Goal: Transaction & Acquisition: Purchase product/service

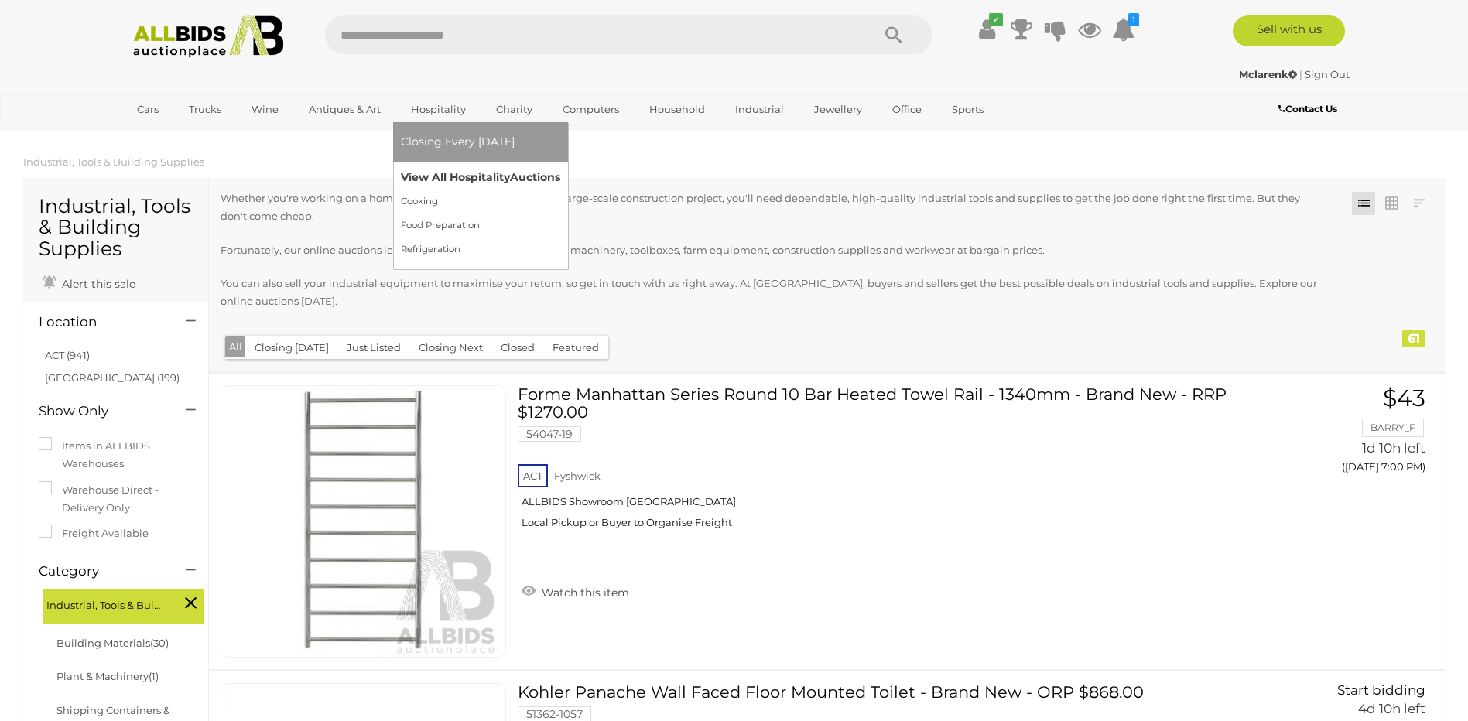
click at [443, 179] on link "View All Hospitality Auctions" at bounding box center [480, 178] width 159 height 24
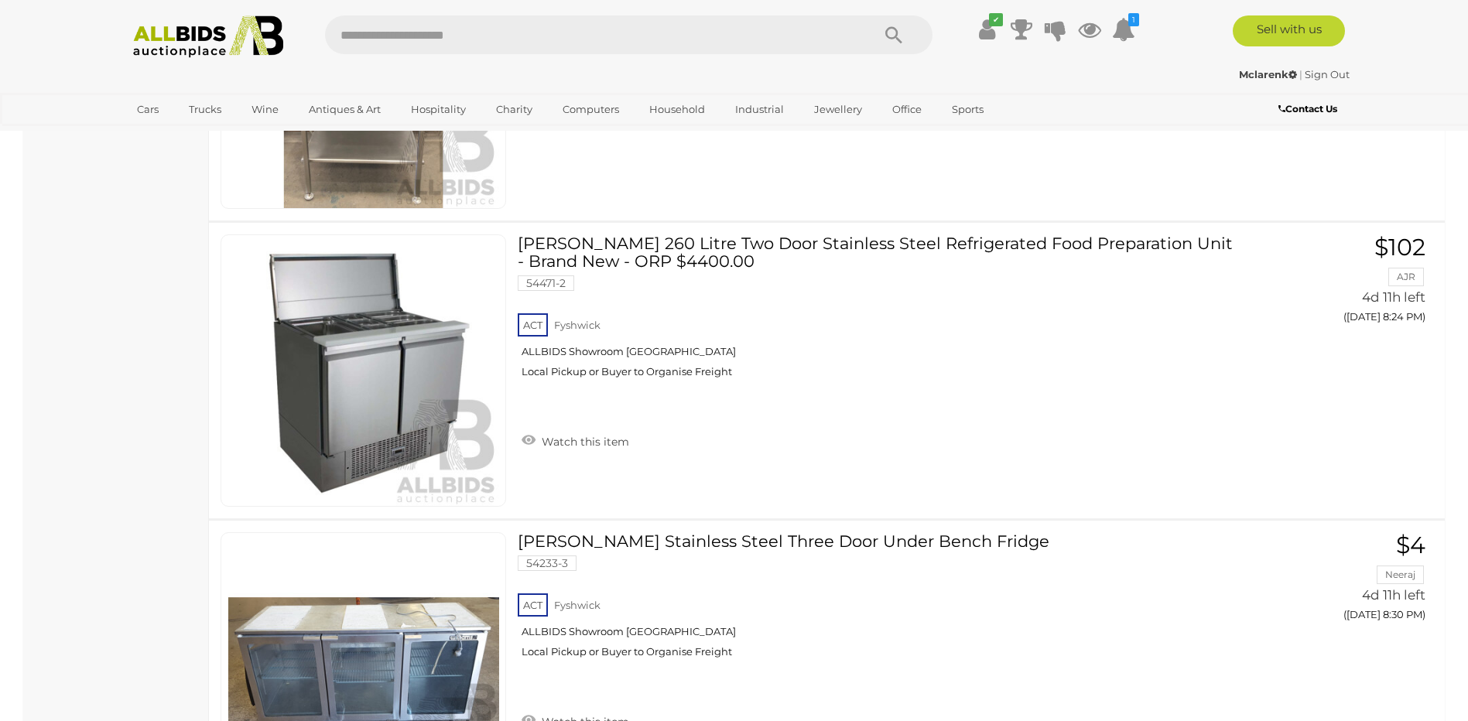
scroll to position [2992, 0]
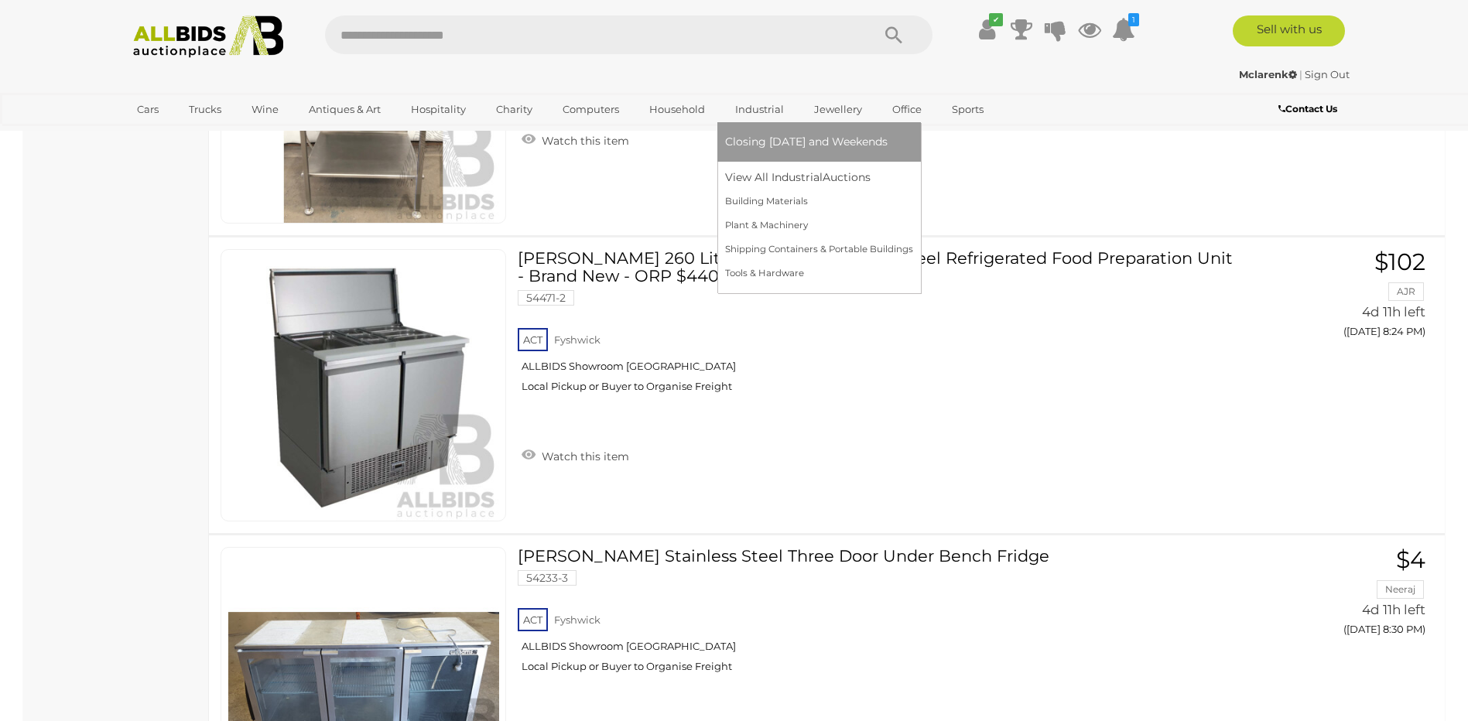
click at [757, 114] on link "Industrial" at bounding box center [759, 110] width 69 height 26
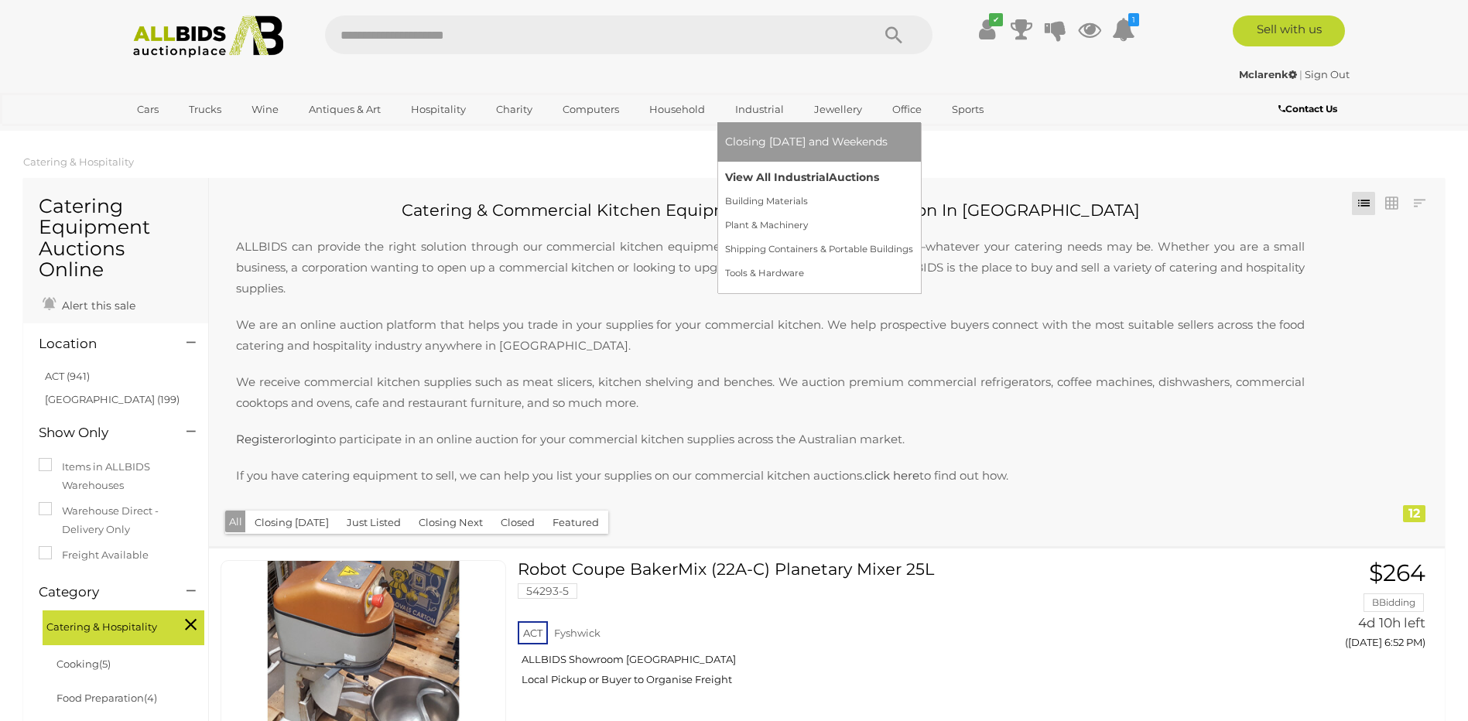
click at [769, 173] on link "View All Industrial Auctions" at bounding box center [819, 178] width 188 height 24
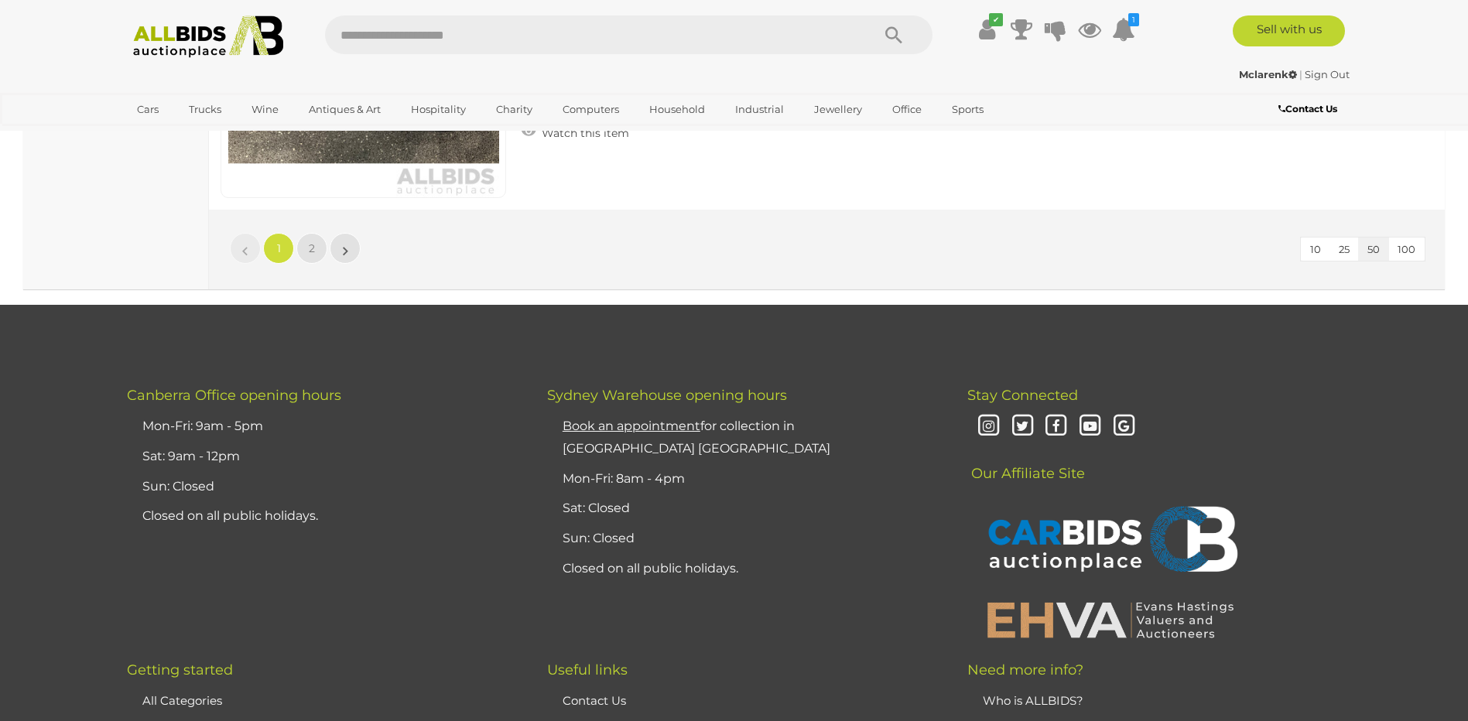
scroll to position [15061, 0]
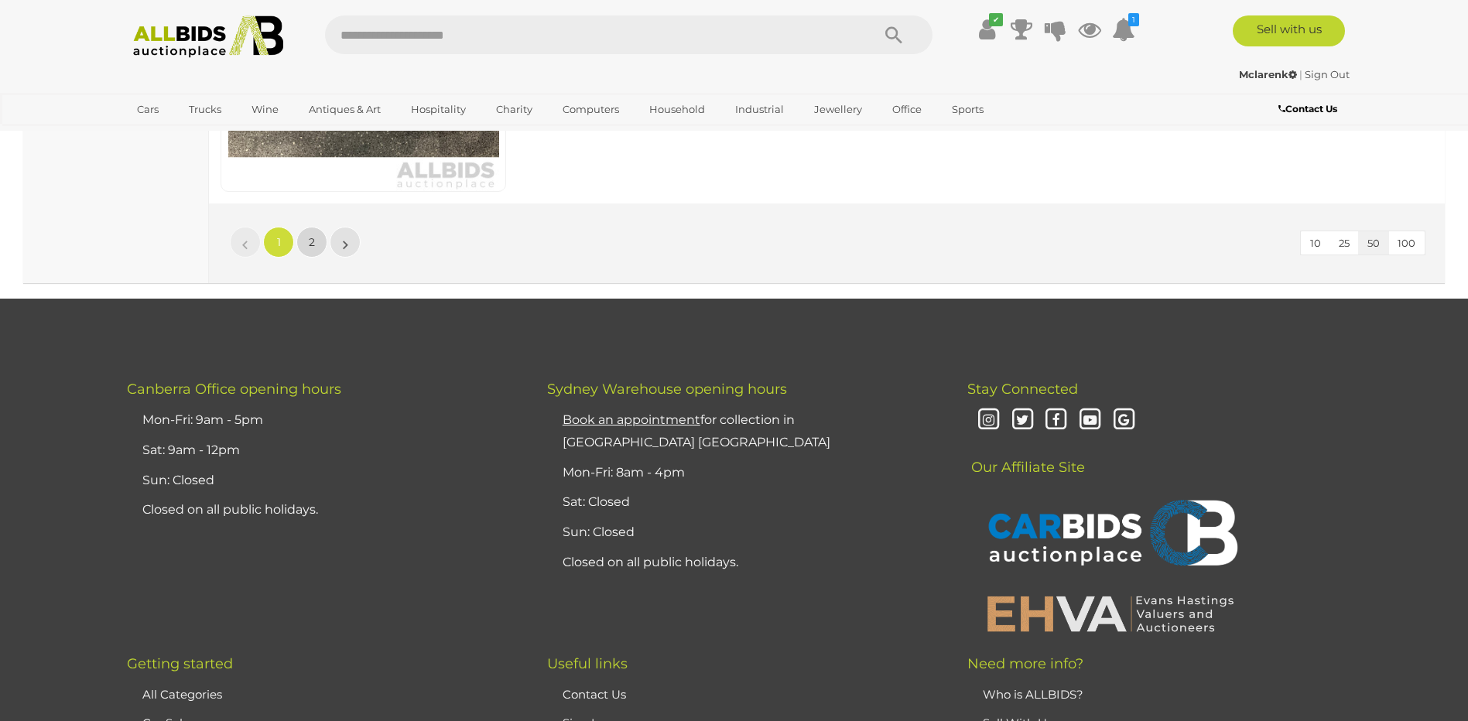
click at [310, 244] on span "2" at bounding box center [312, 242] width 6 height 14
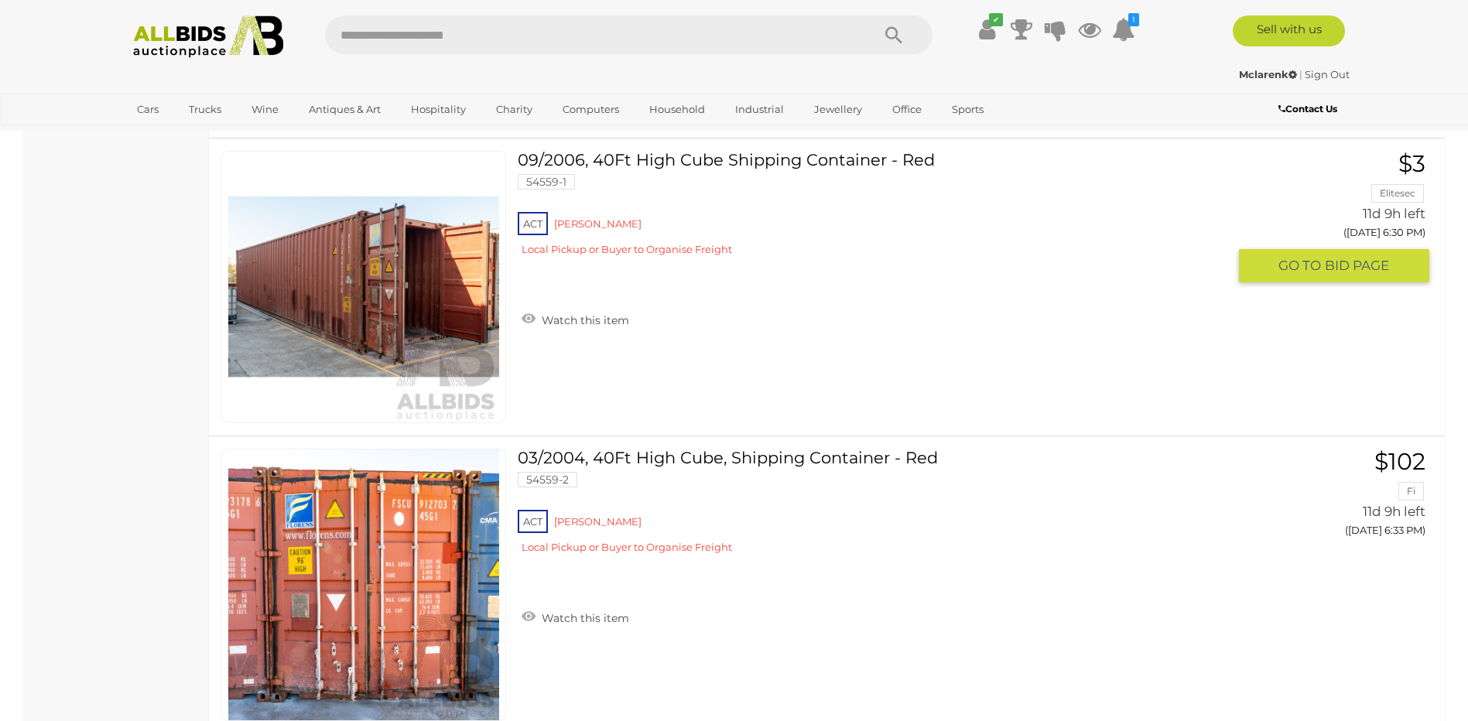
scroll to position [2279, 0]
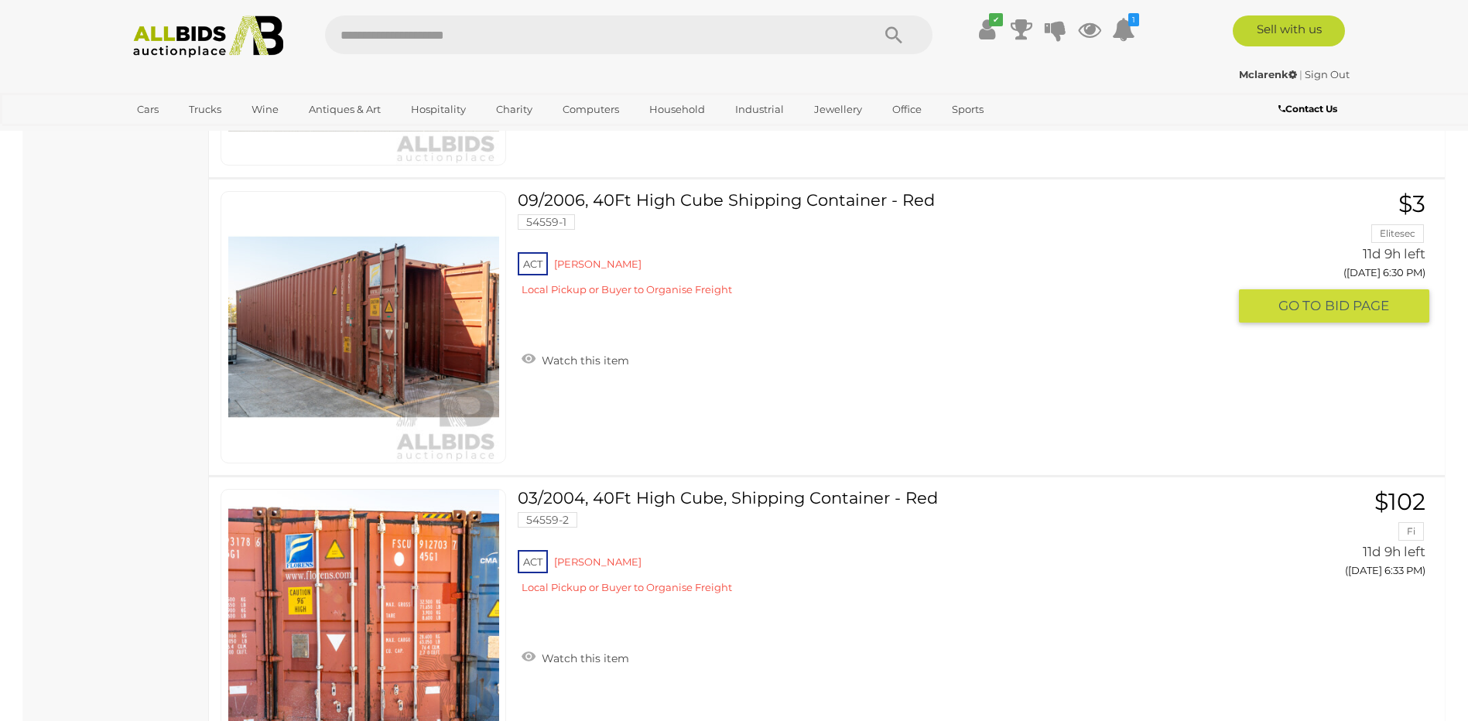
click at [441, 333] on img at bounding box center [363, 327] width 271 height 271
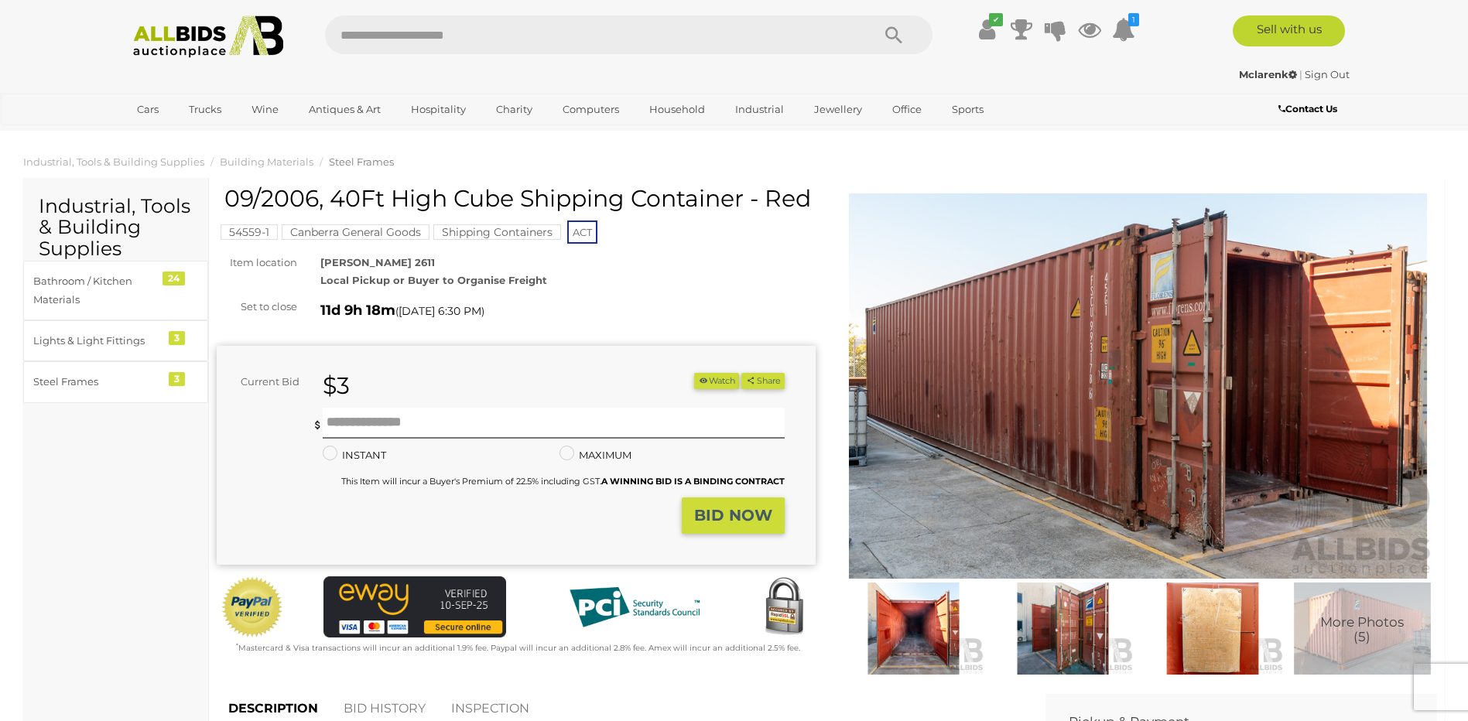
drag, startPoint x: 372, startPoint y: 196, endPoint x: 333, endPoint y: 200, distance: 39.6
click at [333, 200] on h1 "09/2006, 40Ft High Cube Shipping Container - Red" at bounding box center [517, 199] width 587 height 26
drag, startPoint x: 333, startPoint y: 200, endPoint x: 342, endPoint y: 200, distance: 9.3
copy h1 "40Ft"
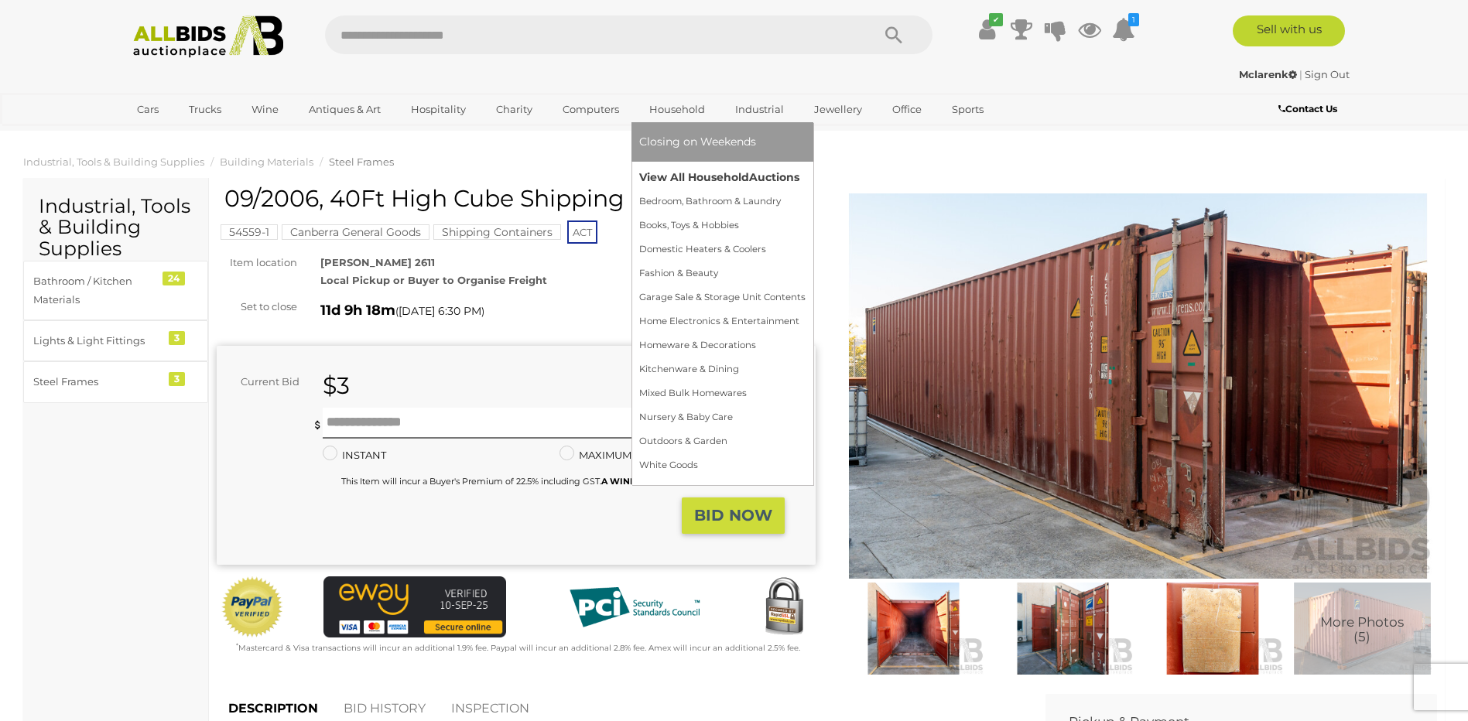
click at [667, 173] on link "View All Household Auctions" at bounding box center [722, 178] width 166 height 24
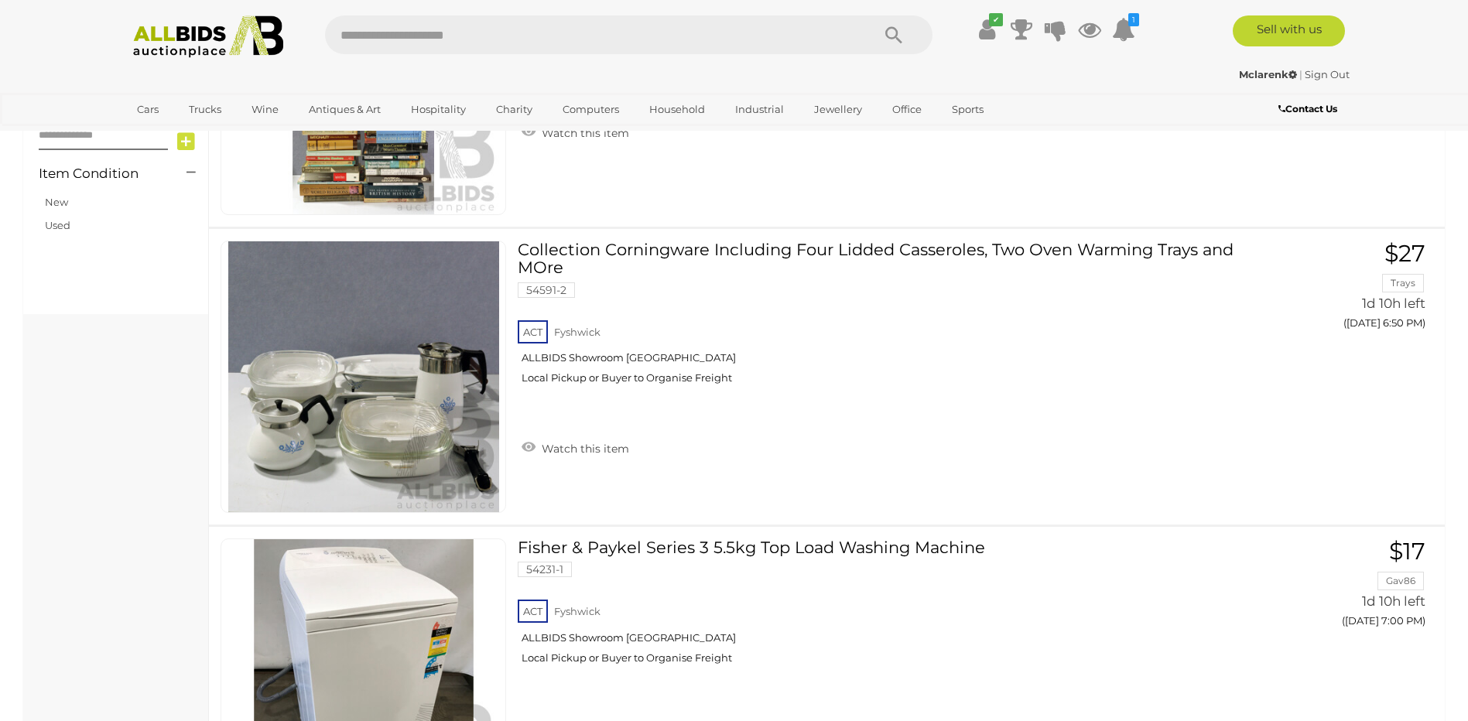
scroll to position [1031, 0]
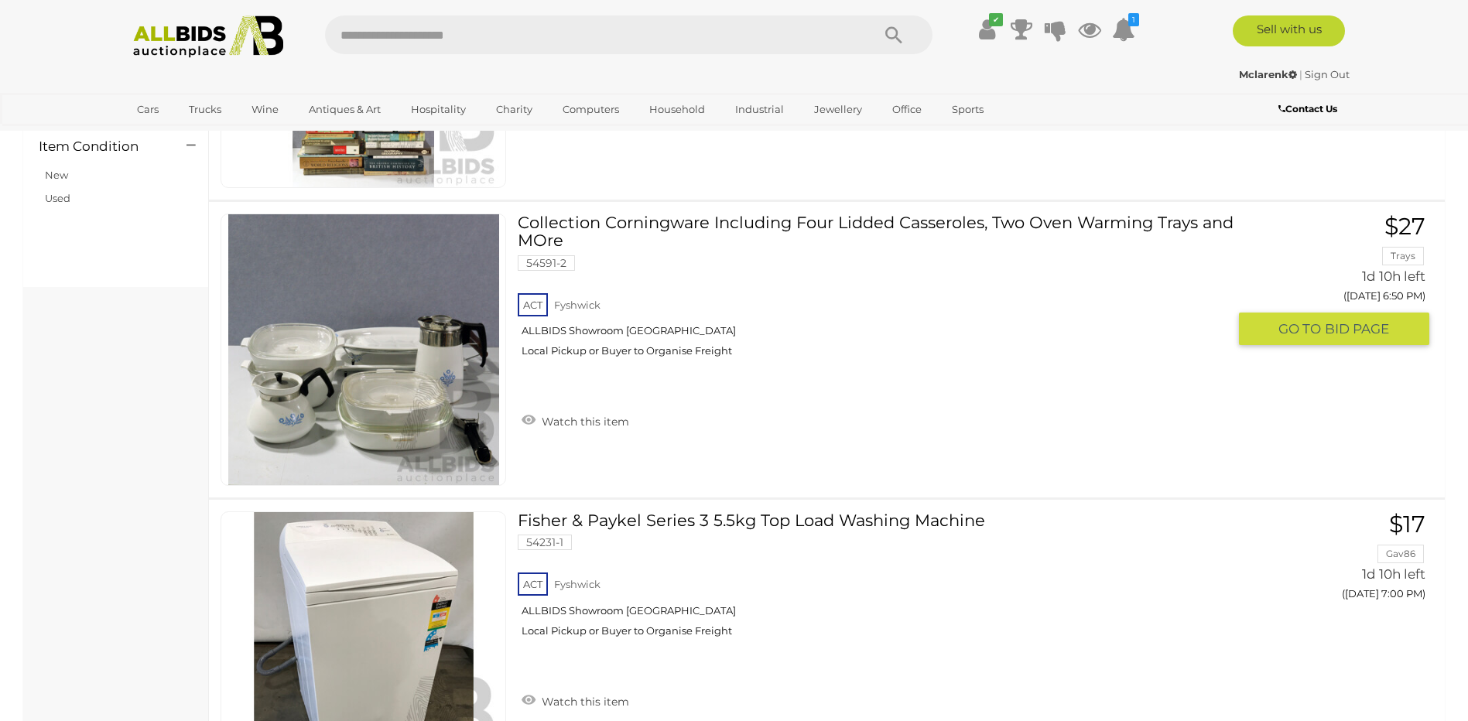
click at [397, 333] on link at bounding box center [362, 350] width 285 height 272
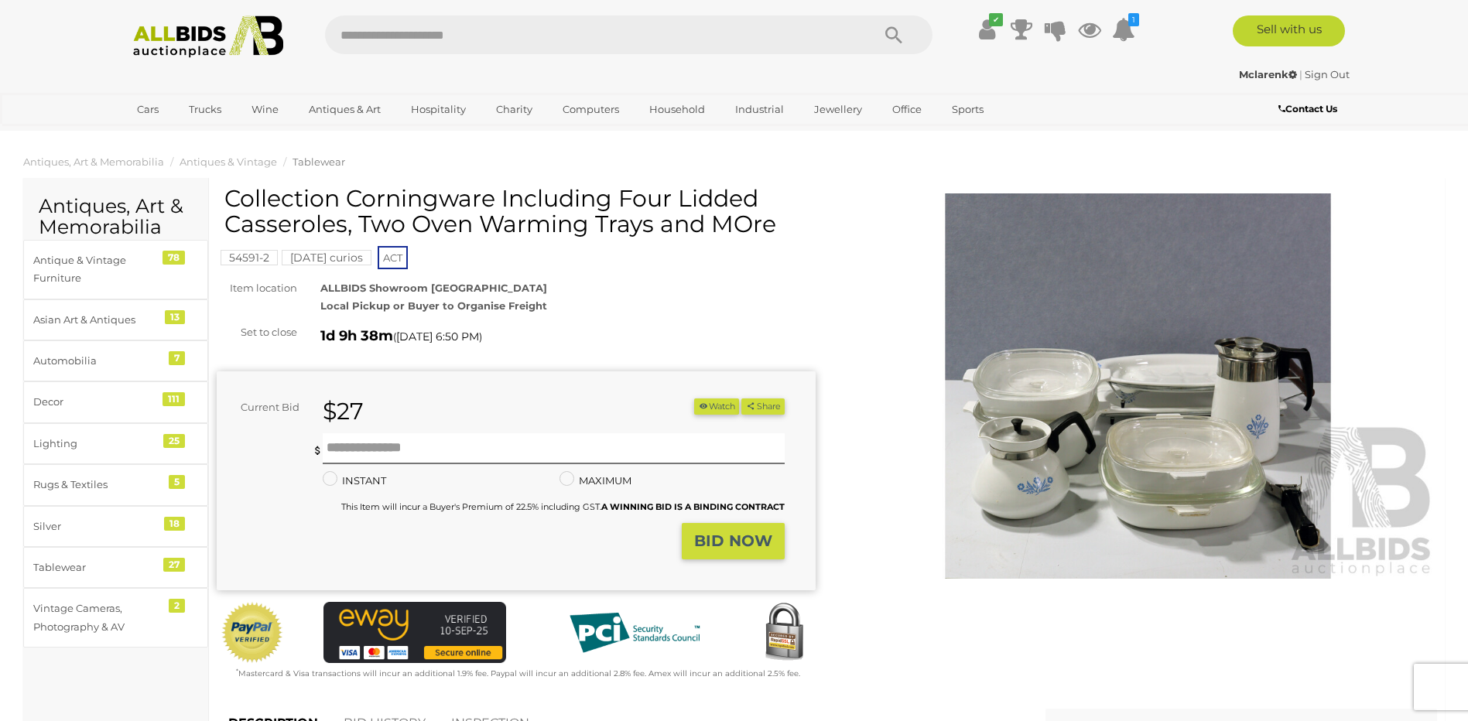
click at [1143, 450] on img at bounding box center [1138, 386] width 599 height 386
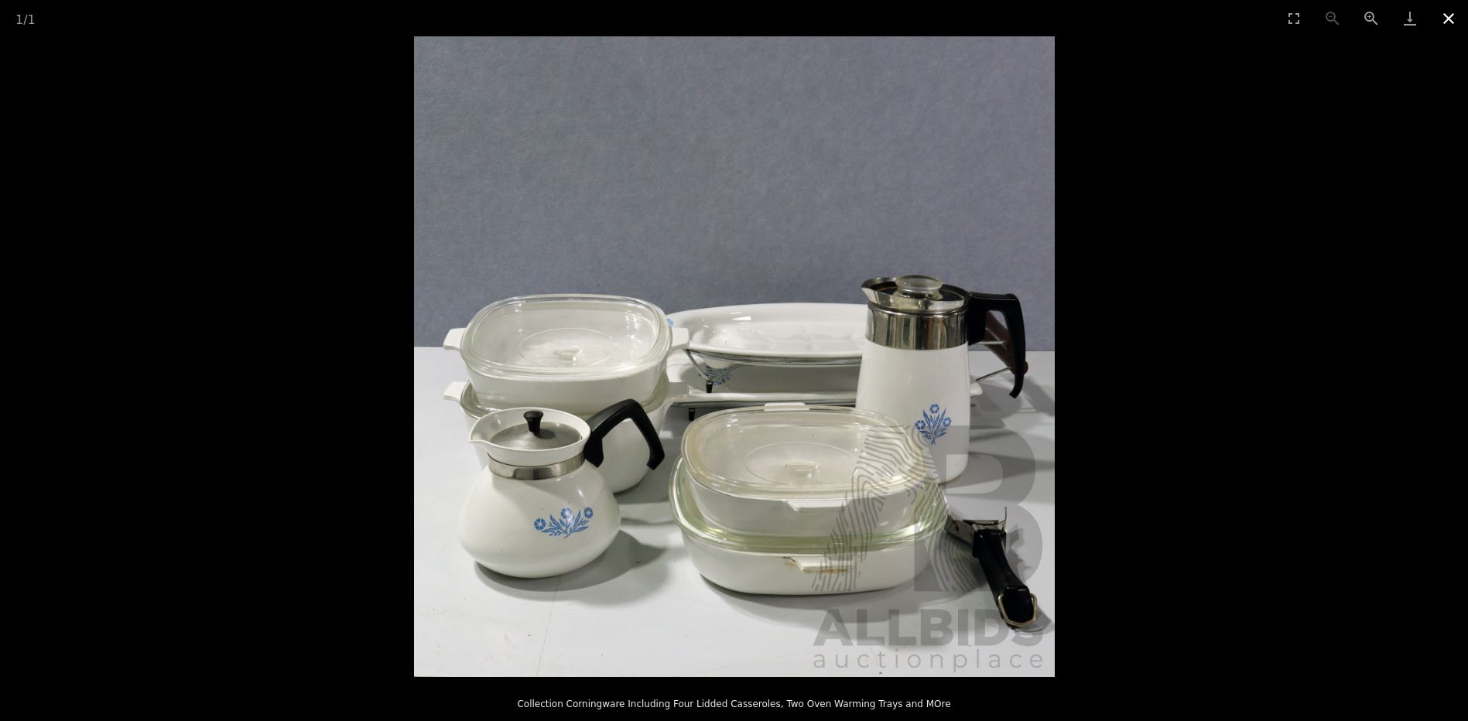
click at [1451, 15] on button "Close gallery" at bounding box center [1448, 18] width 39 height 36
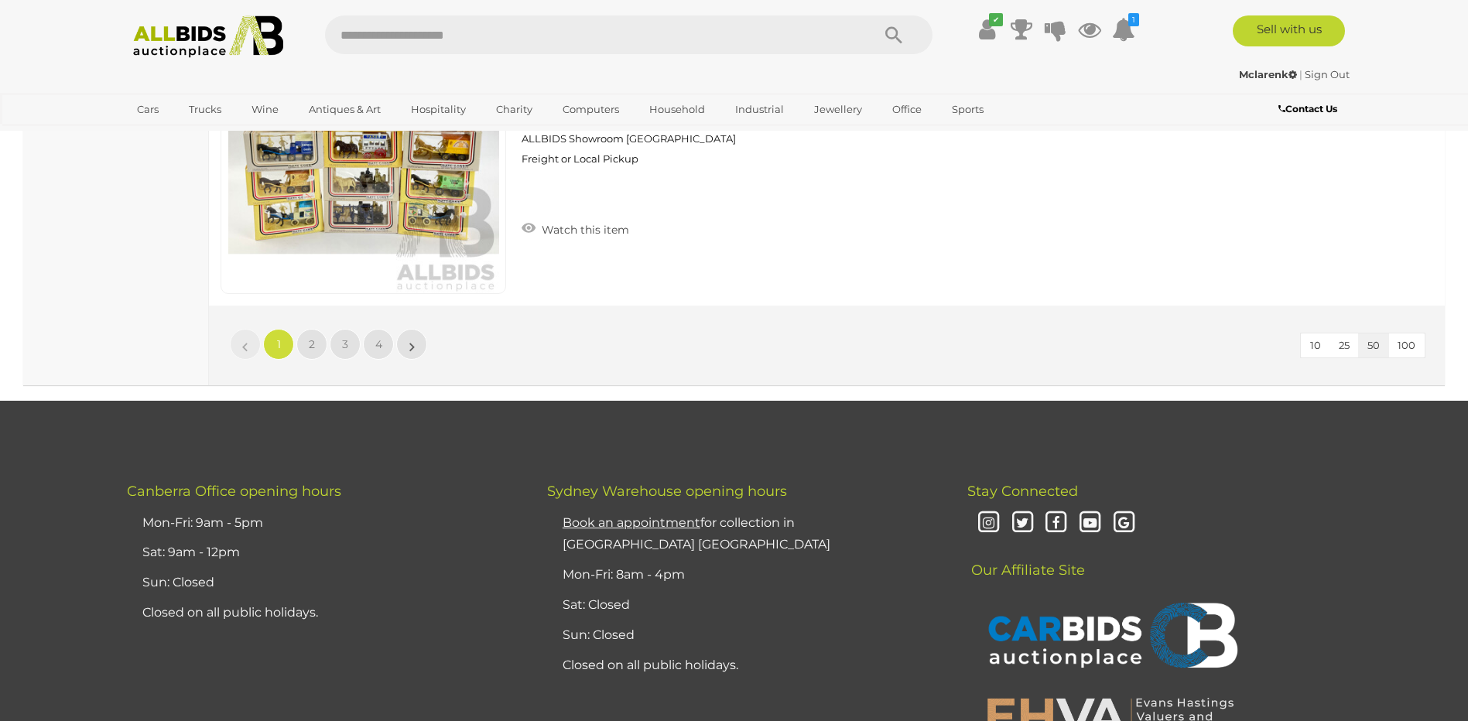
scroll to position [14975, 0]
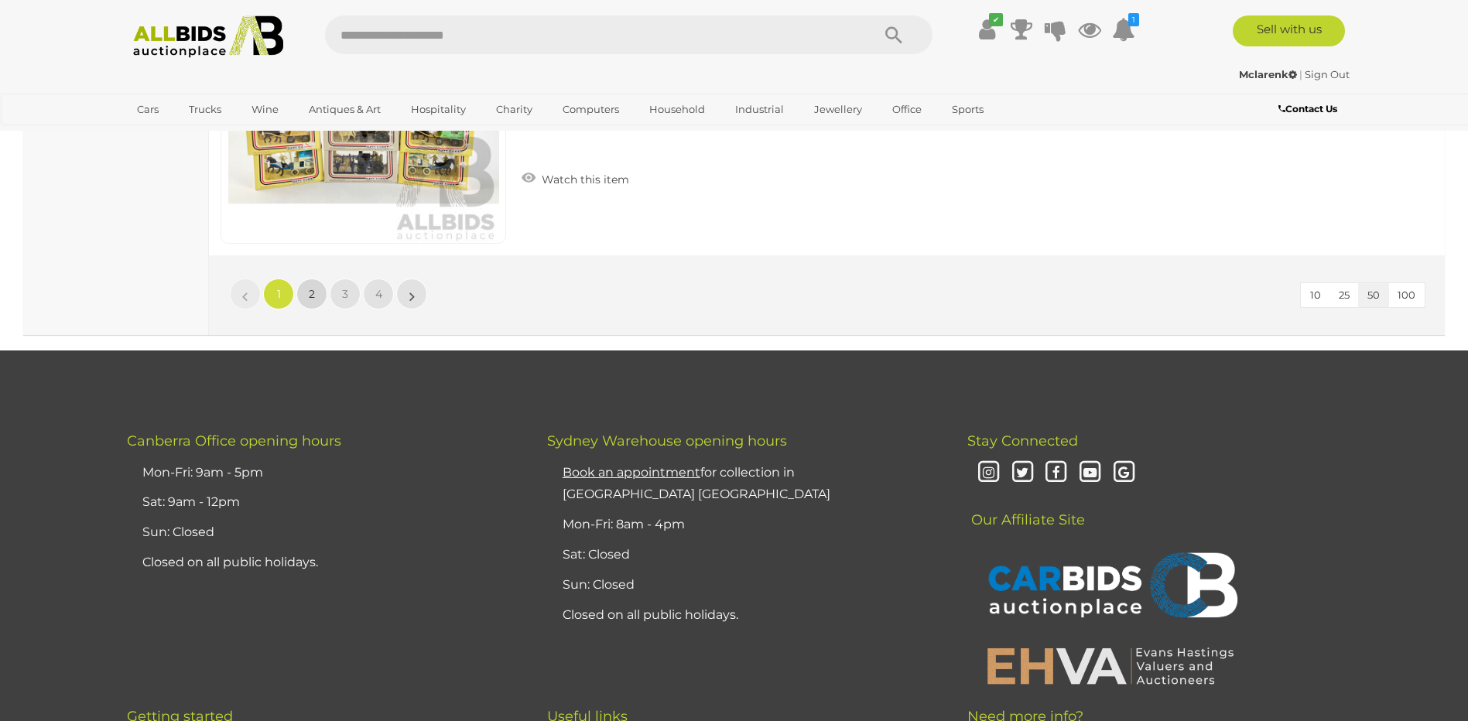
click at [306, 299] on link "2" at bounding box center [311, 294] width 31 height 31
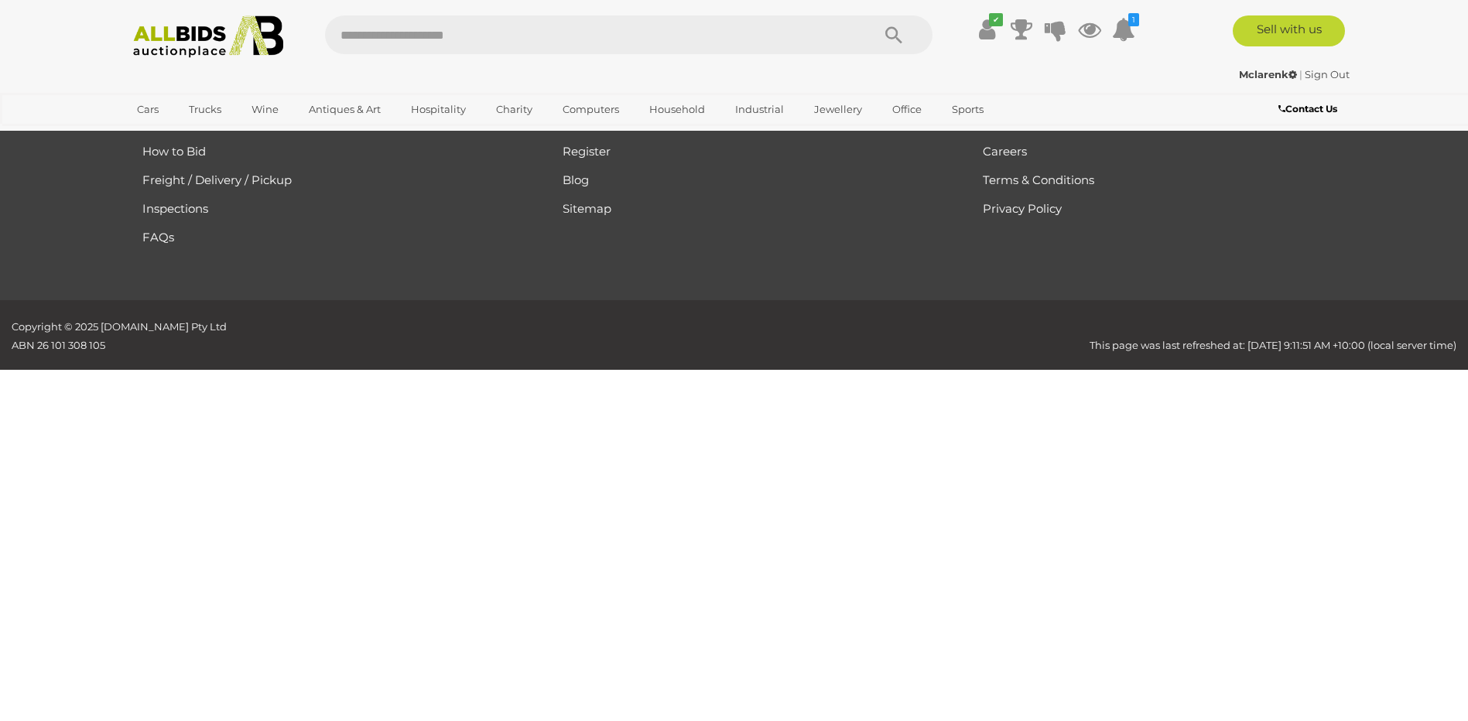
scroll to position [183, 0]
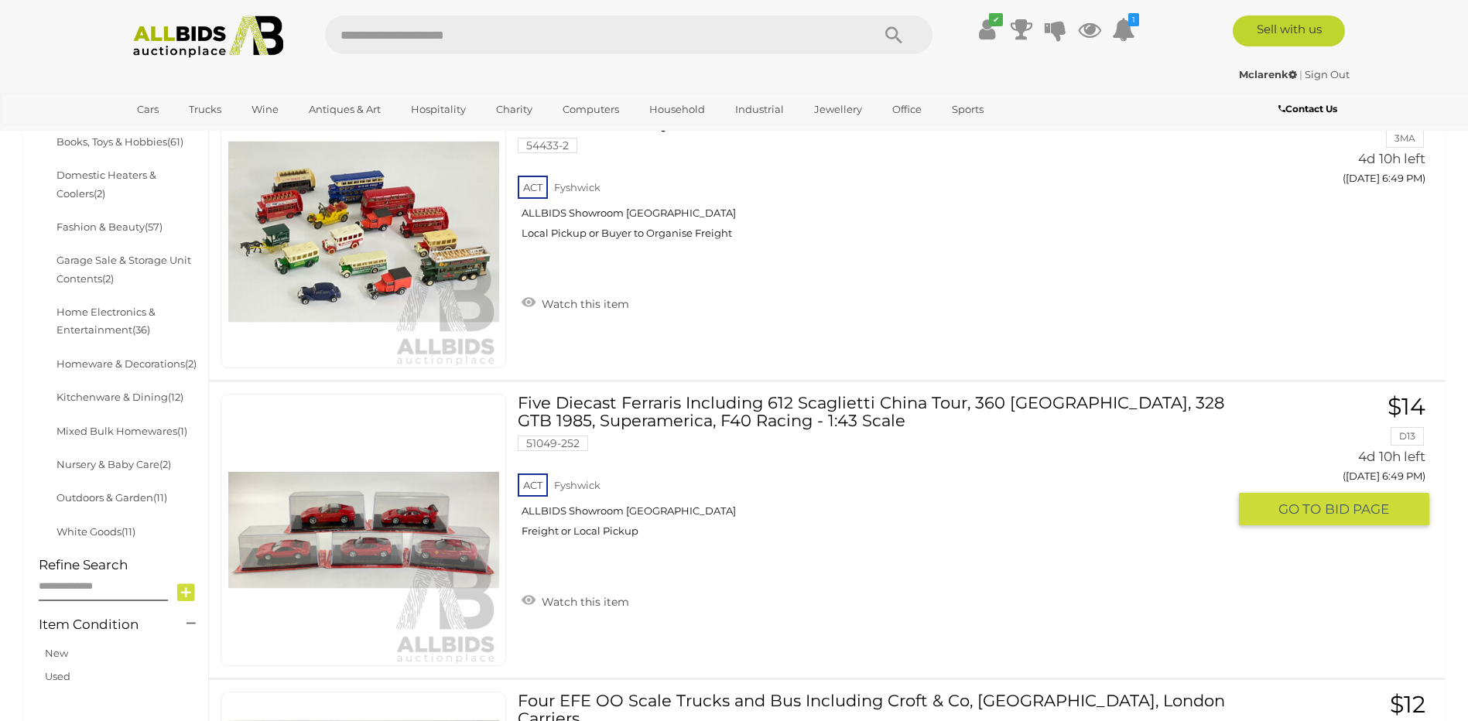
scroll to position [802, 0]
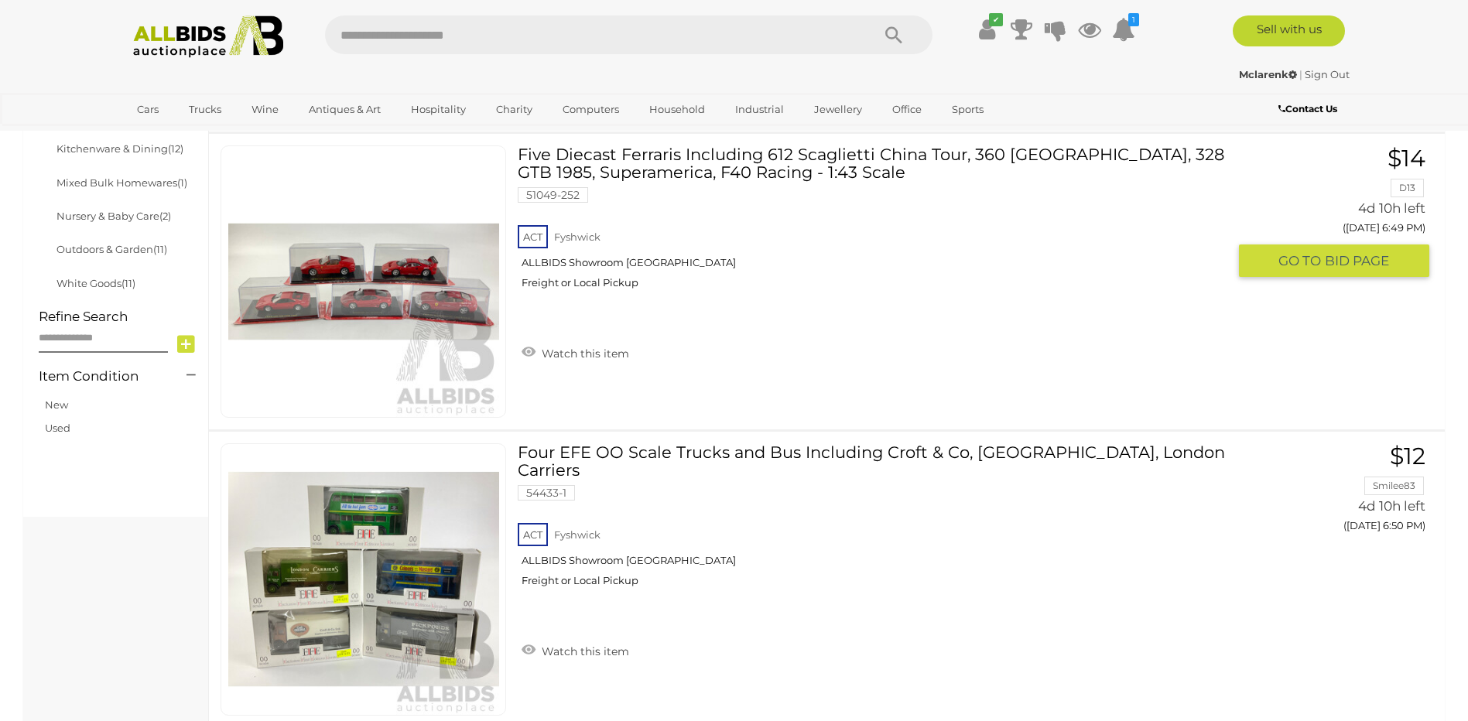
click at [694, 166] on link "Five Diecast Ferraris Including 612 Scaglietti China Tour, 360 Modena, 328 GTB …" at bounding box center [878, 223] width 698 height 156
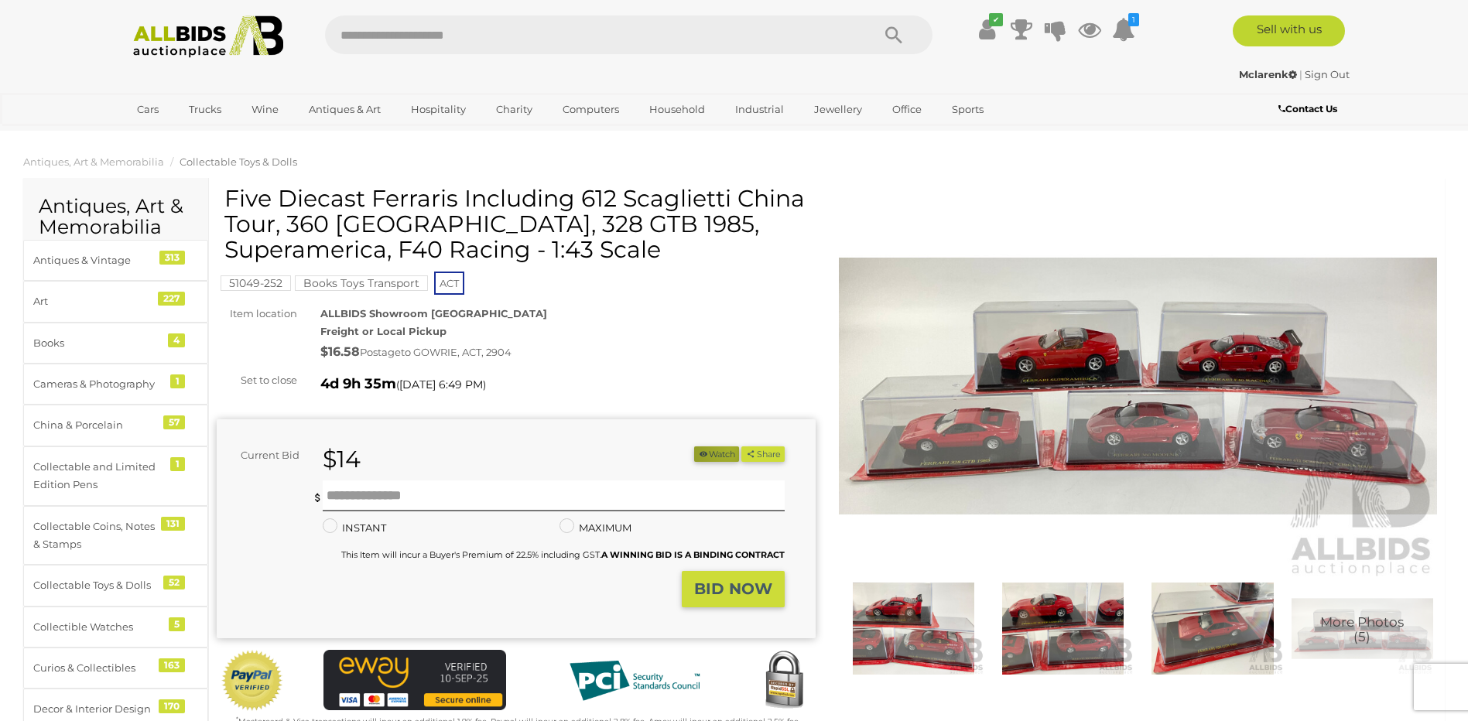
click at [722, 449] on button "Watch" at bounding box center [716, 454] width 45 height 16
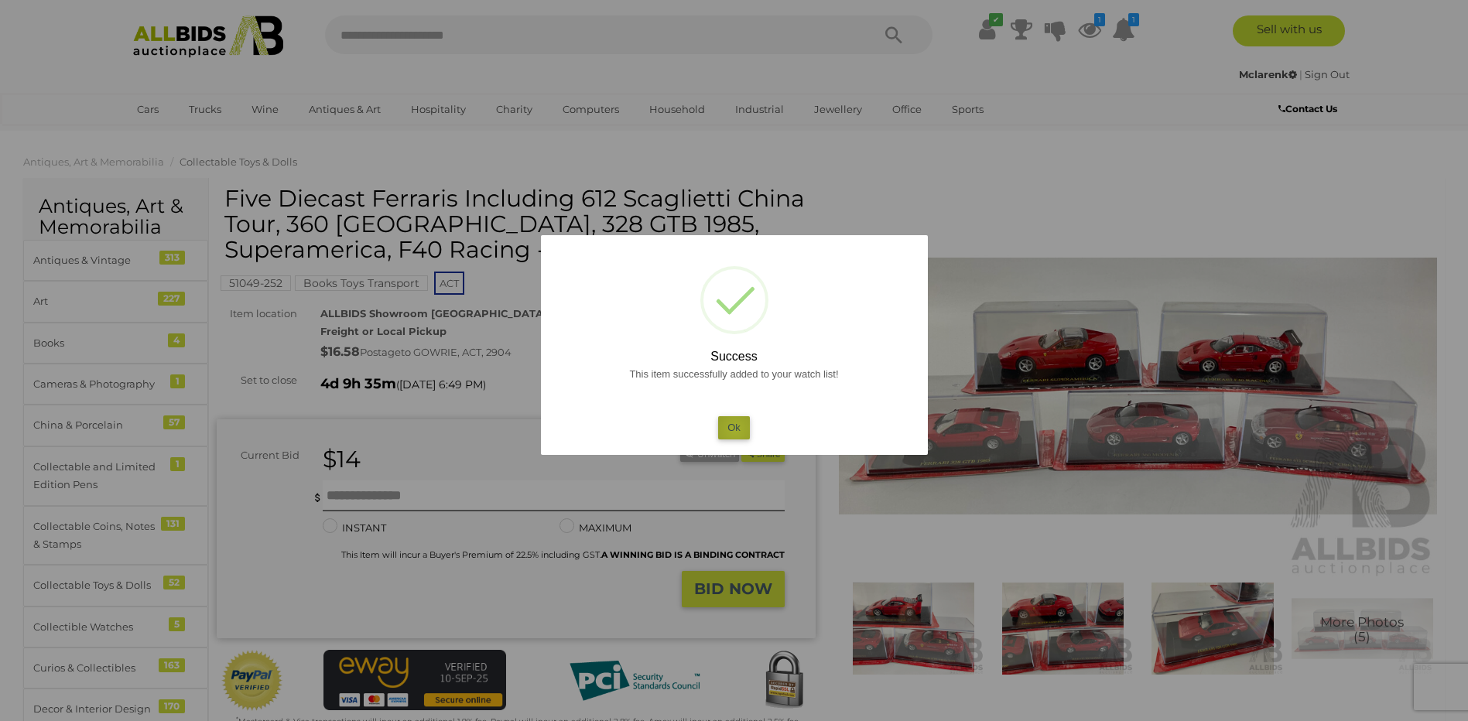
drag, startPoint x: 735, startPoint y: 429, endPoint x: 696, endPoint y: 419, distance: 40.0
click at [734, 429] on button "Ok" at bounding box center [734, 427] width 32 height 22
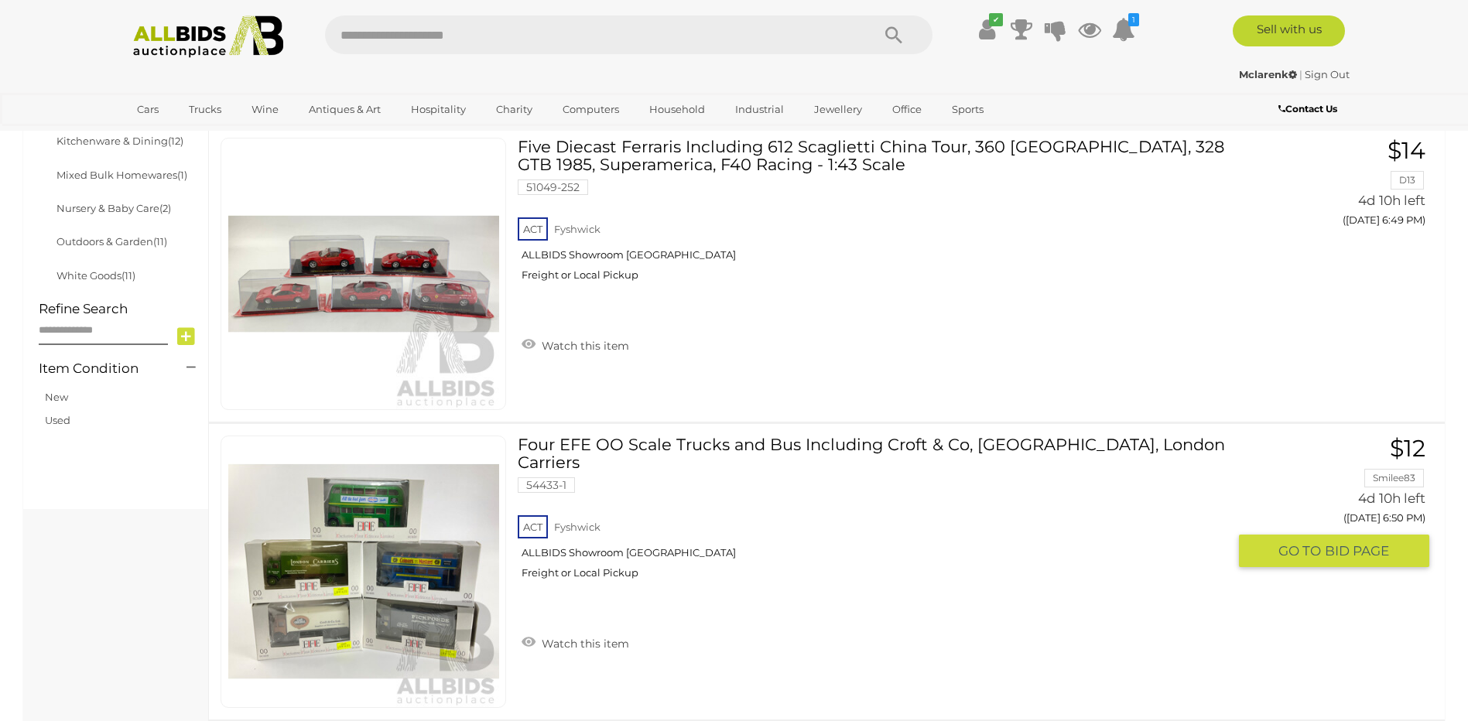
scroll to position [1164, 0]
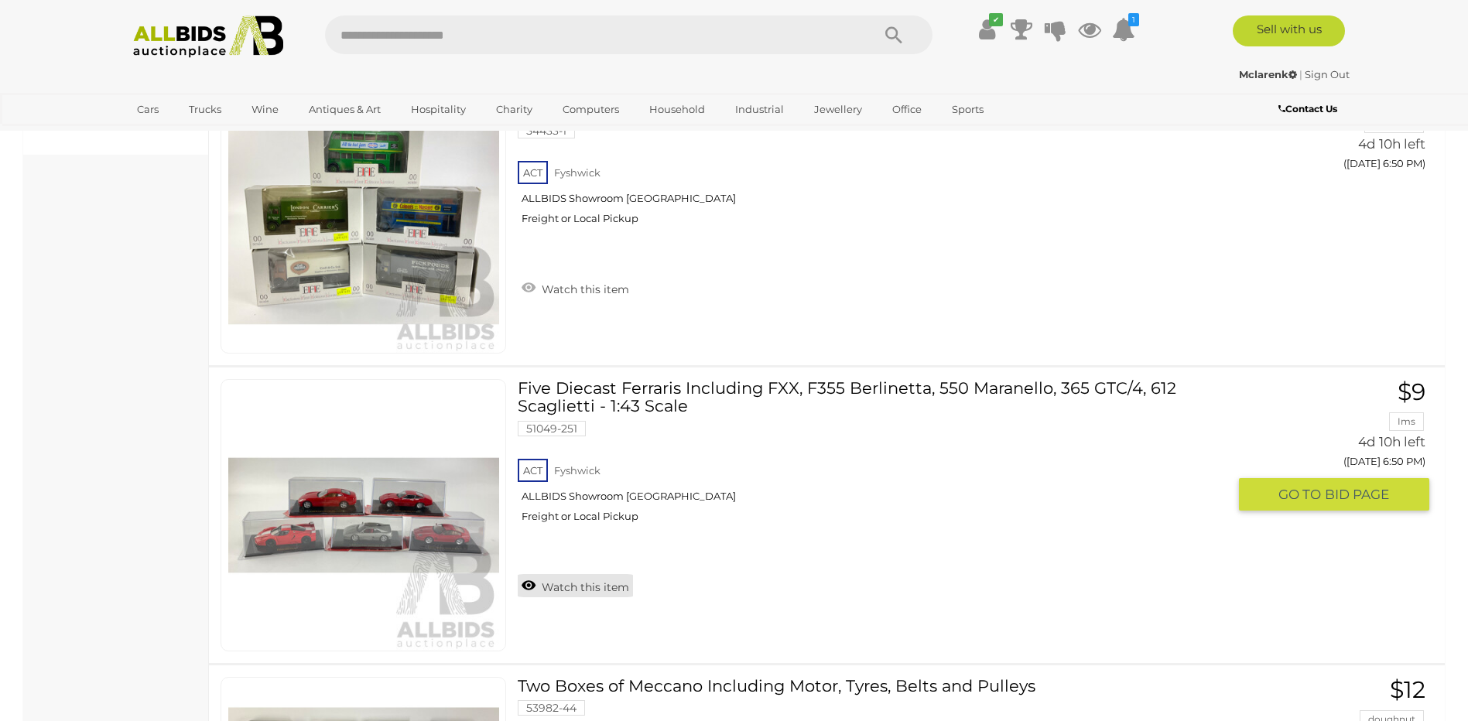
click at [527, 587] on link "Watch this item" at bounding box center [575, 585] width 115 height 23
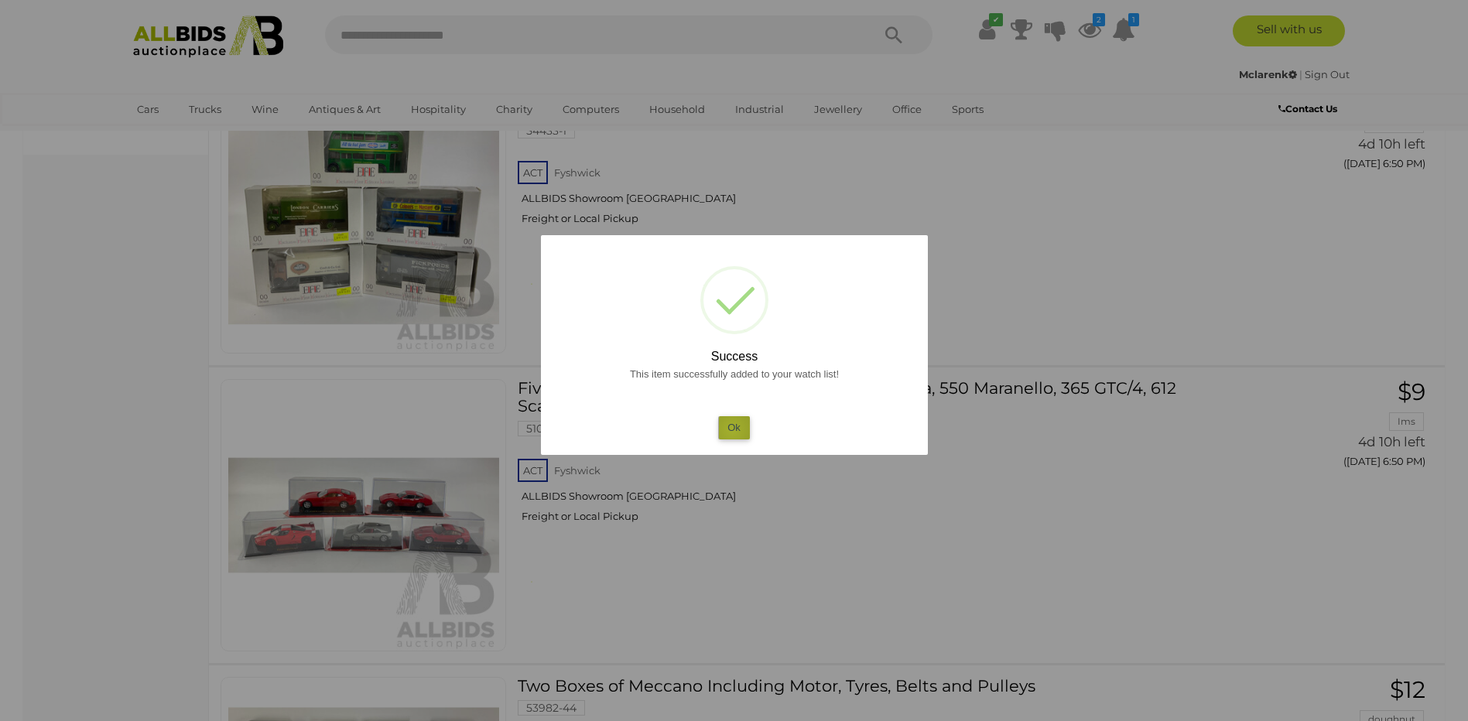
click at [732, 429] on button "Ok" at bounding box center [734, 427] width 32 height 22
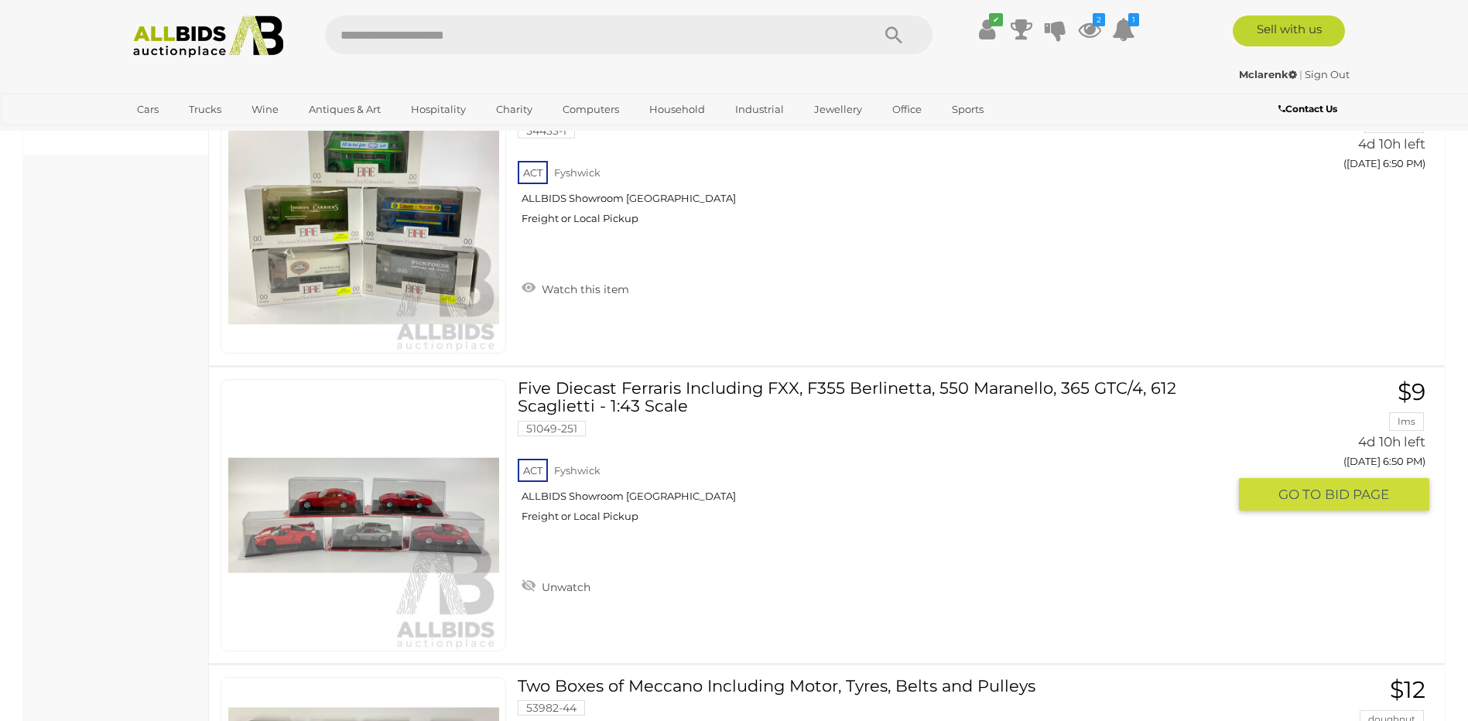
click at [402, 502] on link at bounding box center [362, 515] width 285 height 272
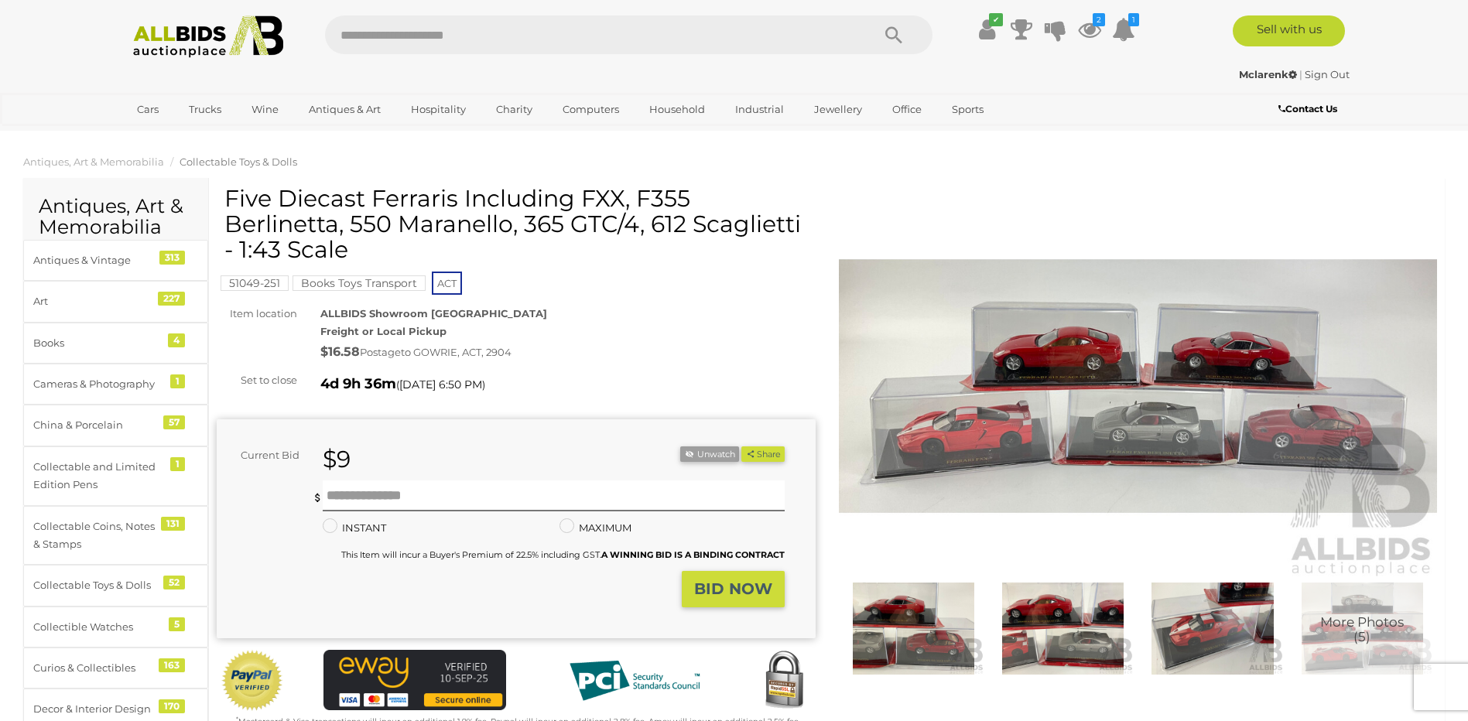
click at [1174, 446] on img at bounding box center [1138, 386] width 599 height 386
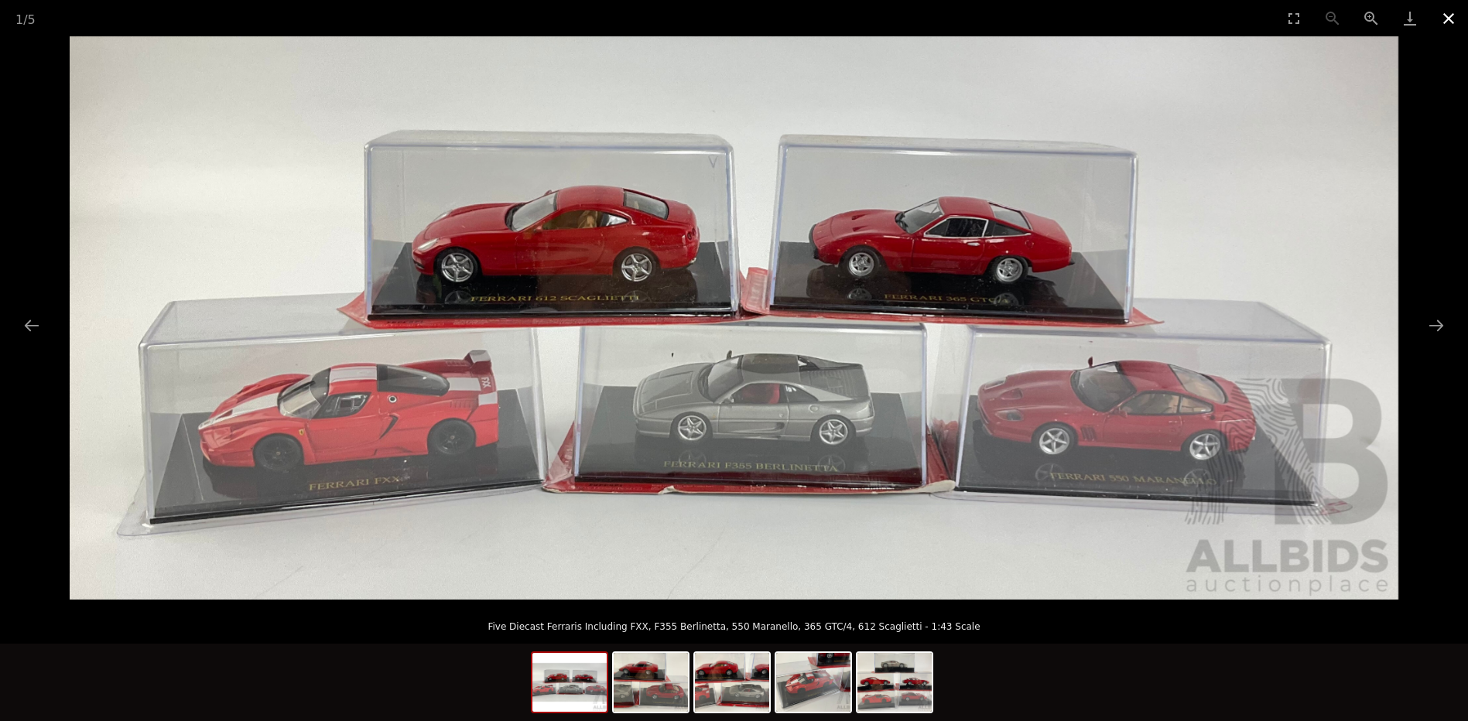
click at [1454, 12] on button "Close gallery" at bounding box center [1448, 18] width 39 height 36
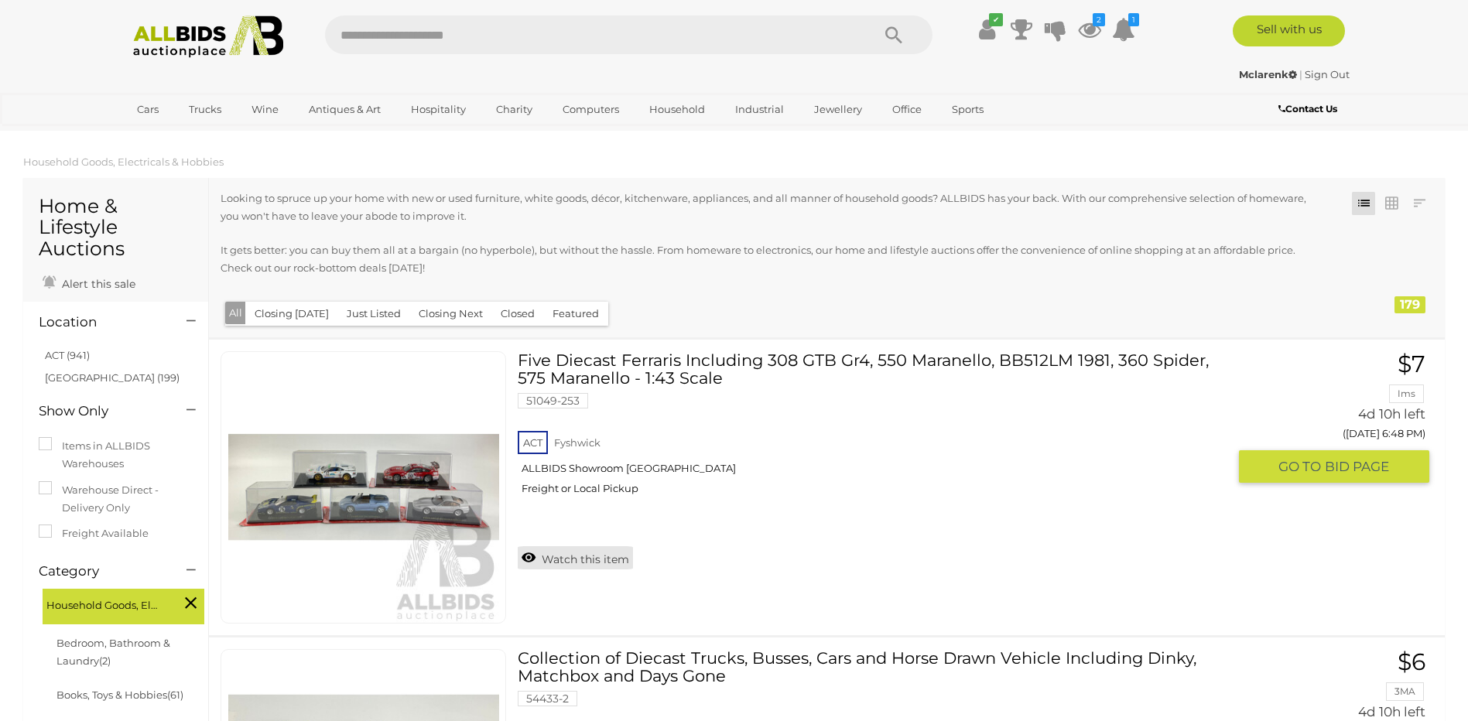
click at [531, 557] on link "Watch this item" at bounding box center [575, 557] width 115 height 23
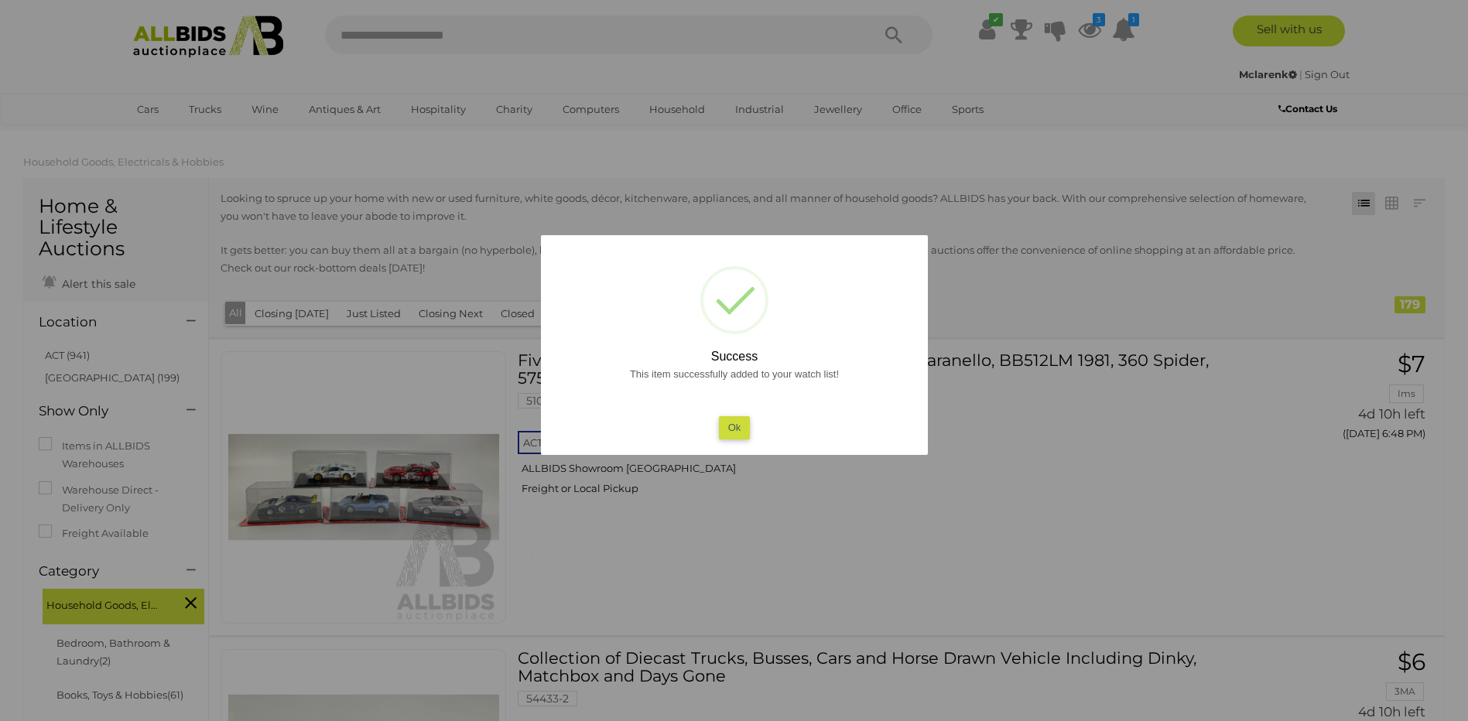
click at [741, 429] on button "Ok" at bounding box center [734, 427] width 32 height 22
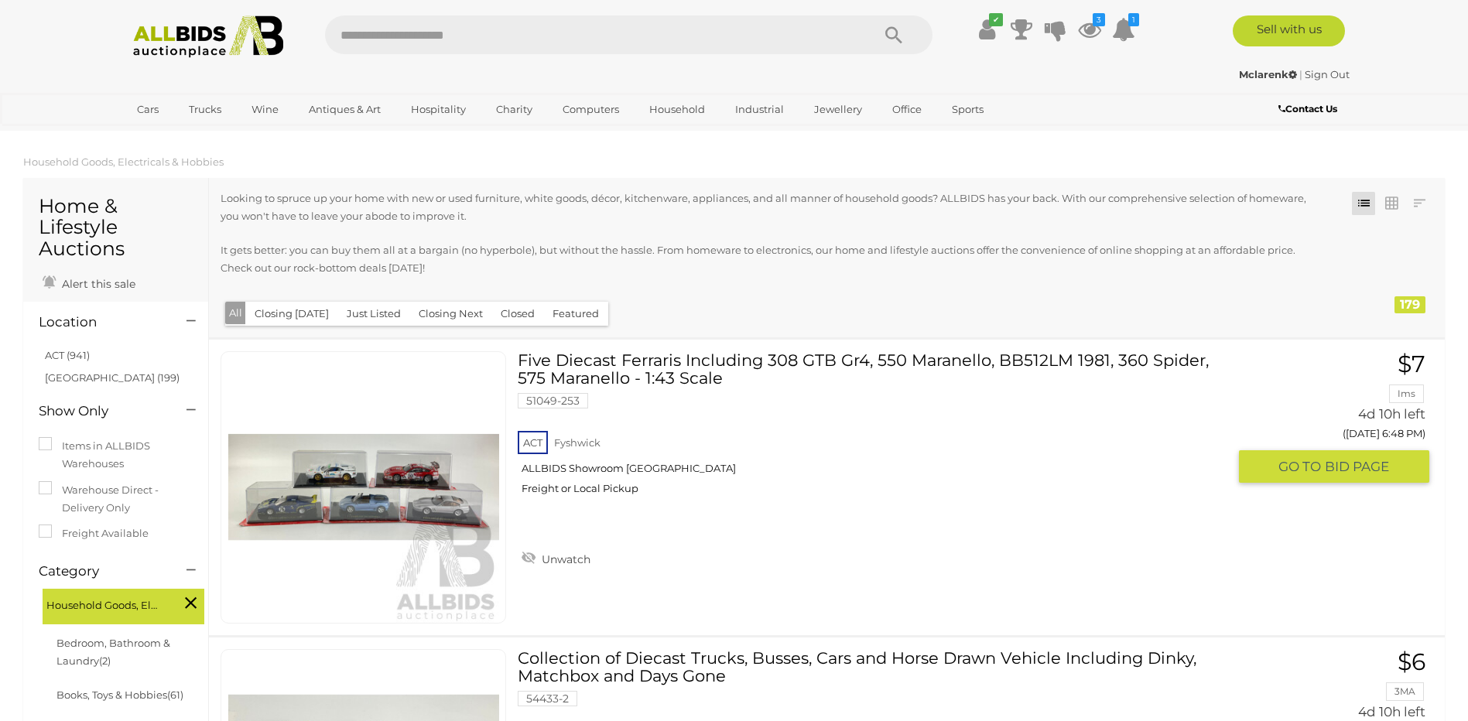
click at [427, 491] on img at bounding box center [363, 487] width 271 height 271
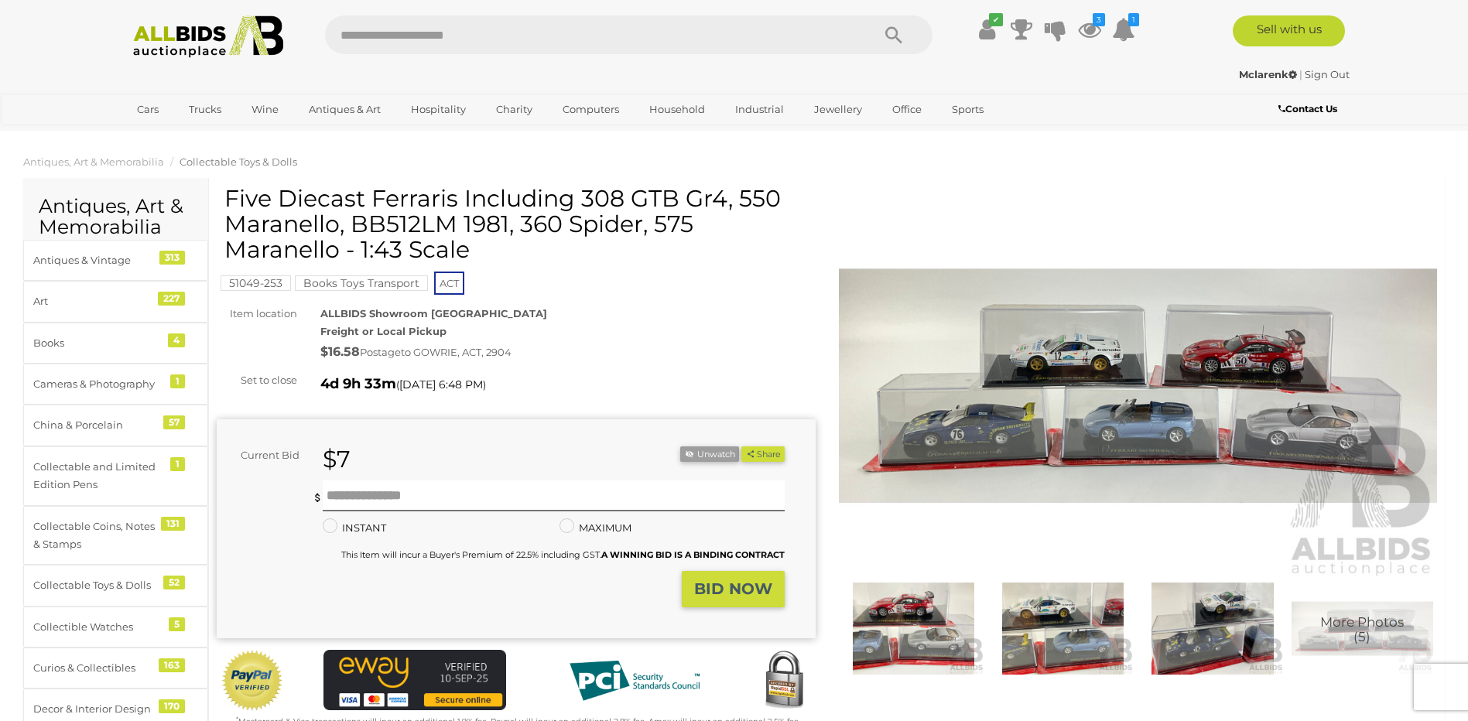
click at [1055, 438] on img at bounding box center [1138, 386] width 599 height 386
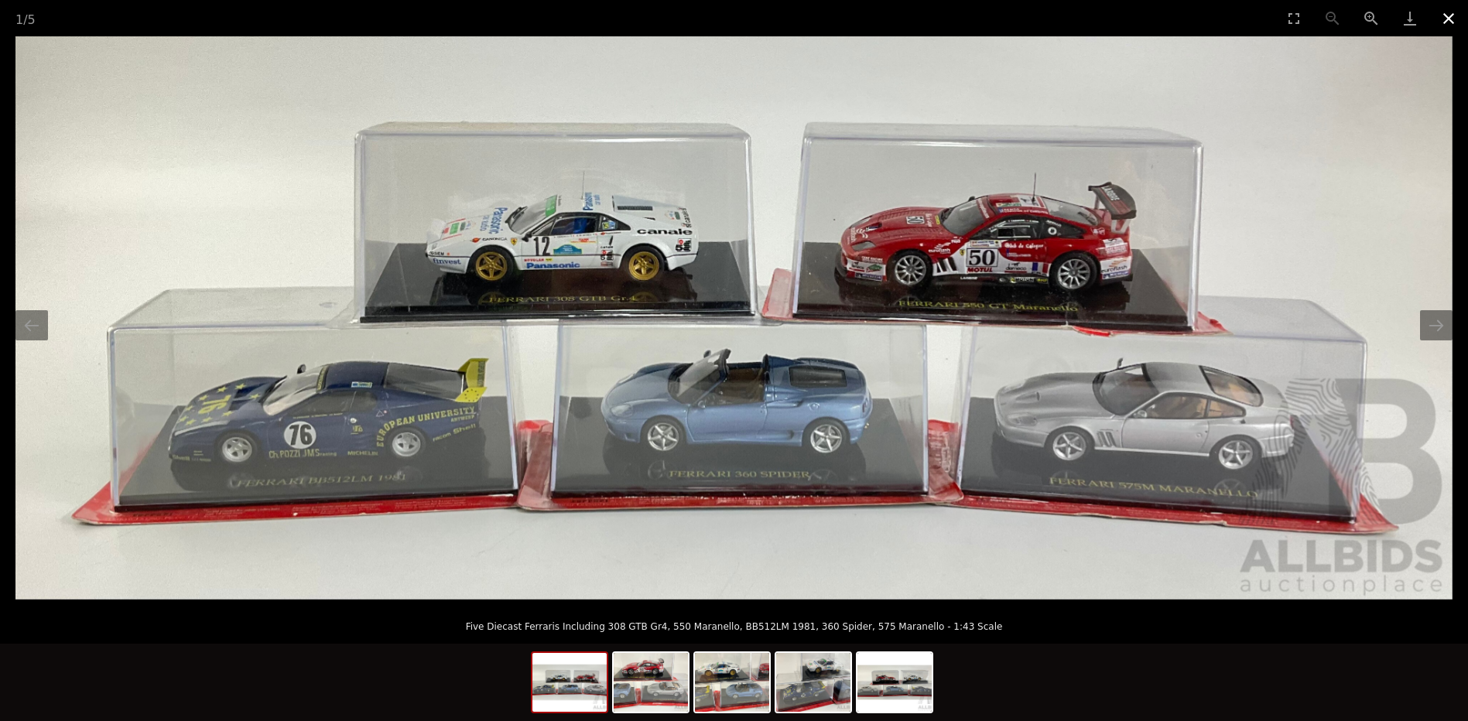
click at [1451, 15] on button "Close gallery" at bounding box center [1448, 18] width 39 height 36
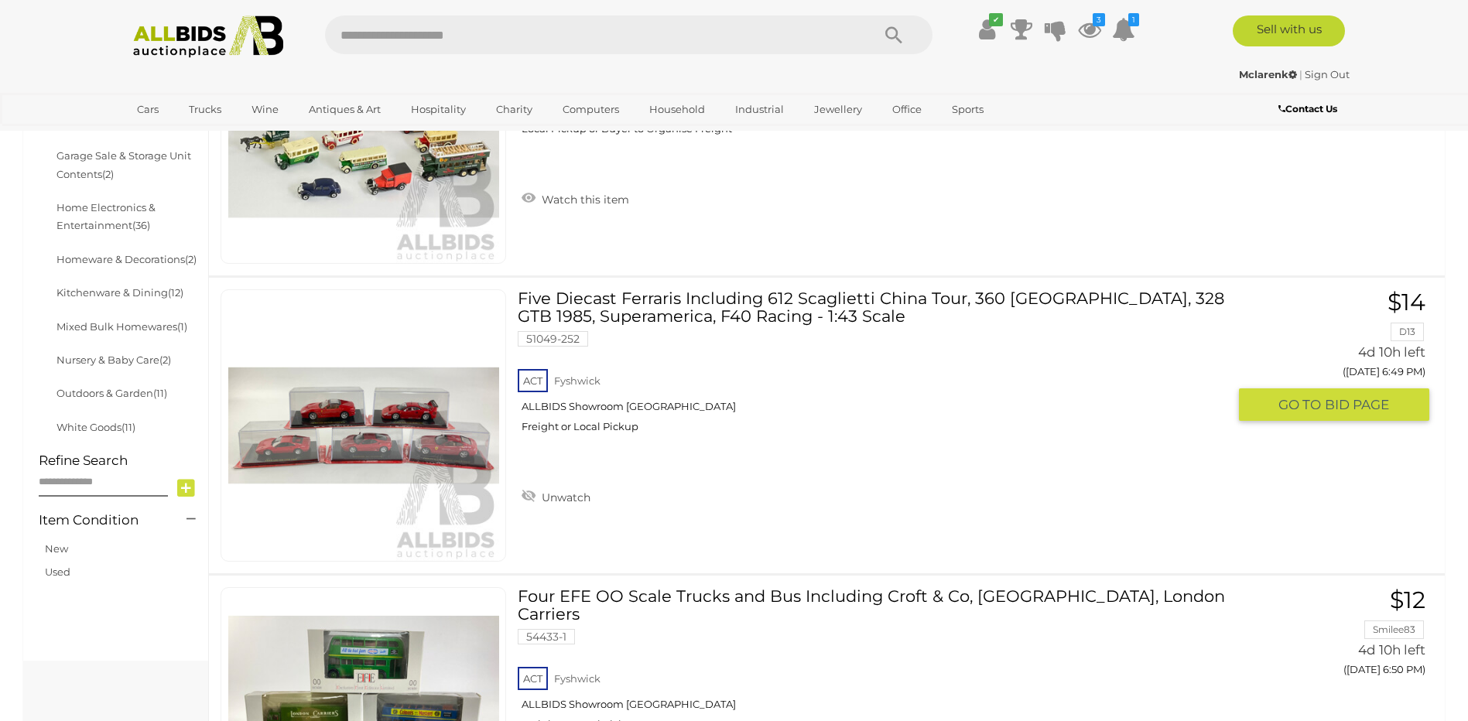
scroll to position [671, 0]
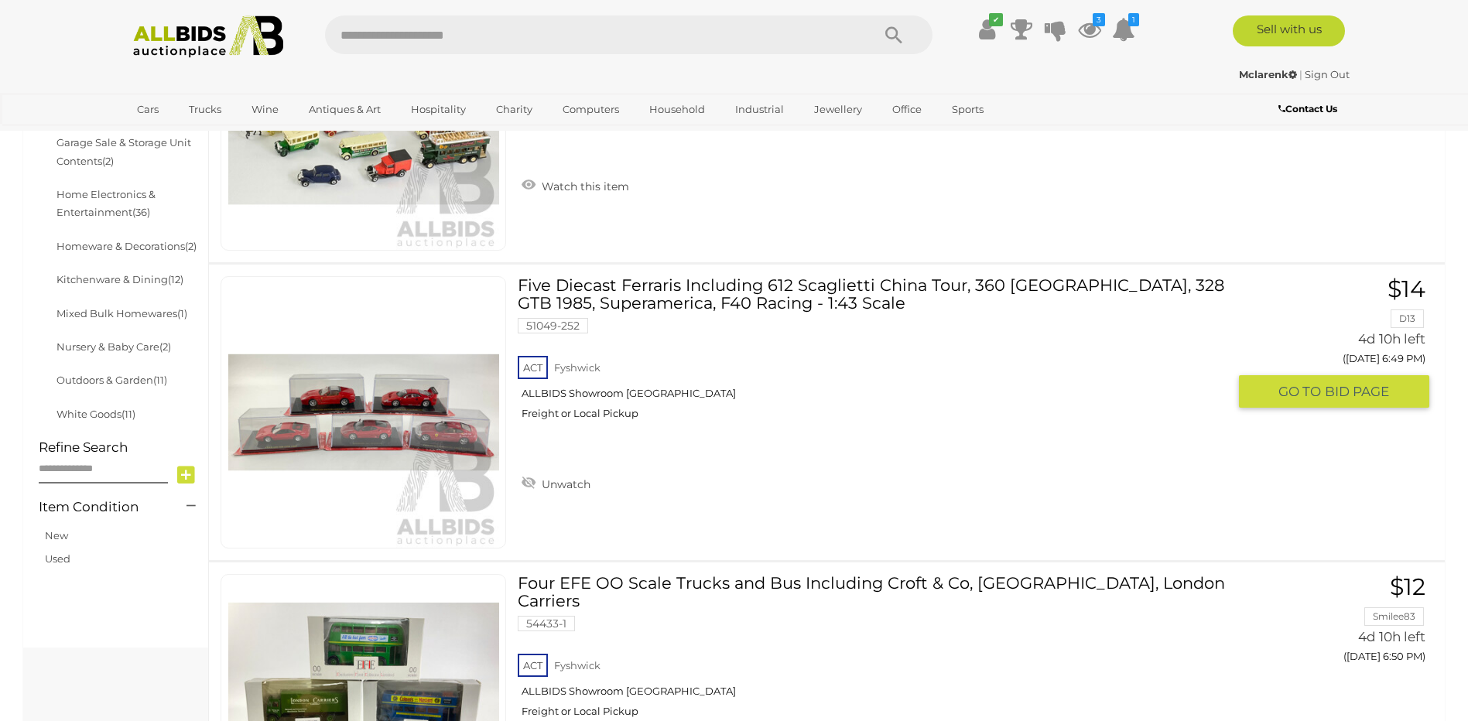
click at [673, 285] on link "Five Diecast Ferraris Including 612 Scaglietti China Tour, 360 [GEOGRAPHIC_DATA…" at bounding box center [878, 354] width 698 height 156
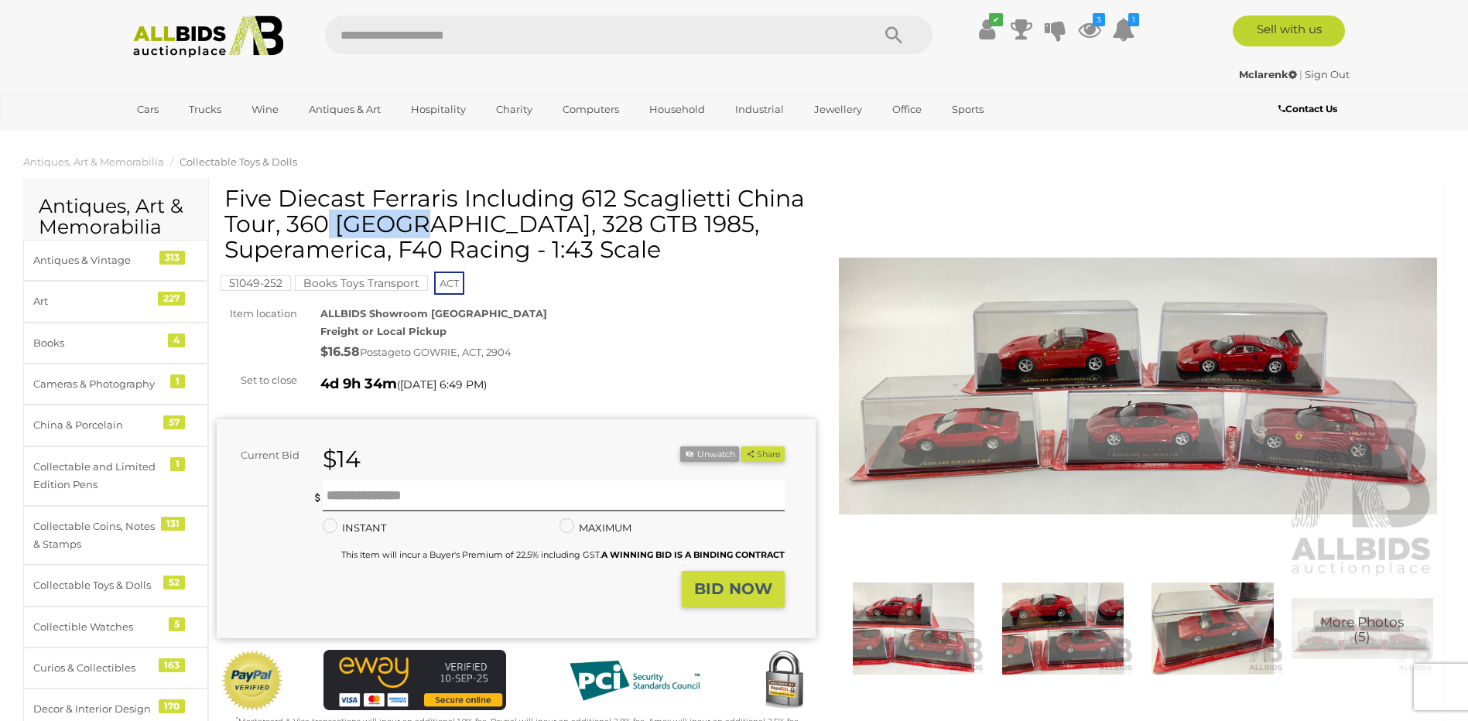
drag, startPoint x: 446, startPoint y: 198, endPoint x: 376, endPoint y: 200, distance: 70.4
click at [376, 200] on h1 "Five Diecast Ferraris Including 612 Scaglietti China Tour, 360 [GEOGRAPHIC_DATA…" at bounding box center [517, 224] width 587 height 77
drag, startPoint x: 376, startPoint y: 200, endPoint x: 386, endPoint y: 199, distance: 10.1
copy h1 "Ferrari"
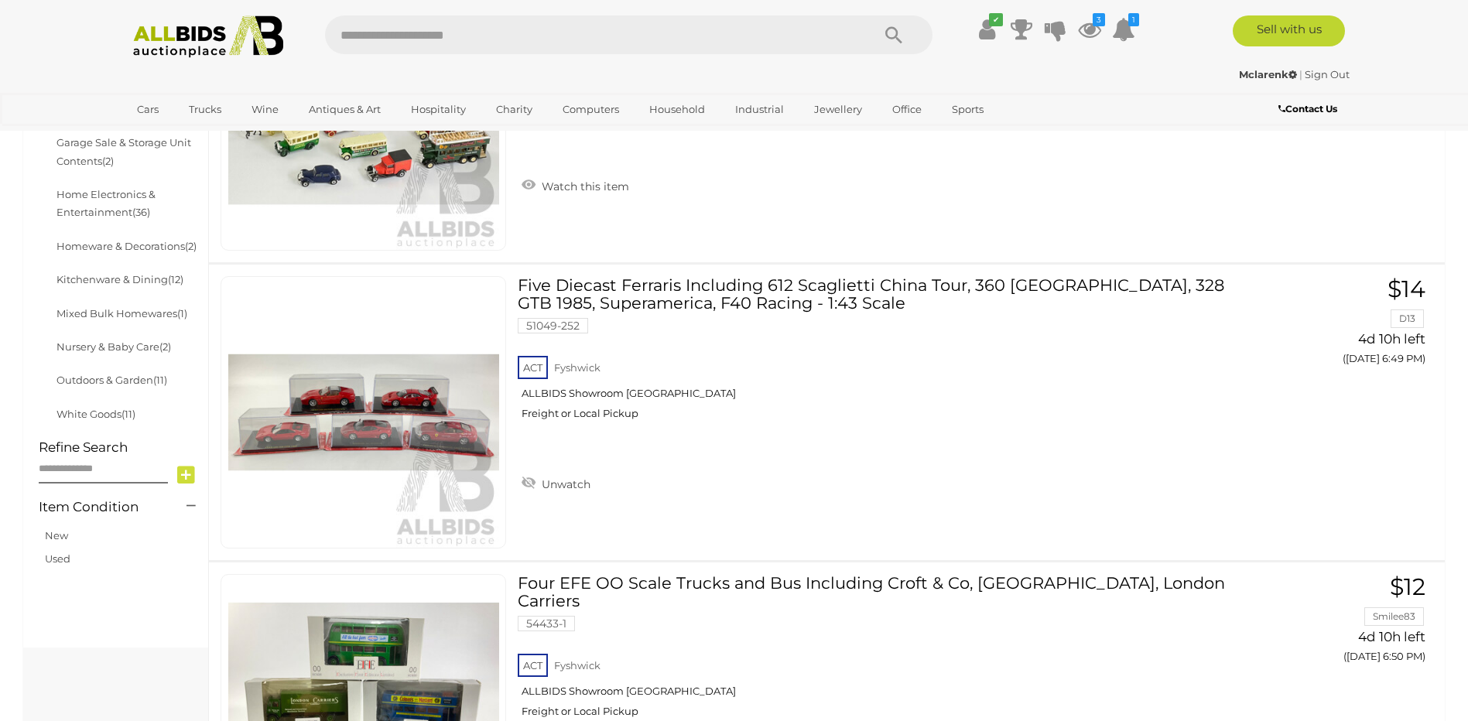
scroll to position [671, 0]
click at [422, 37] on input "text" at bounding box center [590, 34] width 531 height 39
paste input "*******"
type input "*******"
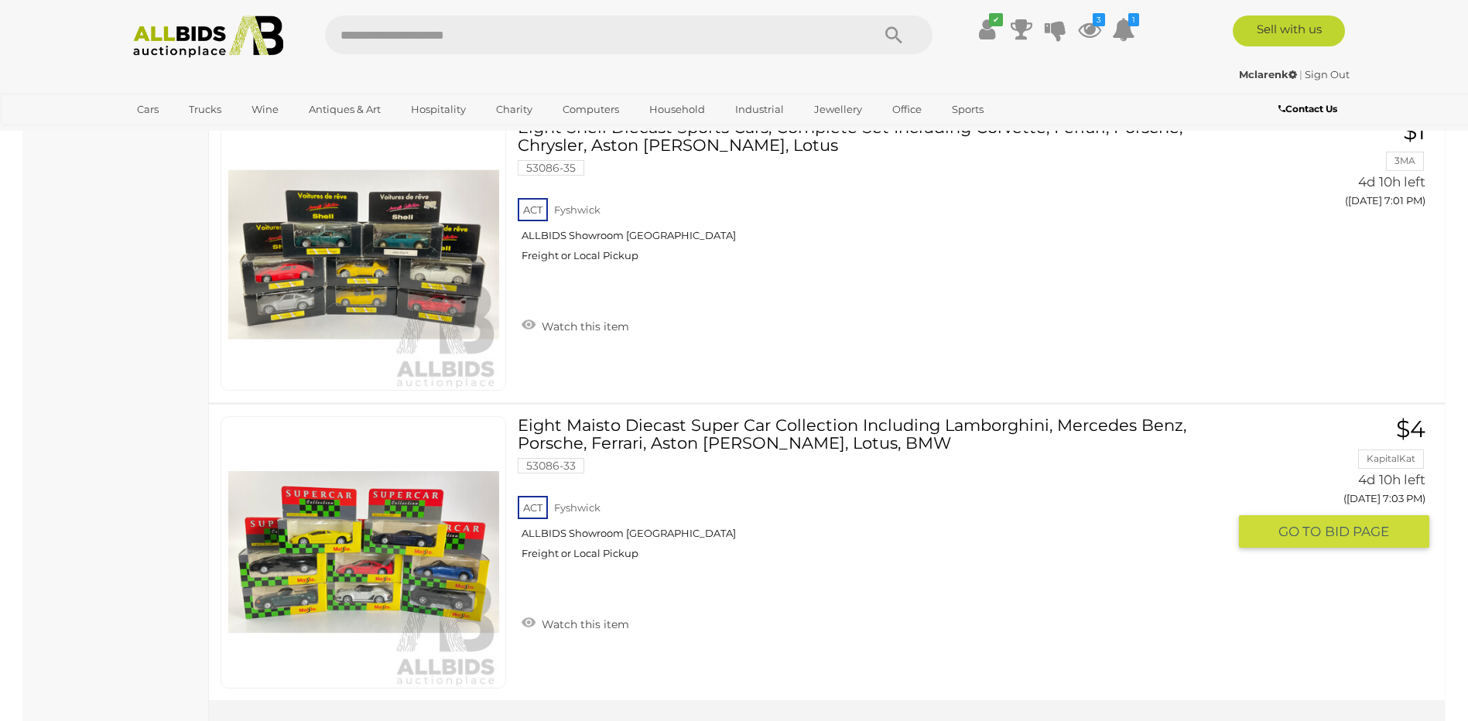
scroll to position [2444, 0]
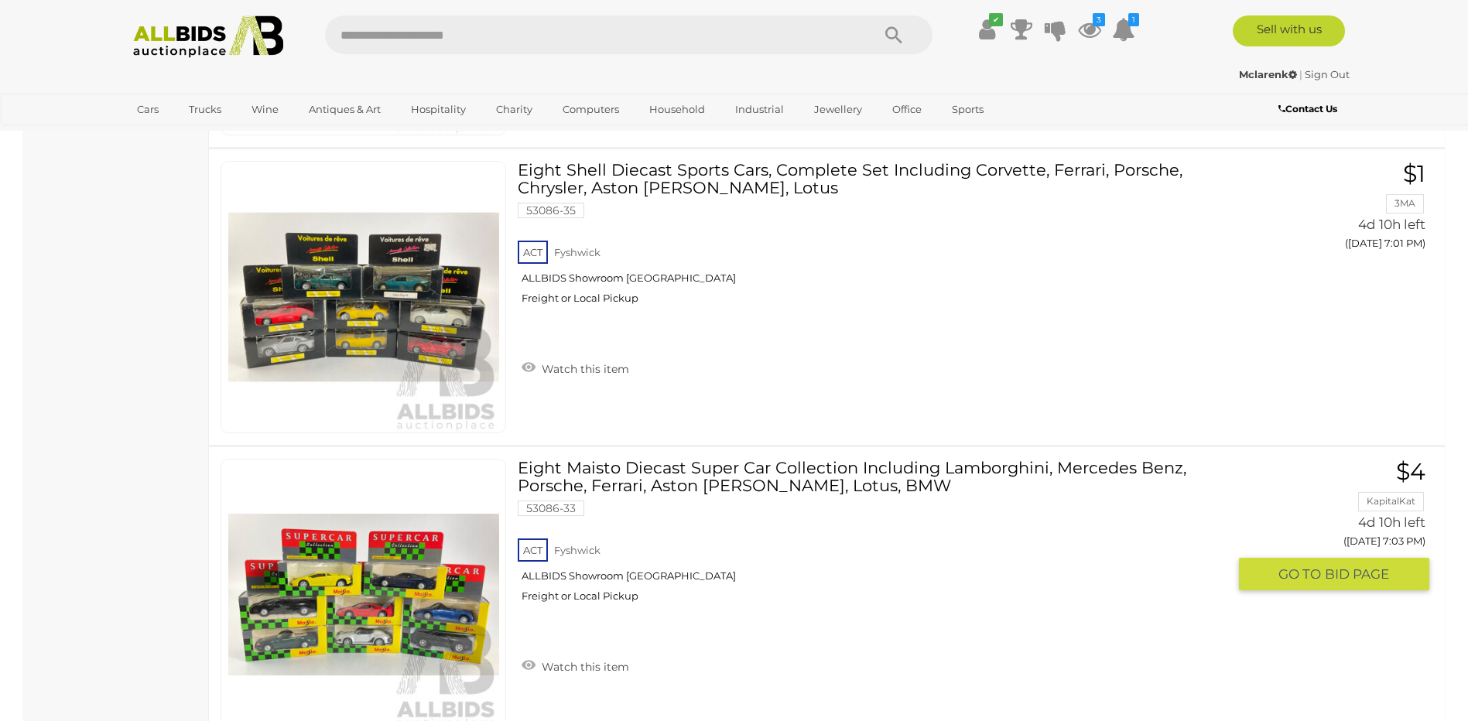
click at [393, 601] on img at bounding box center [363, 595] width 271 height 271
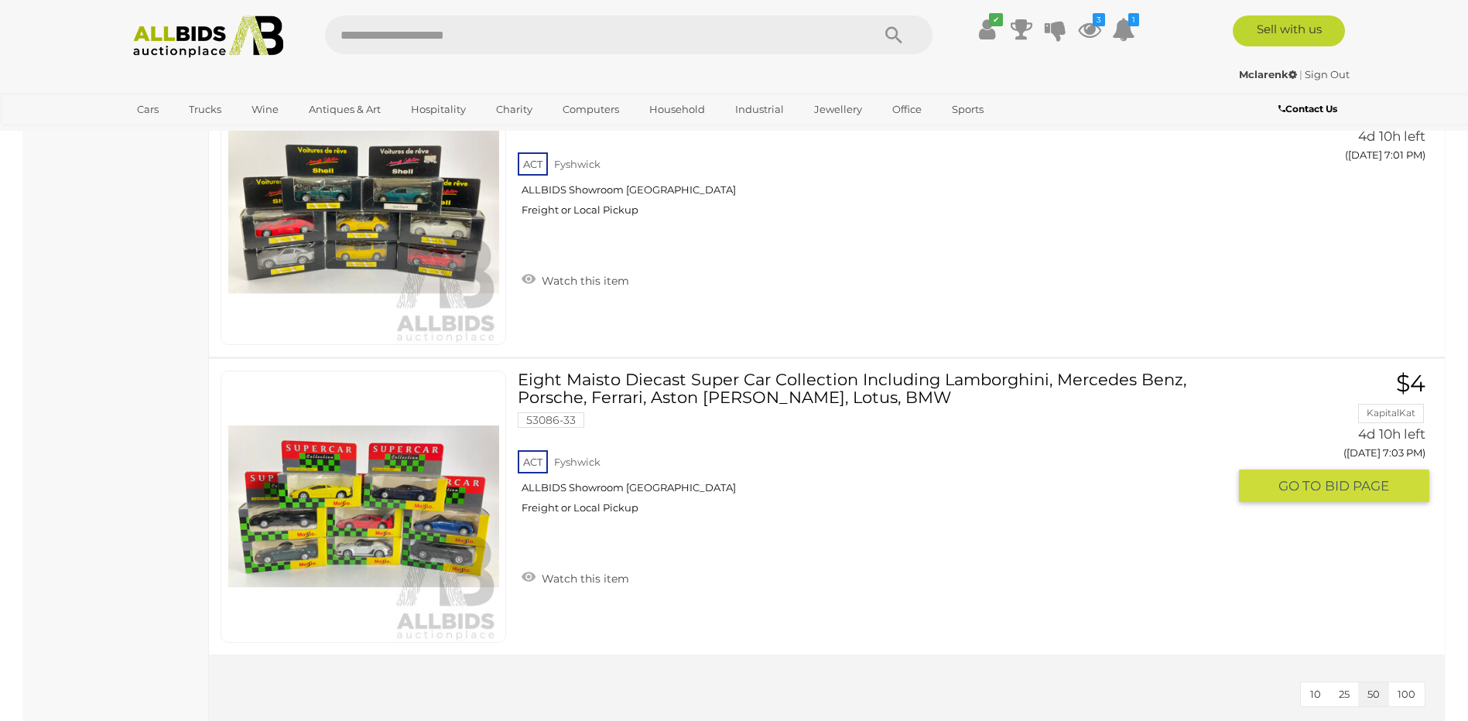
scroll to position [2398, 0]
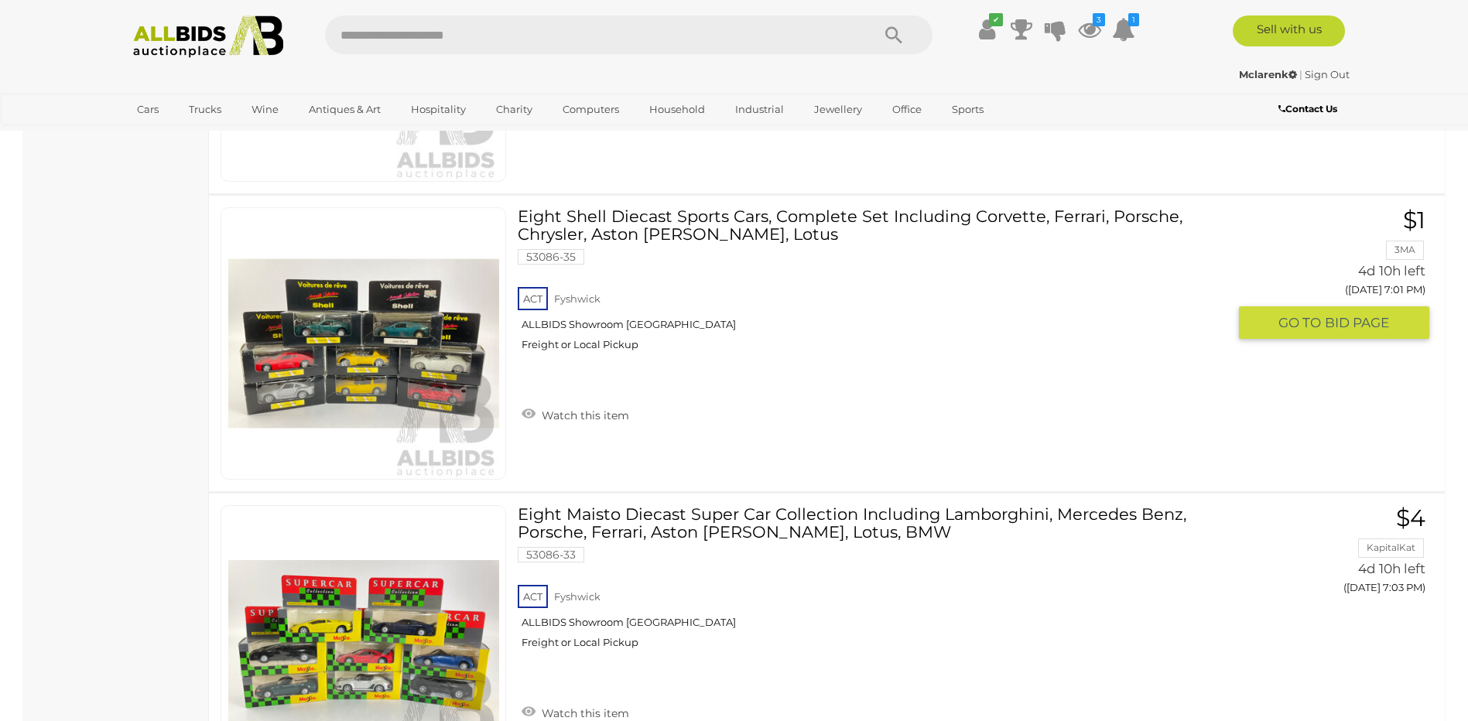
click at [388, 373] on img at bounding box center [363, 343] width 271 height 271
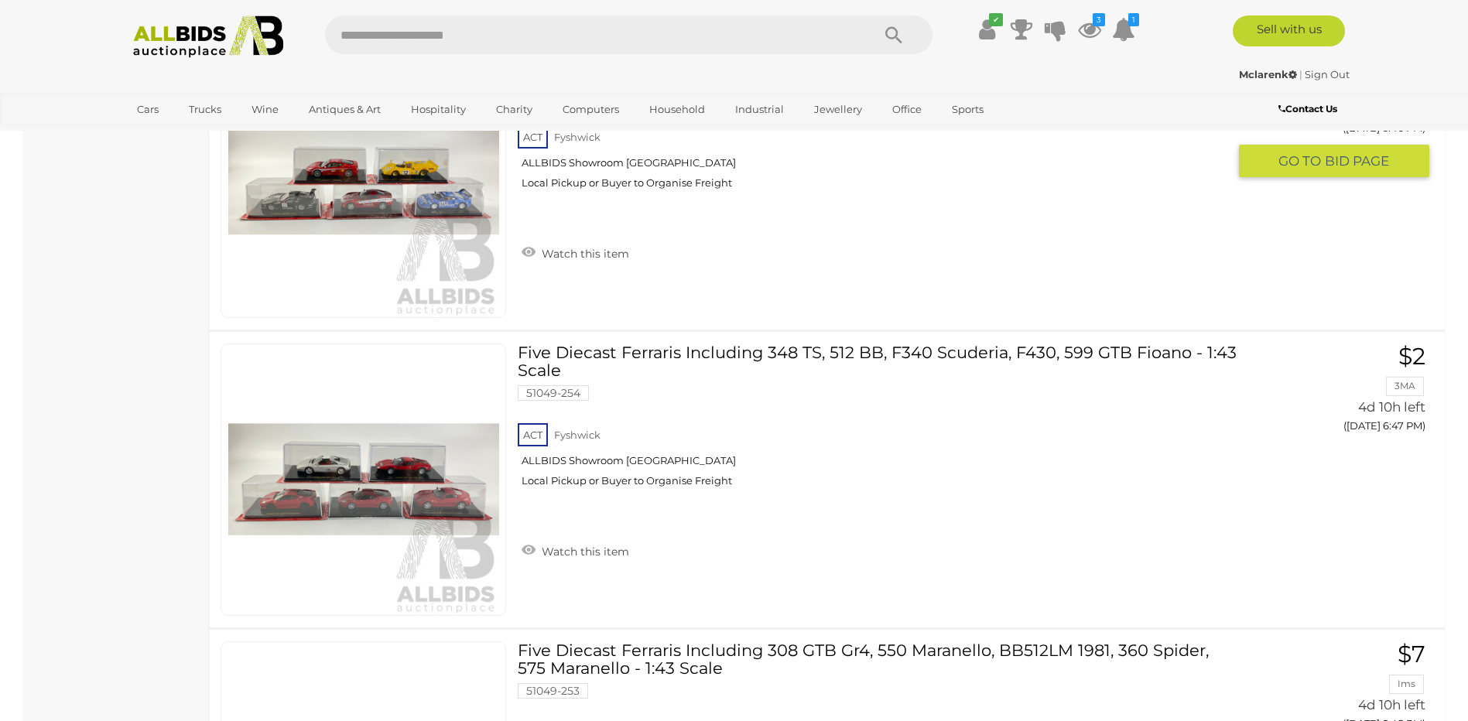
scroll to position [1068, 0]
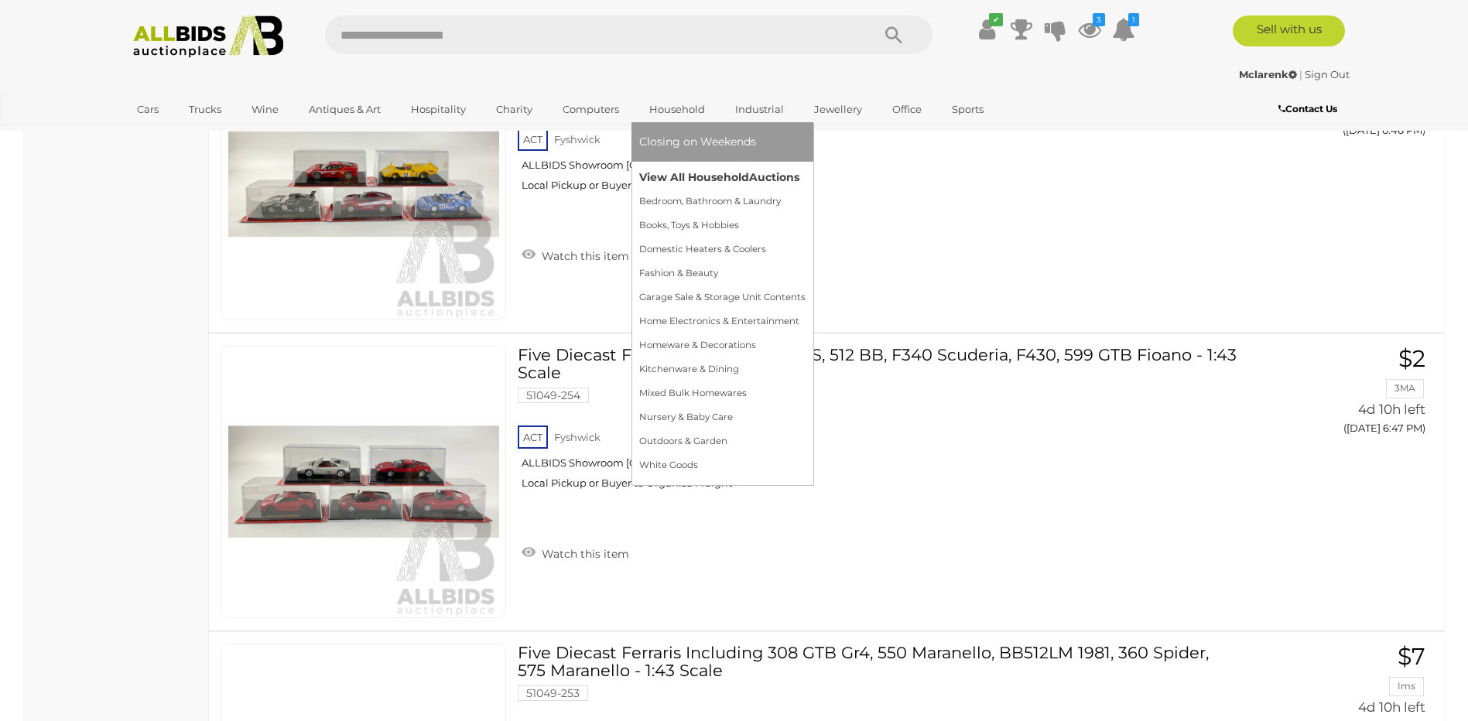
click at [679, 174] on link "View All Household Auctions" at bounding box center [722, 178] width 166 height 24
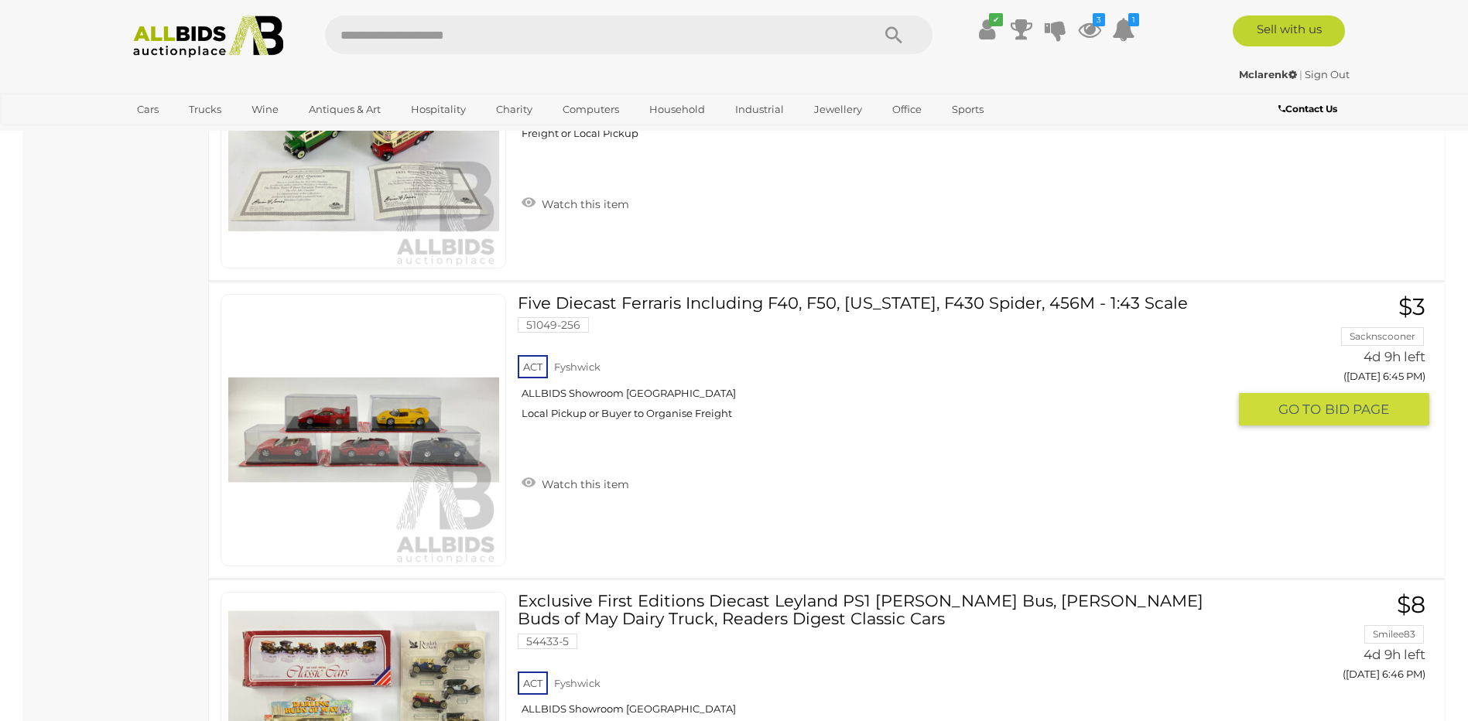
scroll to position [13307, 0]
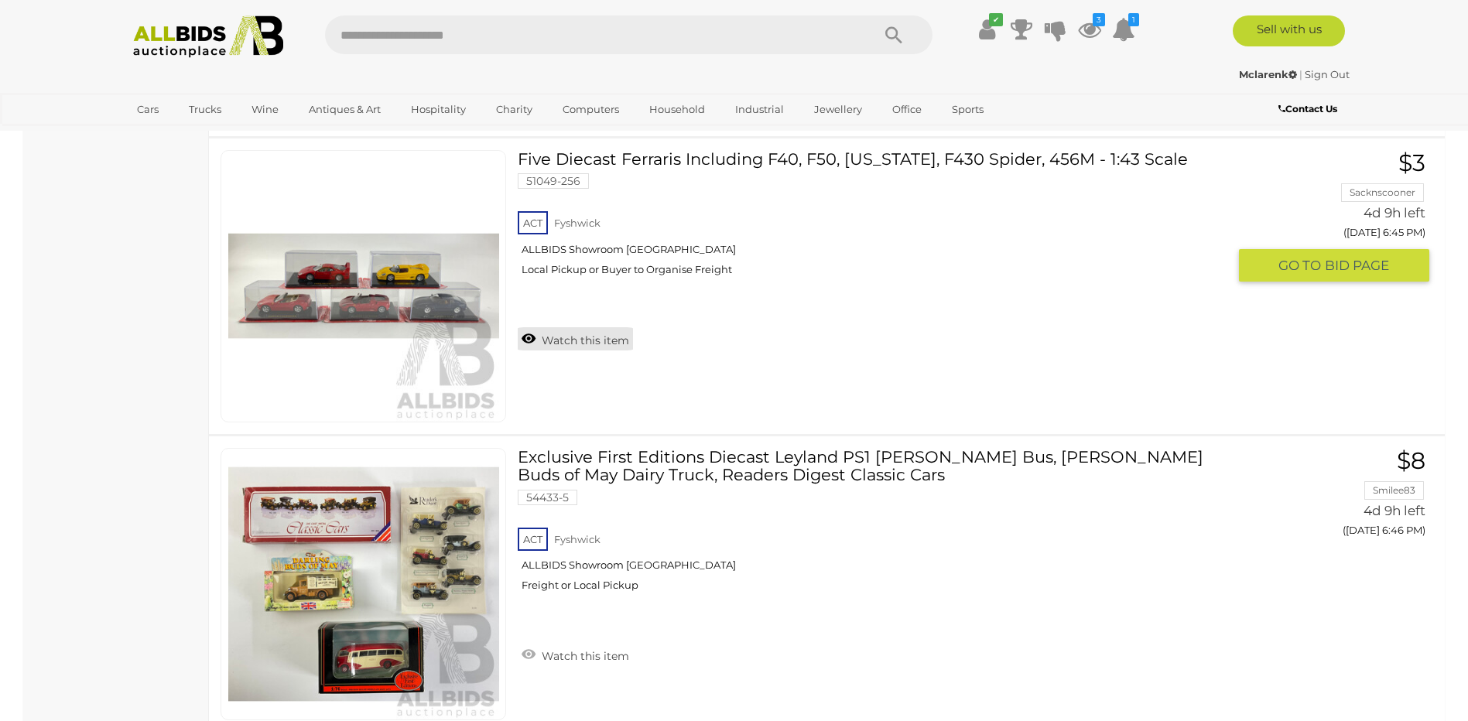
click at [523, 343] on link "Watch this item" at bounding box center [575, 338] width 115 height 23
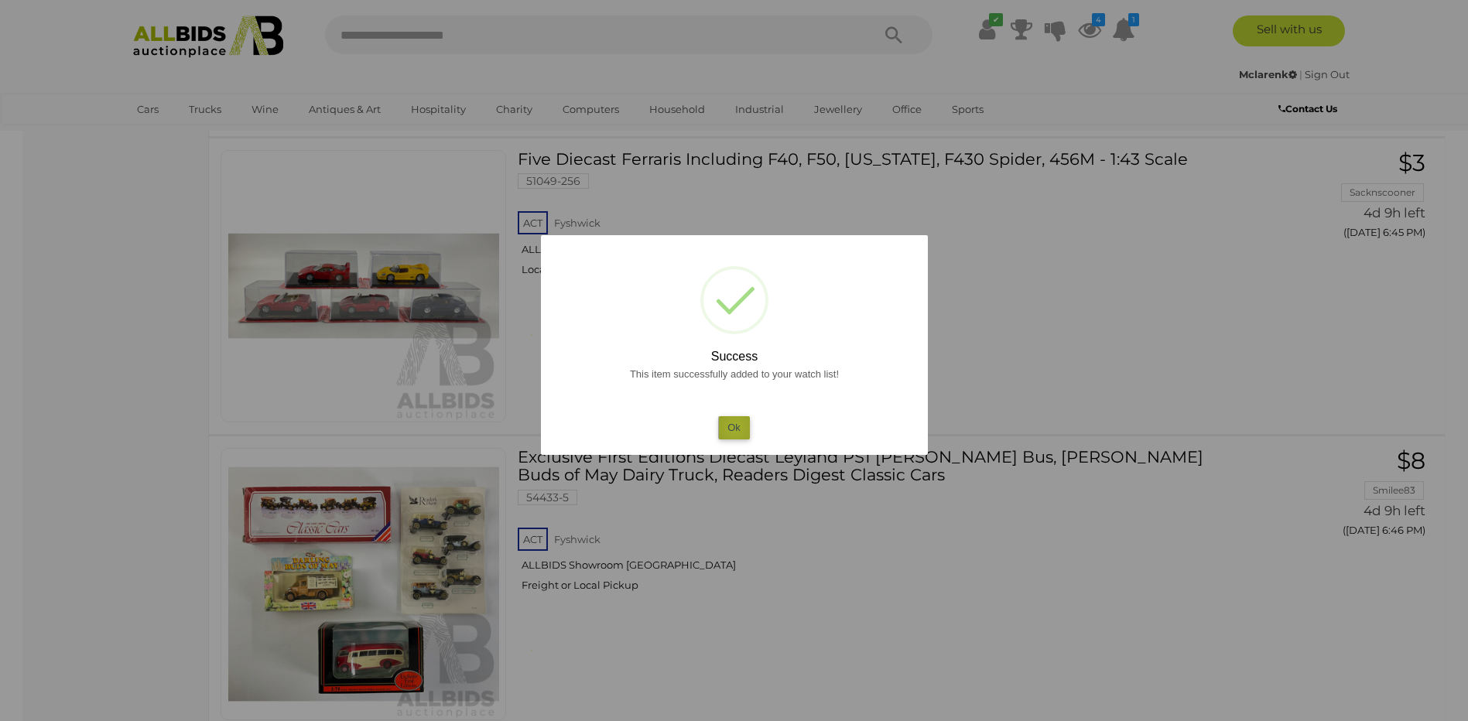
click at [734, 427] on button "Ok" at bounding box center [734, 427] width 32 height 22
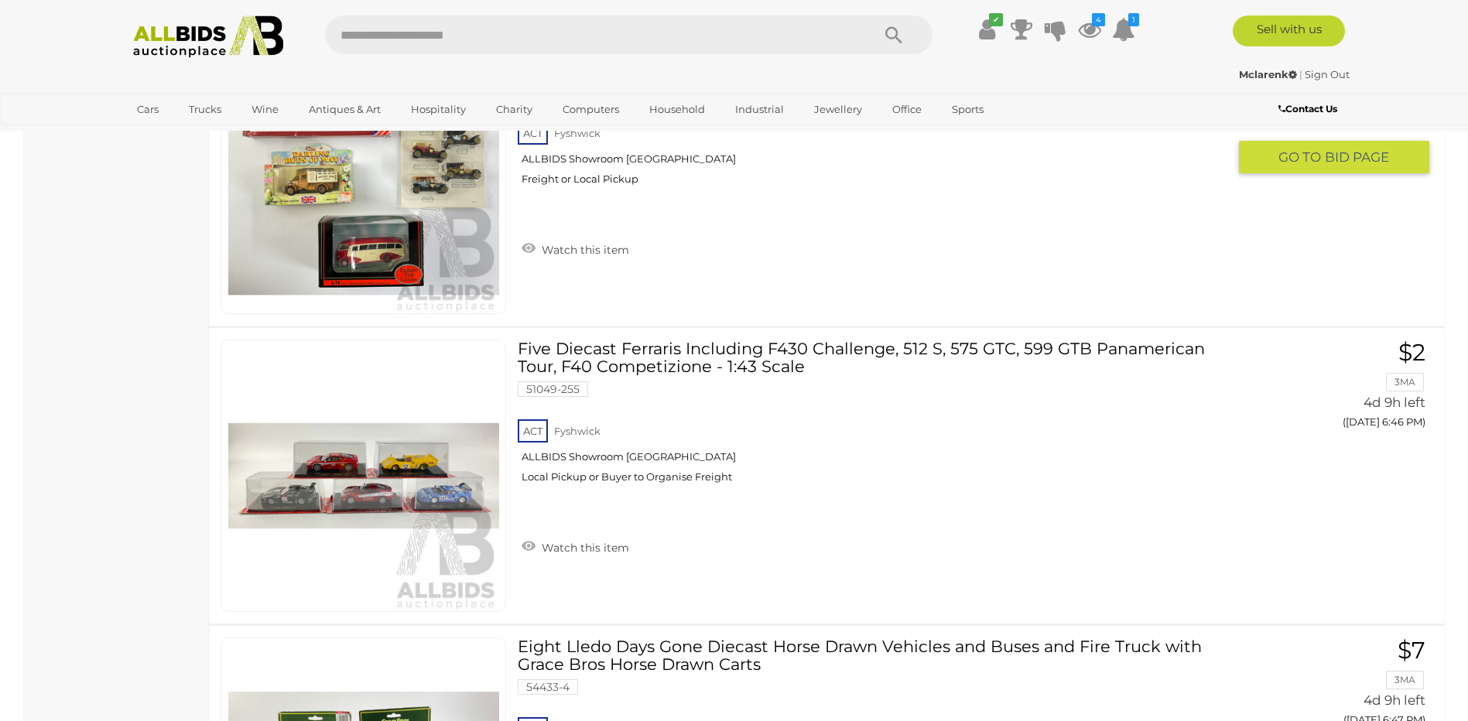
scroll to position [13719, 0]
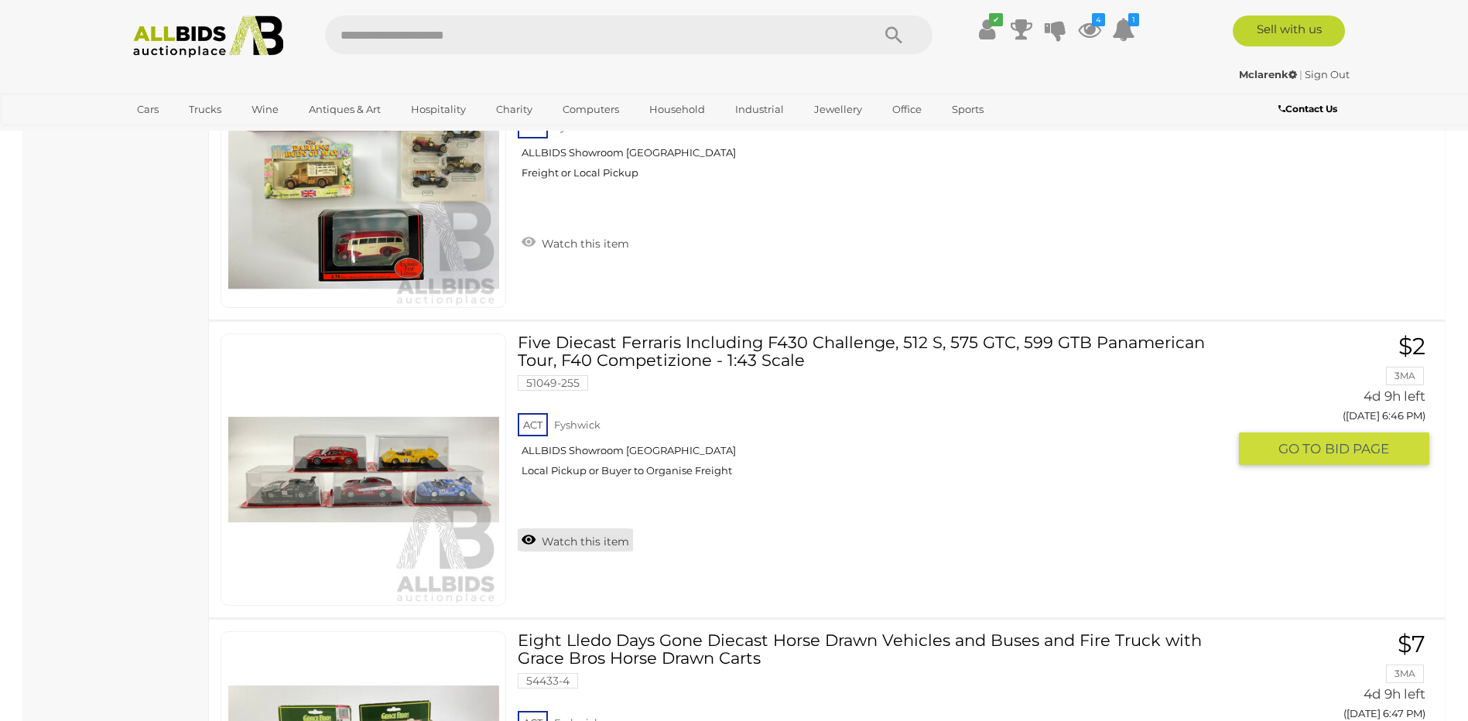
click at [532, 540] on link "Watch this item" at bounding box center [575, 539] width 115 height 23
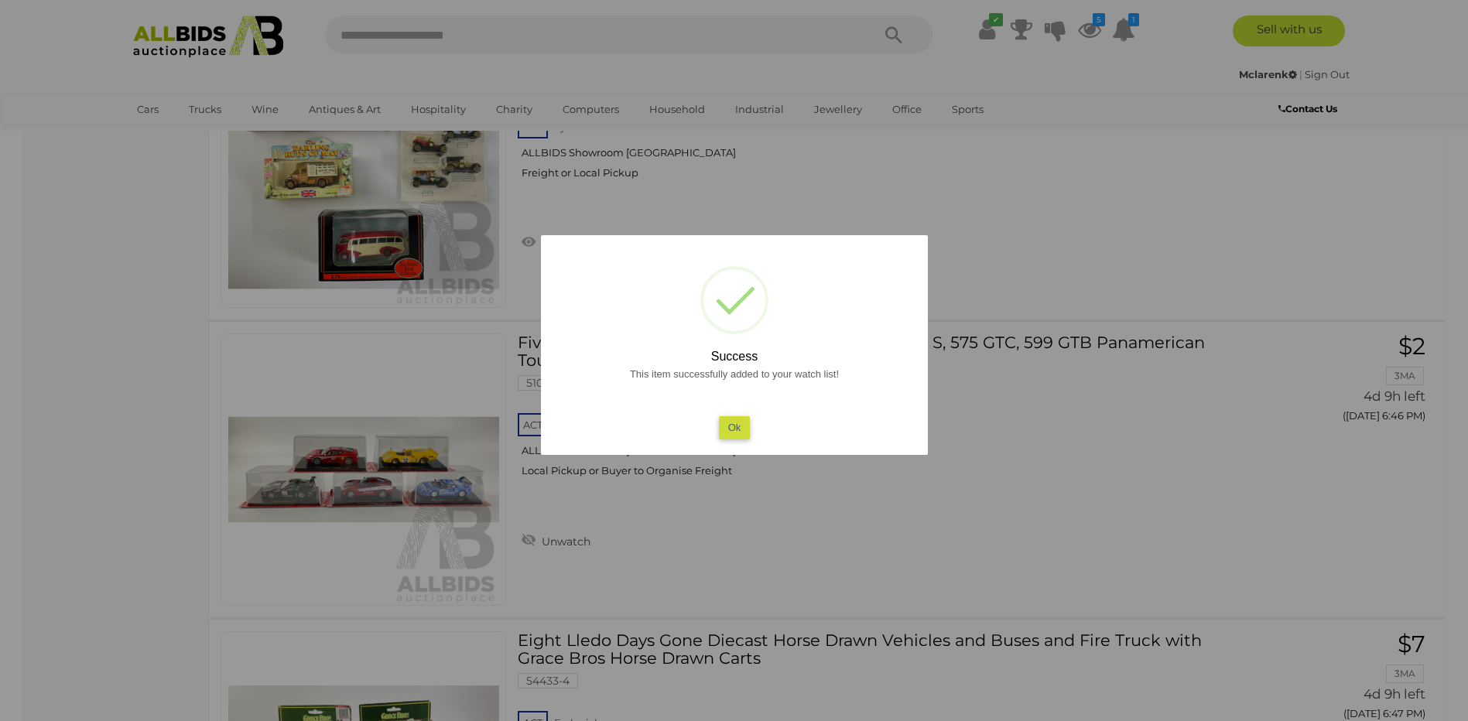
click at [734, 431] on button "Ok" at bounding box center [734, 427] width 32 height 22
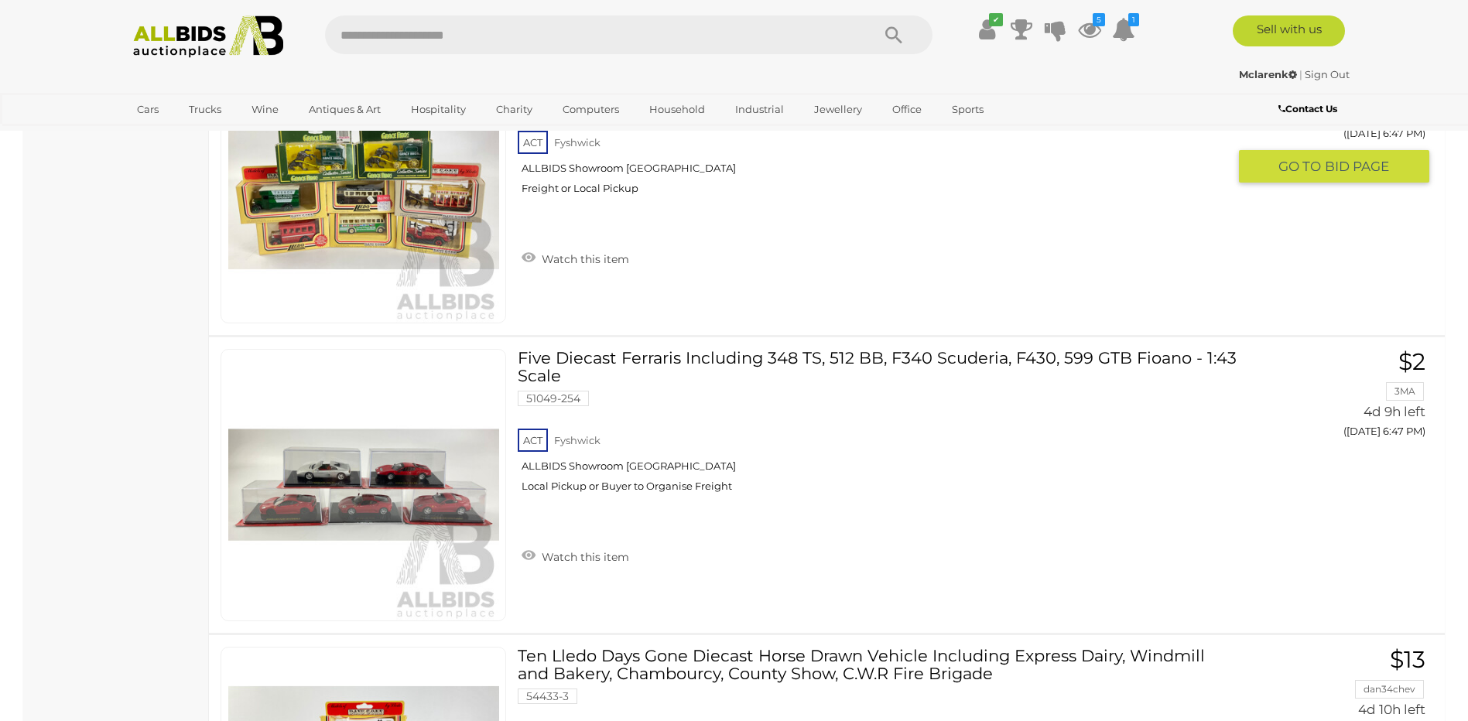
scroll to position [14338, 0]
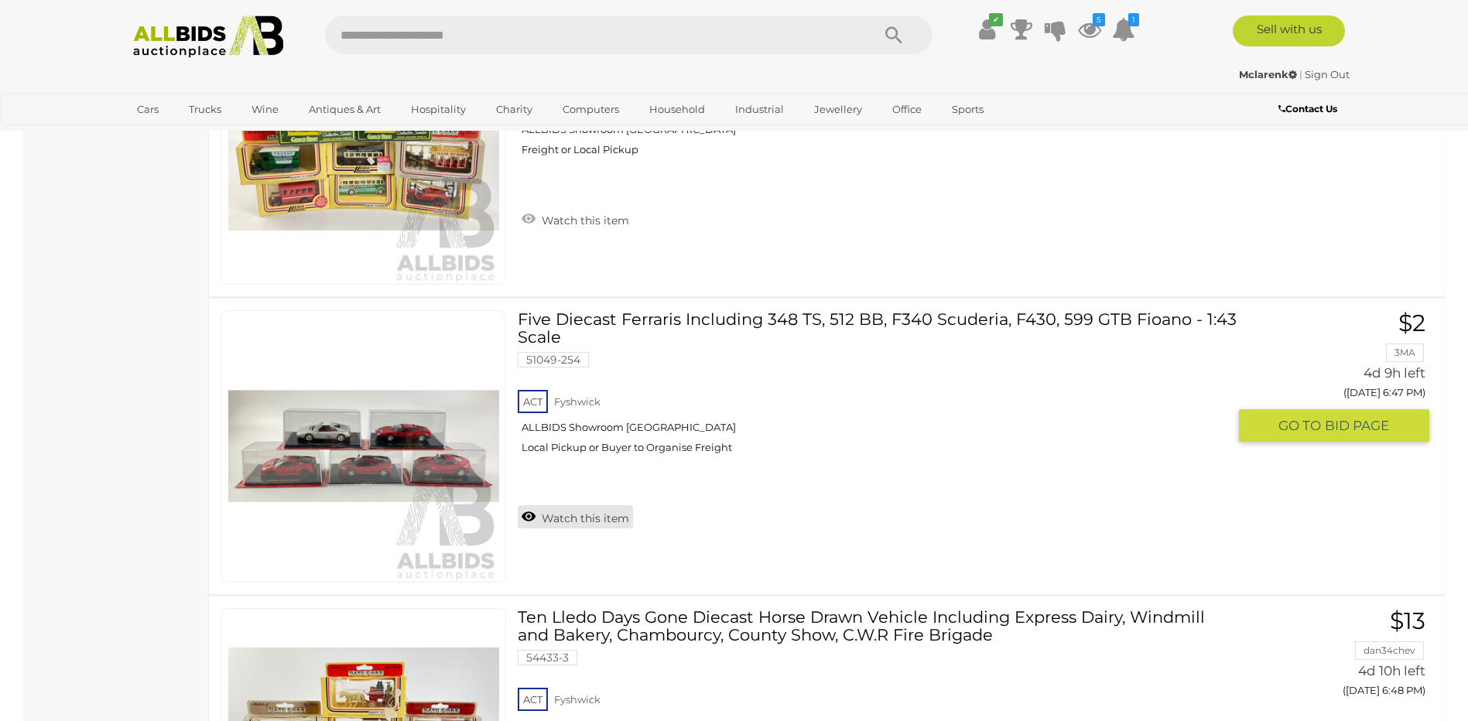
click at [528, 514] on link "Watch this item" at bounding box center [575, 516] width 115 height 23
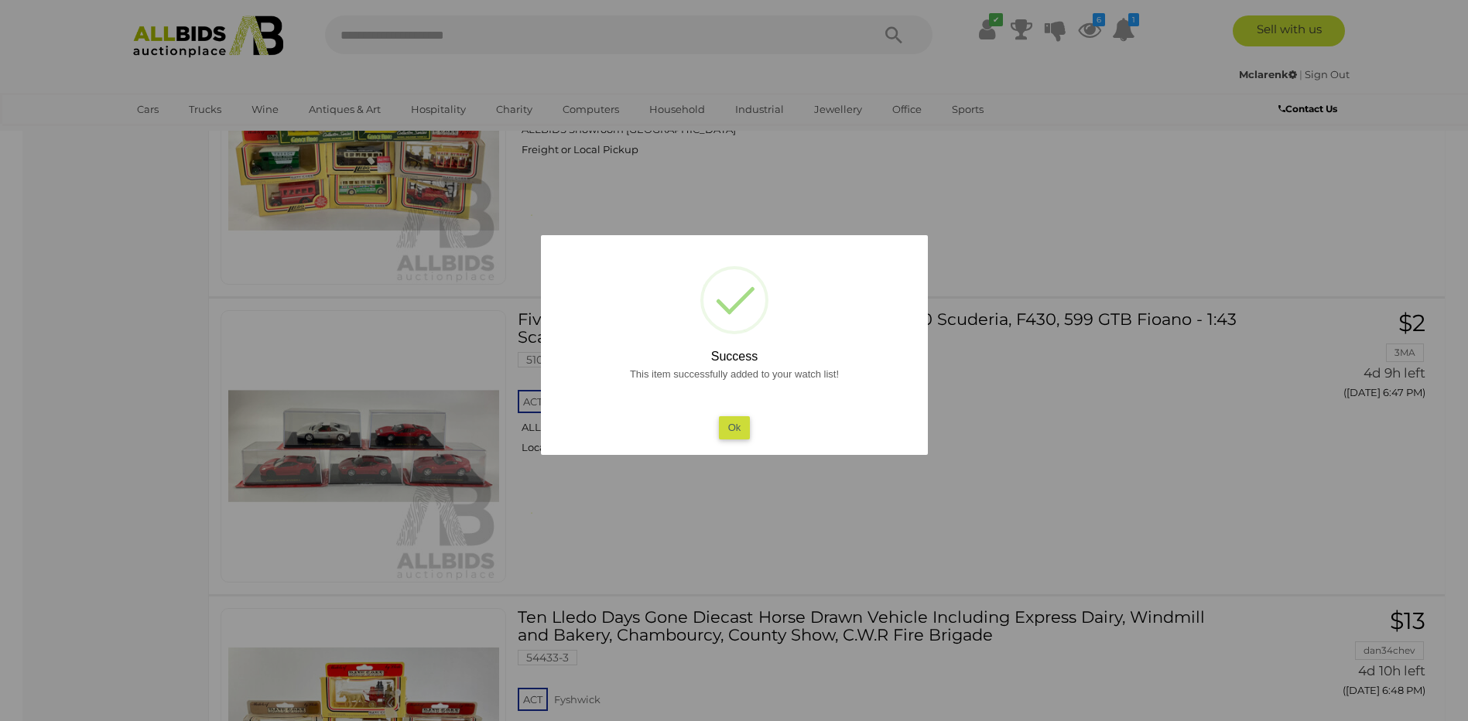
click at [732, 432] on button "Ok" at bounding box center [734, 427] width 32 height 22
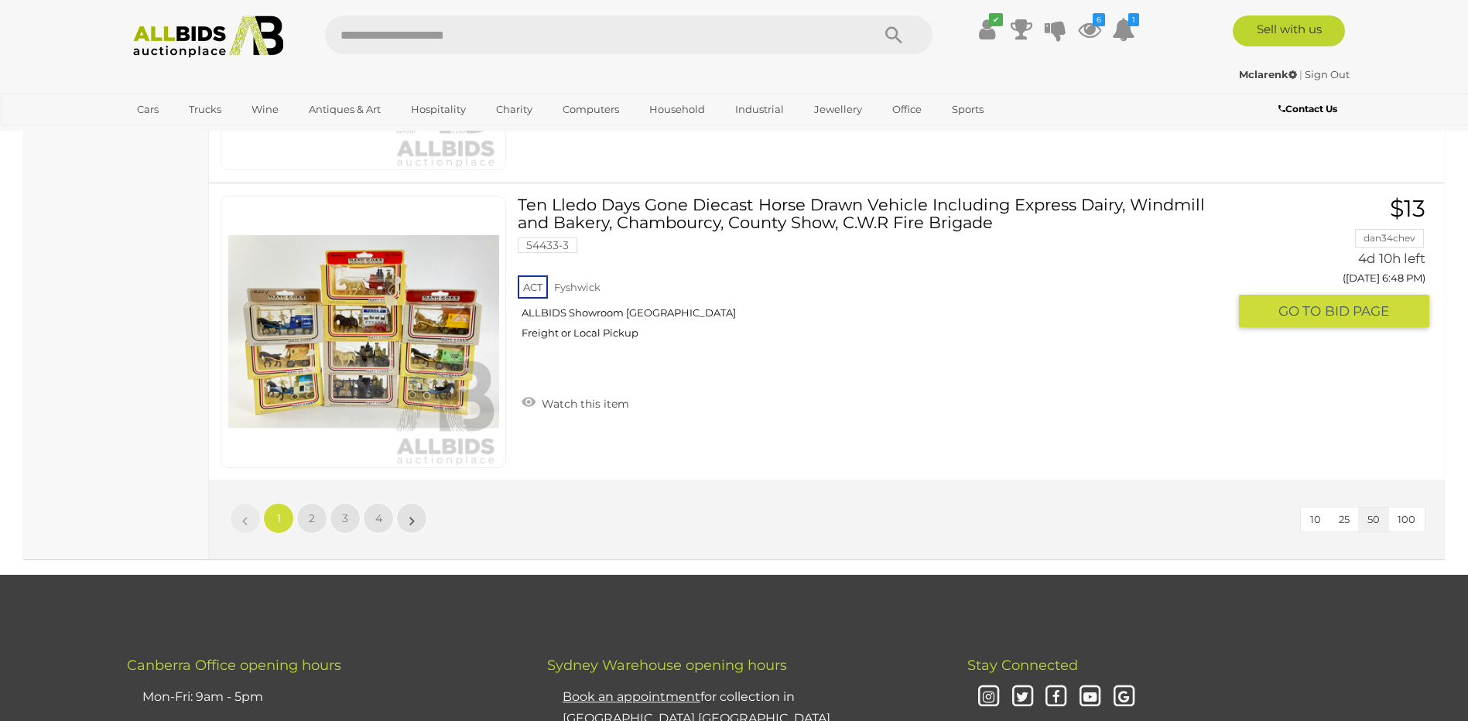
scroll to position [14751, 0]
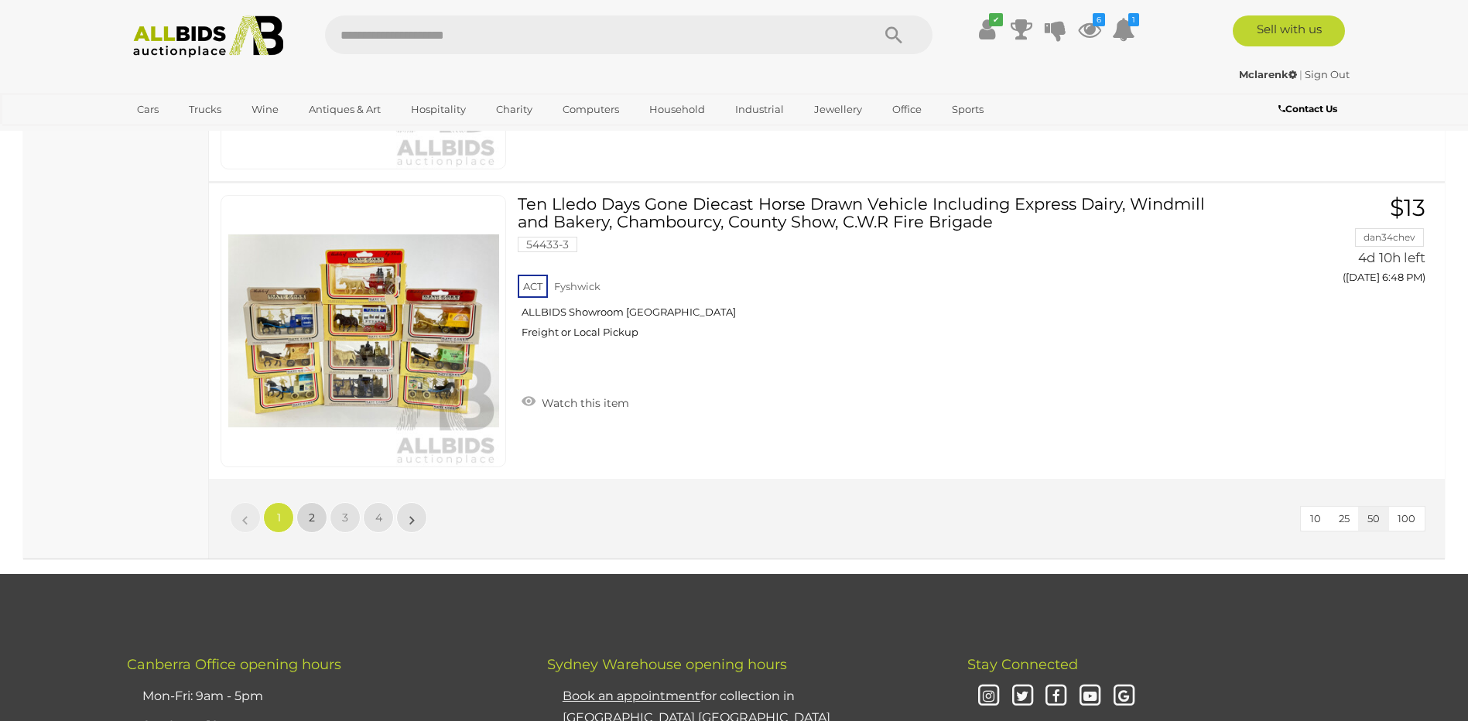
click at [316, 521] on link "2" at bounding box center [311, 517] width 31 height 31
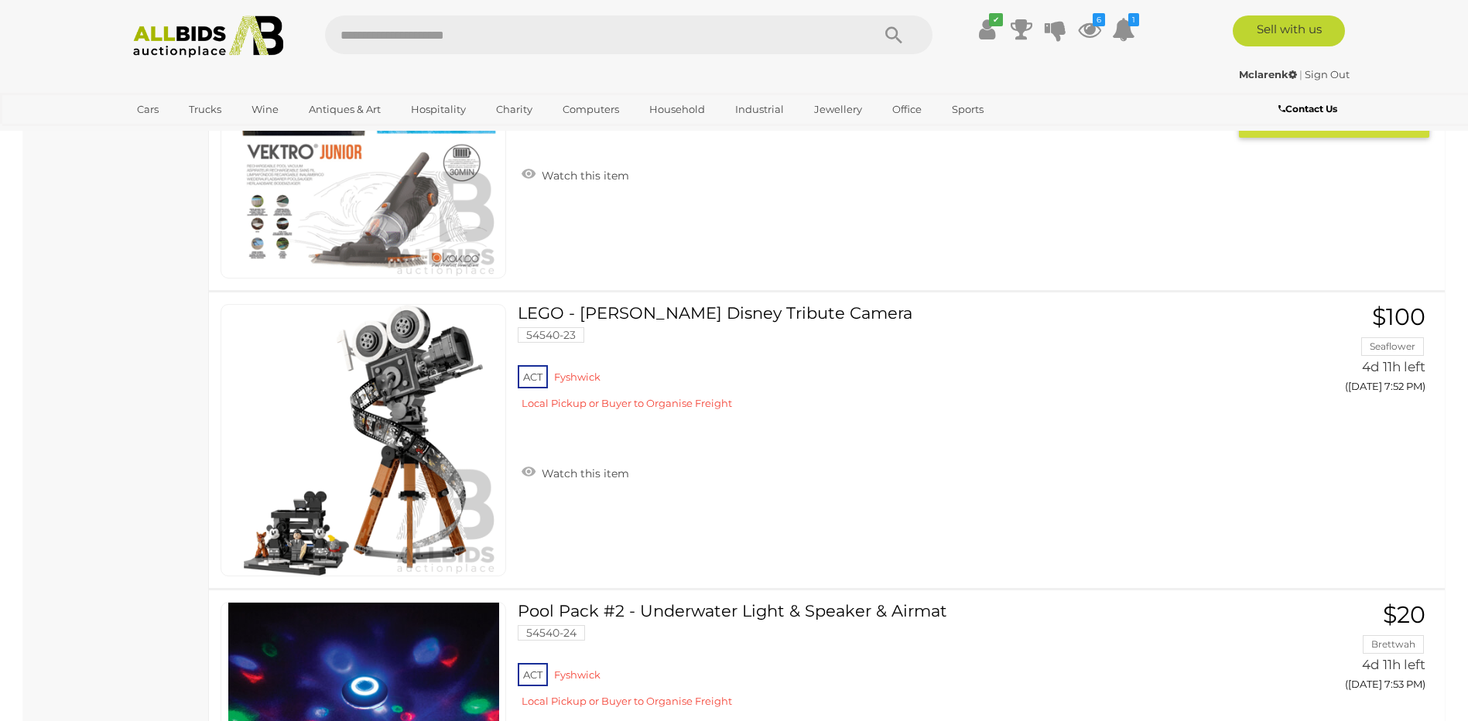
scroll to position [5438, 0]
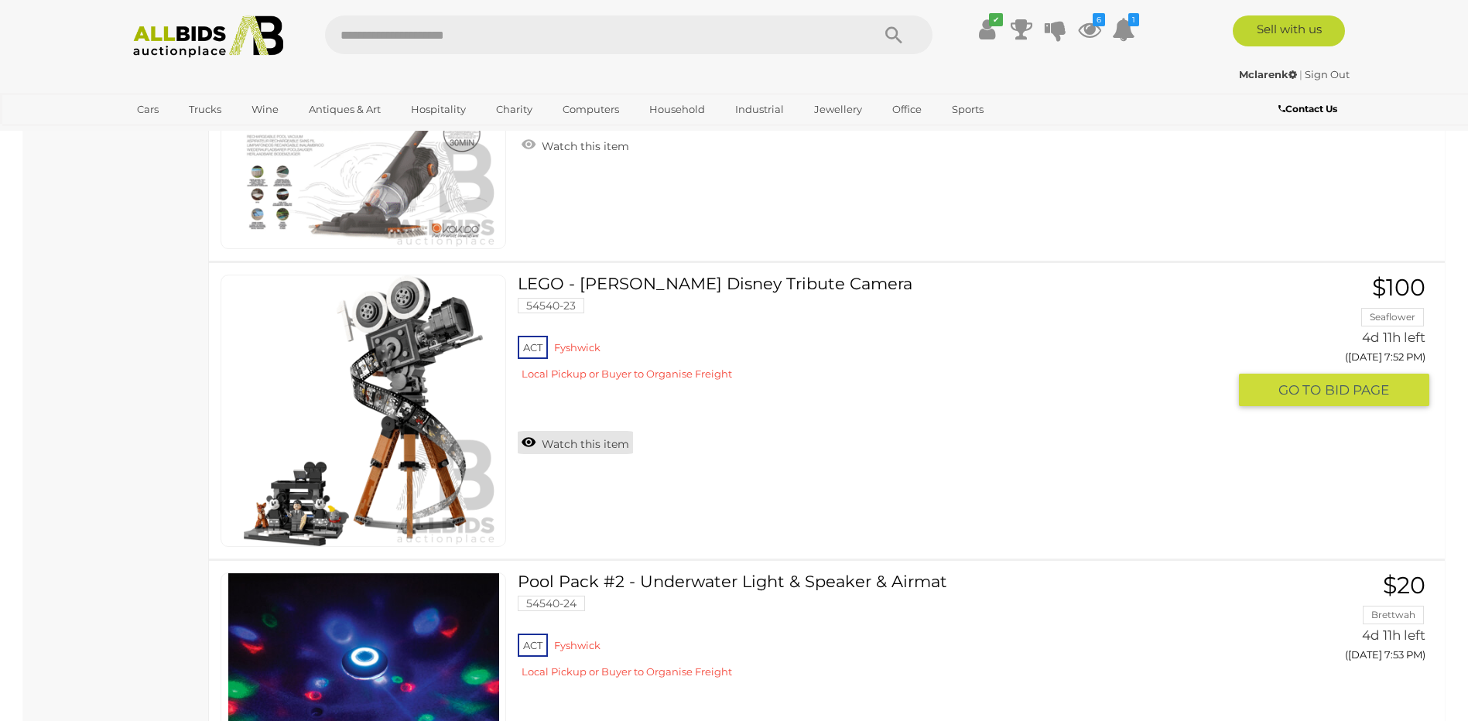
click at [531, 443] on link "Watch this item" at bounding box center [575, 442] width 115 height 23
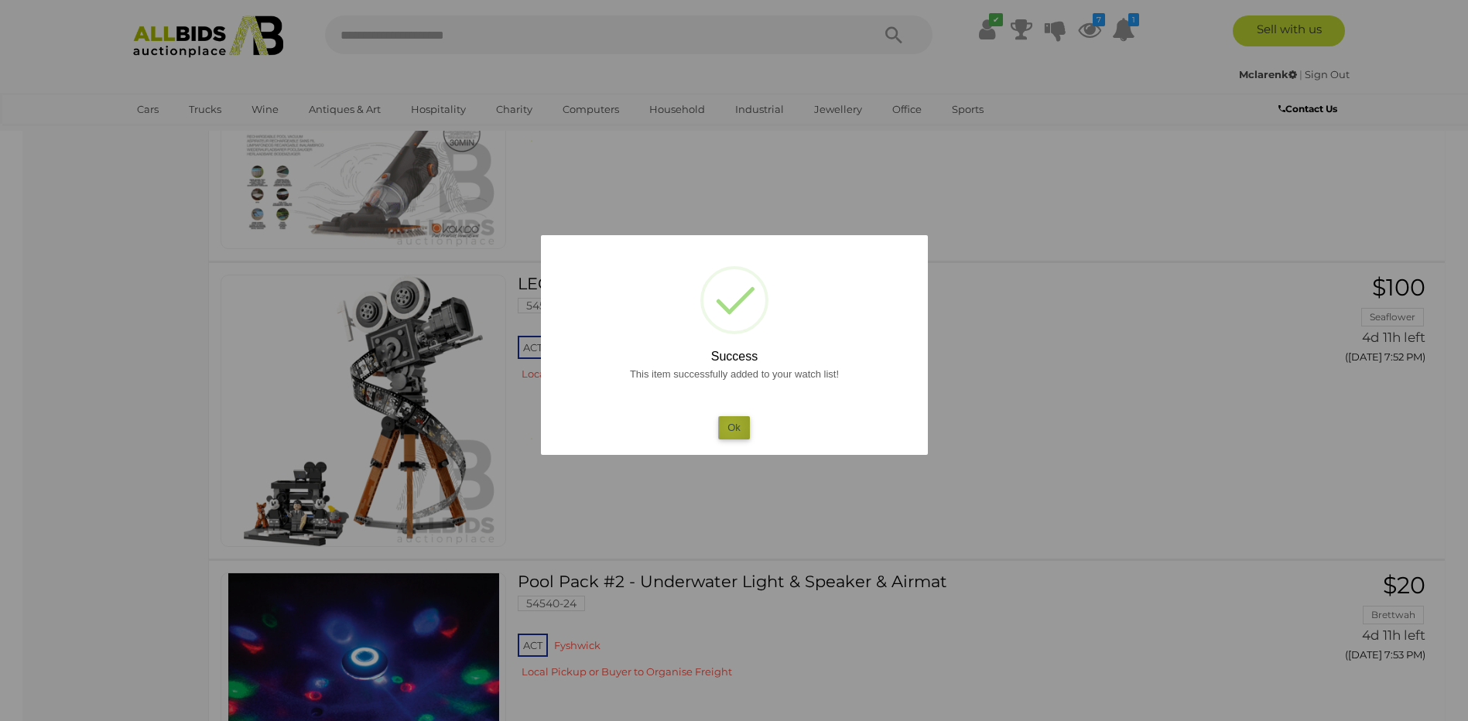
click at [730, 426] on button "Ok" at bounding box center [734, 427] width 32 height 22
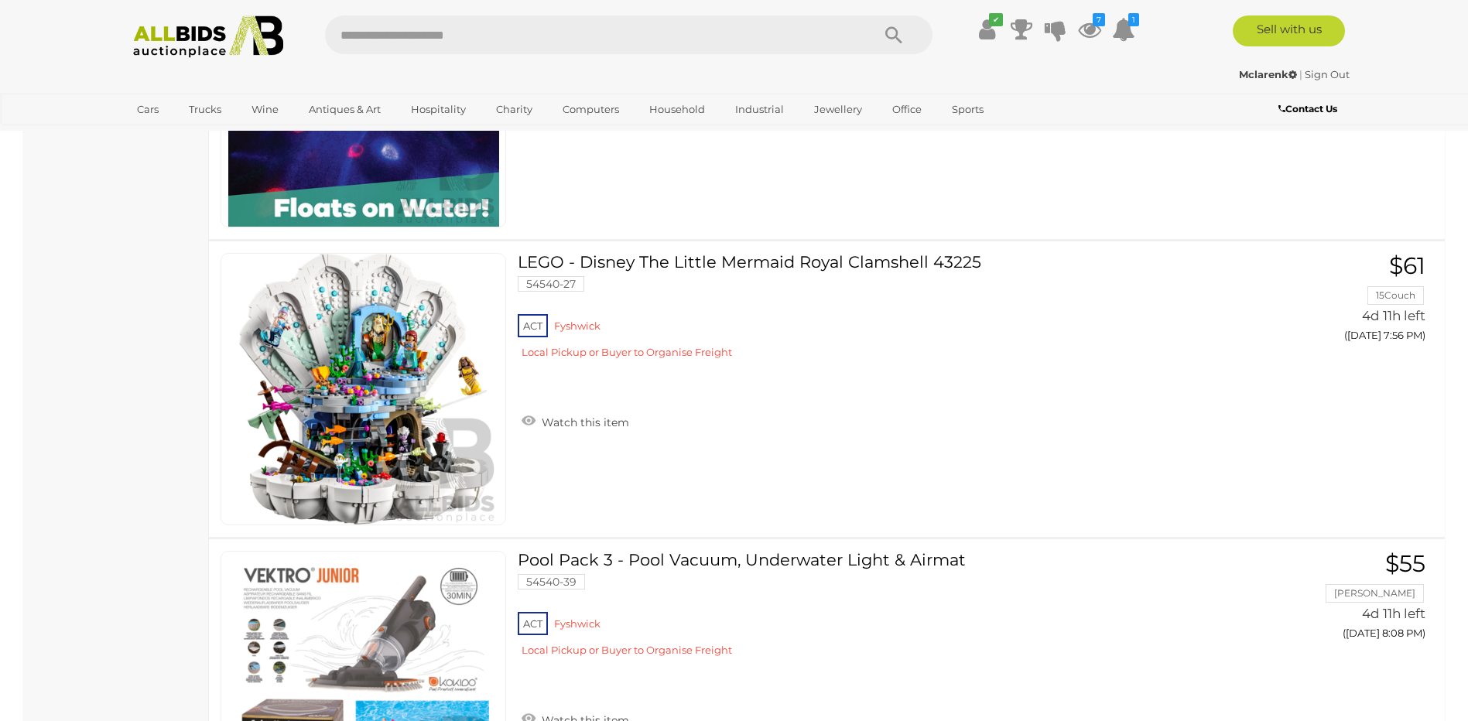
scroll to position [6057, 0]
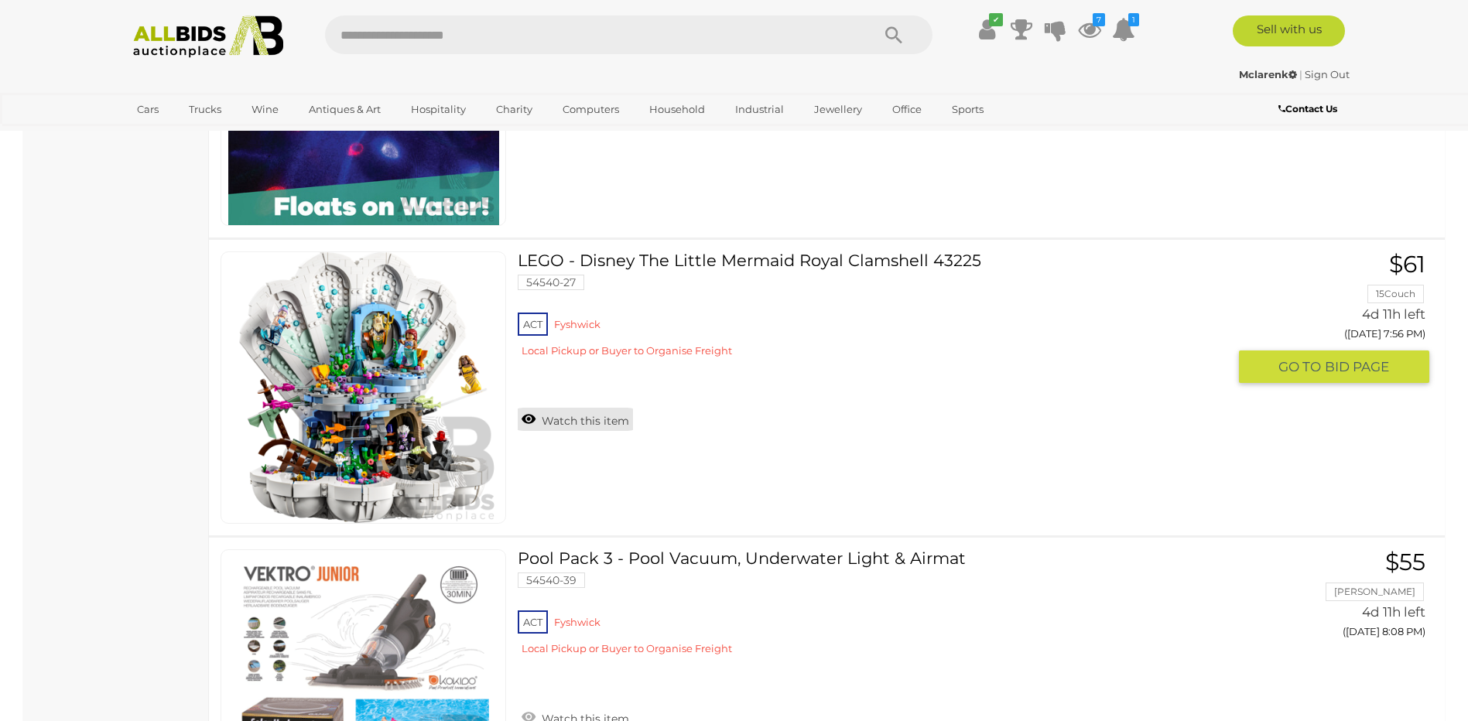
click at [534, 419] on link "Watch this item" at bounding box center [575, 419] width 115 height 23
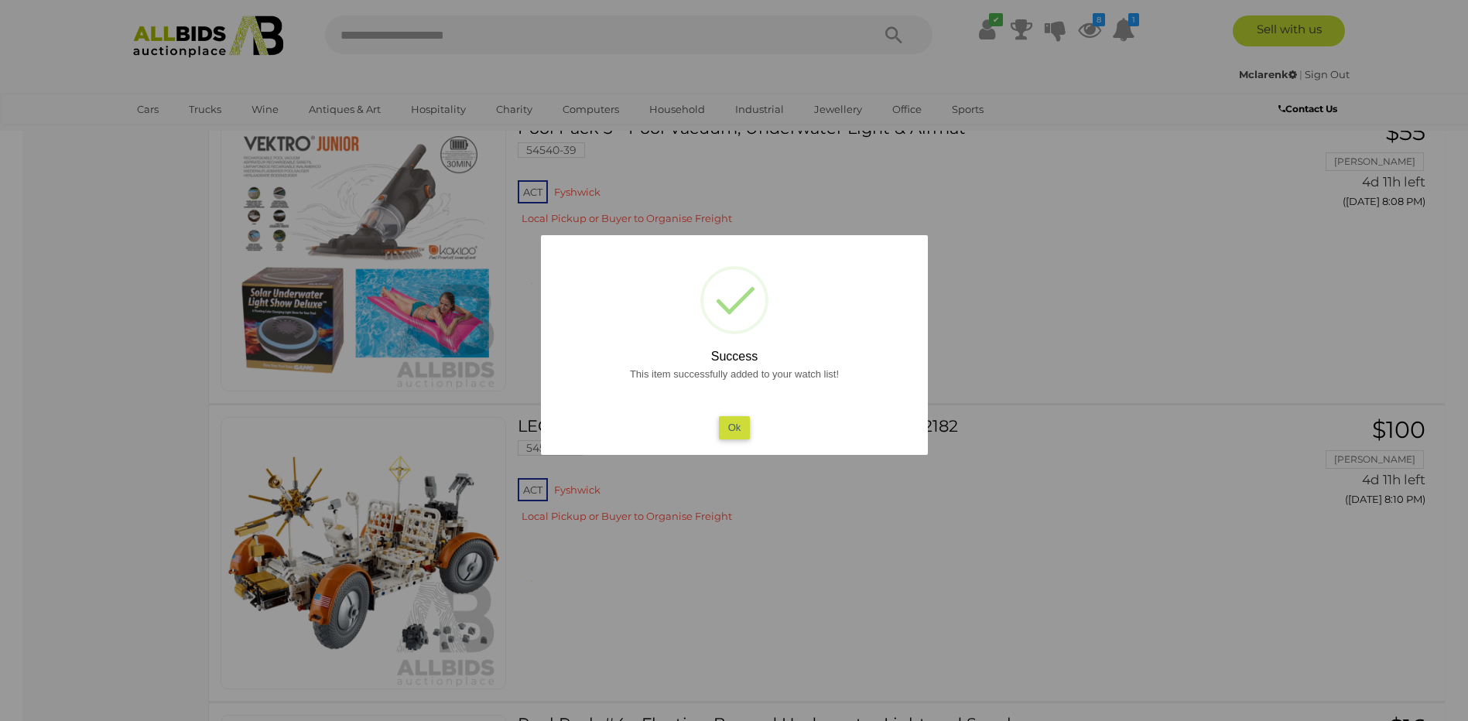
scroll to position [6572, 0]
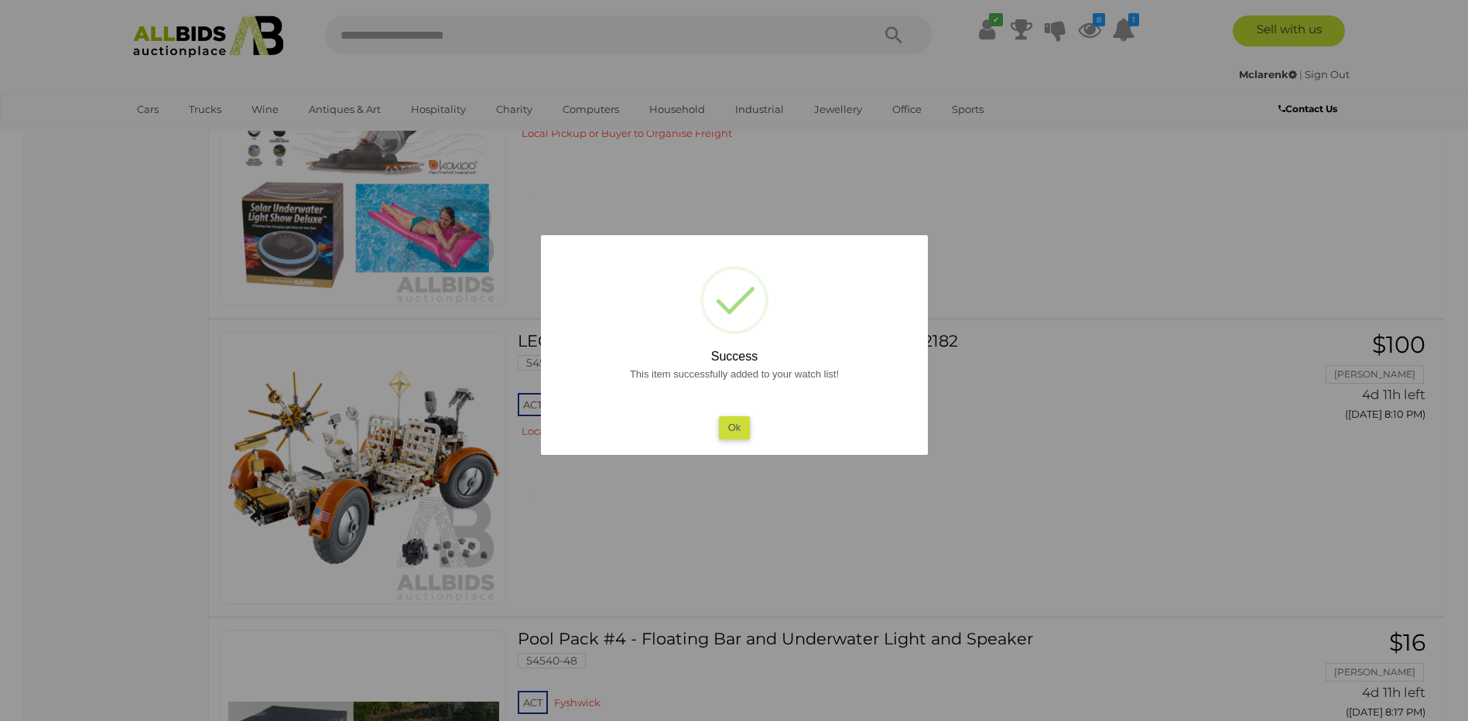
click at [735, 426] on button "Ok" at bounding box center [734, 427] width 32 height 22
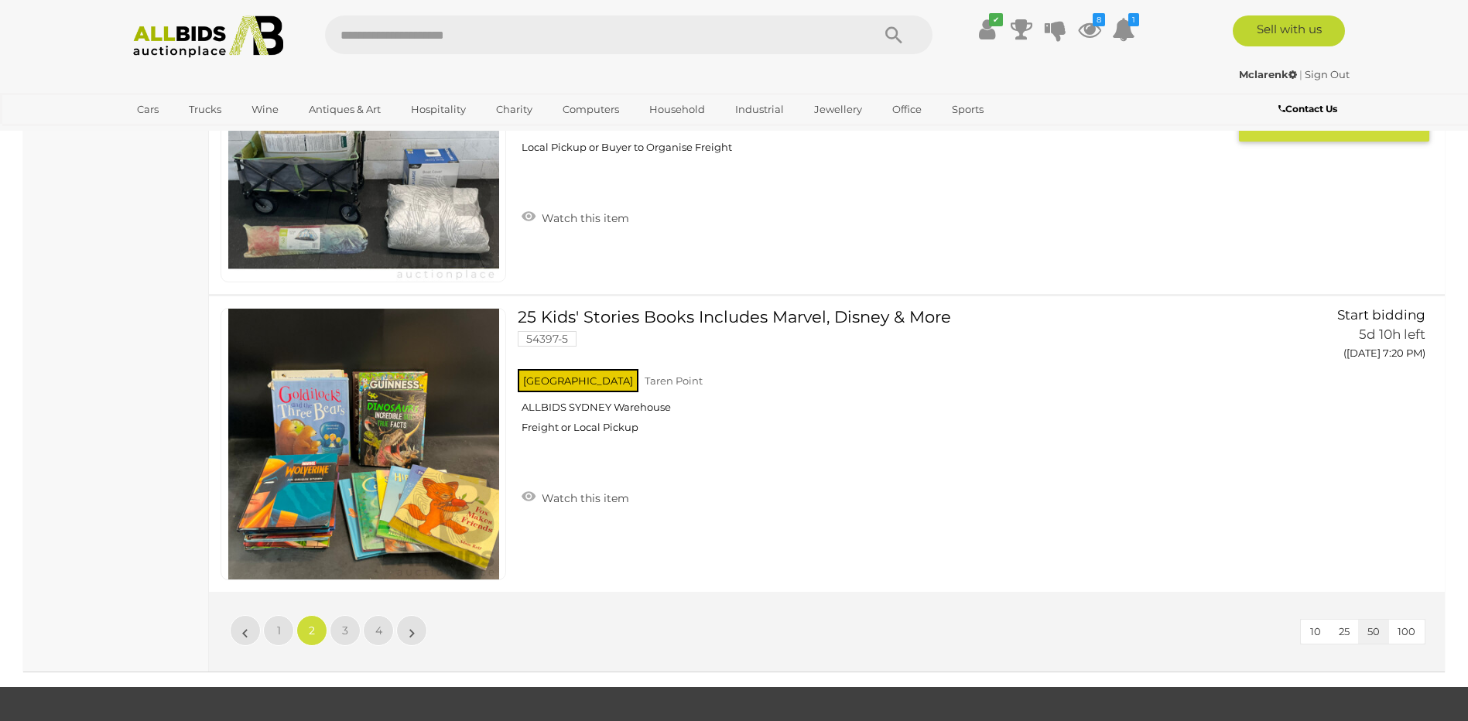
scroll to position [14722, 0]
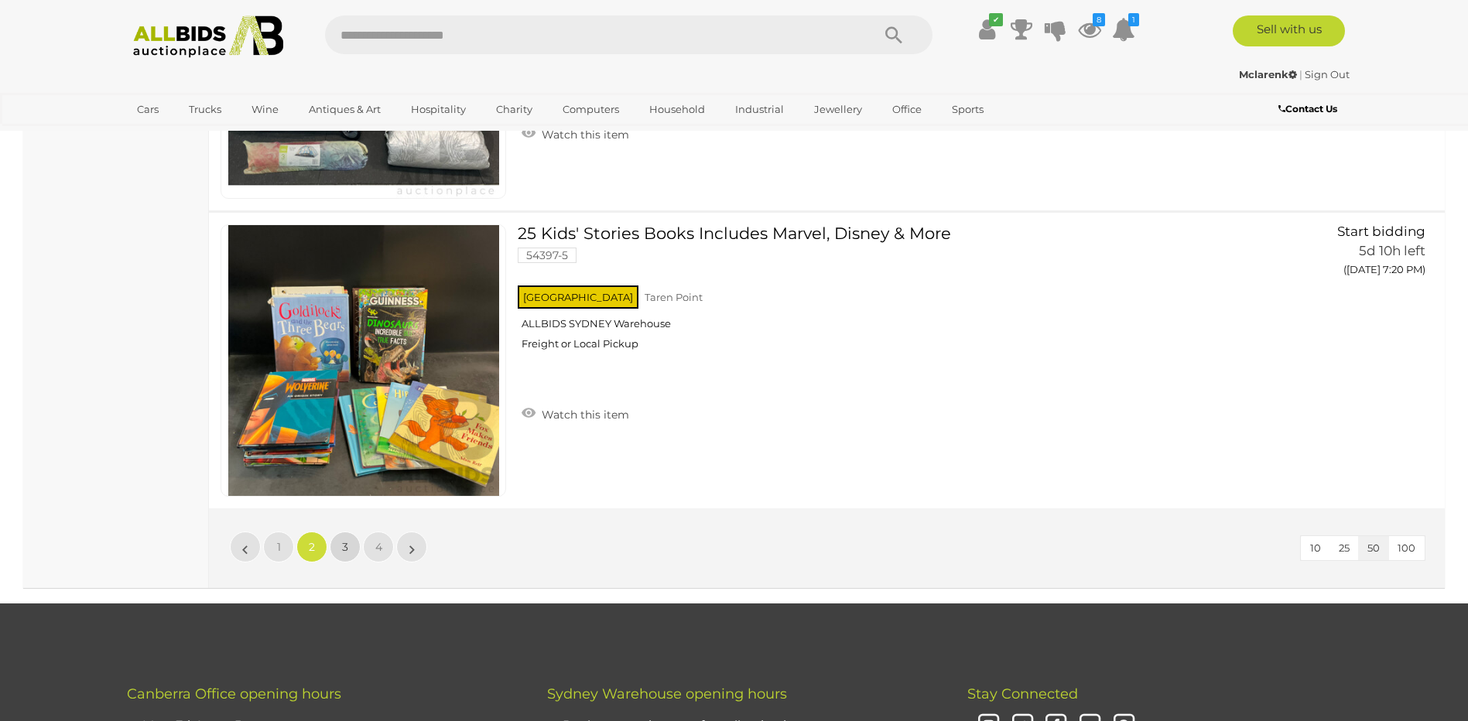
click at [349, 547] on link "3" at bounding box center [345, 547] width 31 height 31
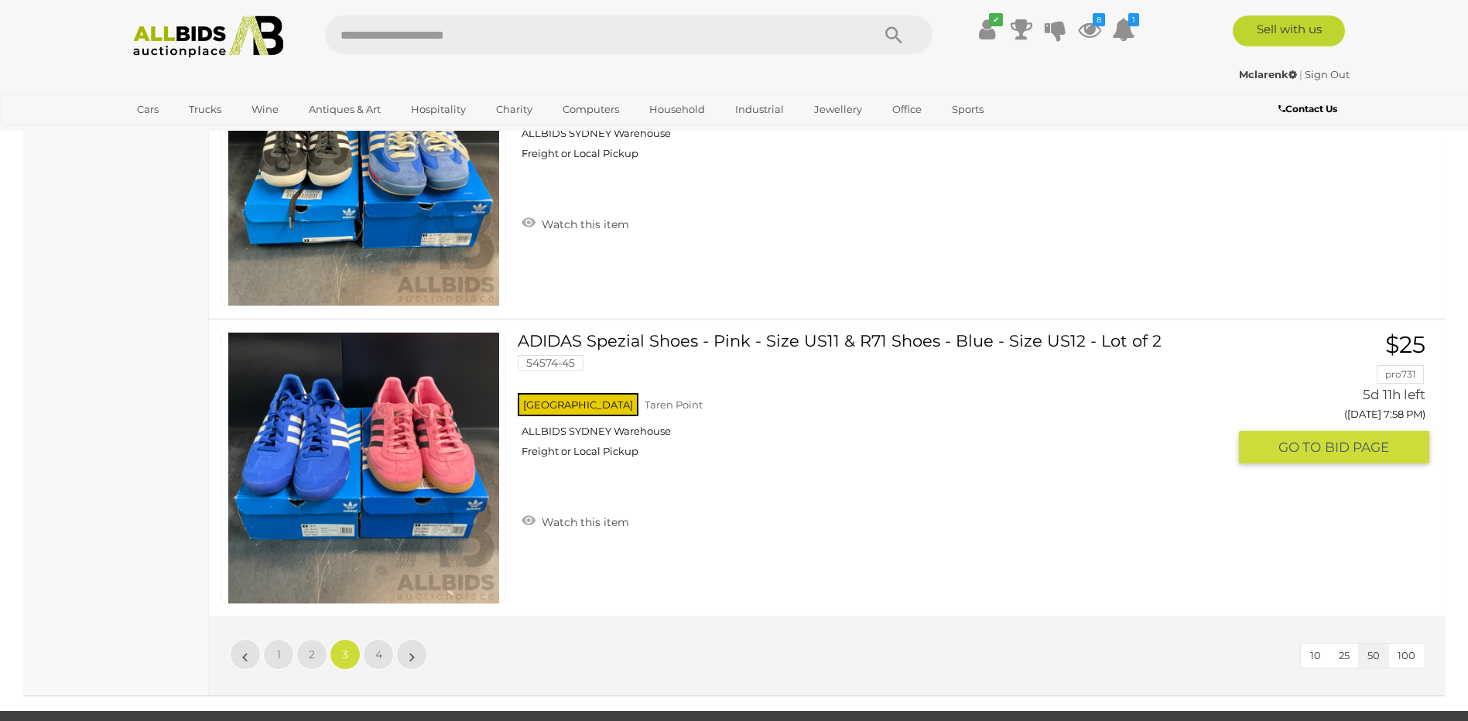
scroll to position [14727, 0]
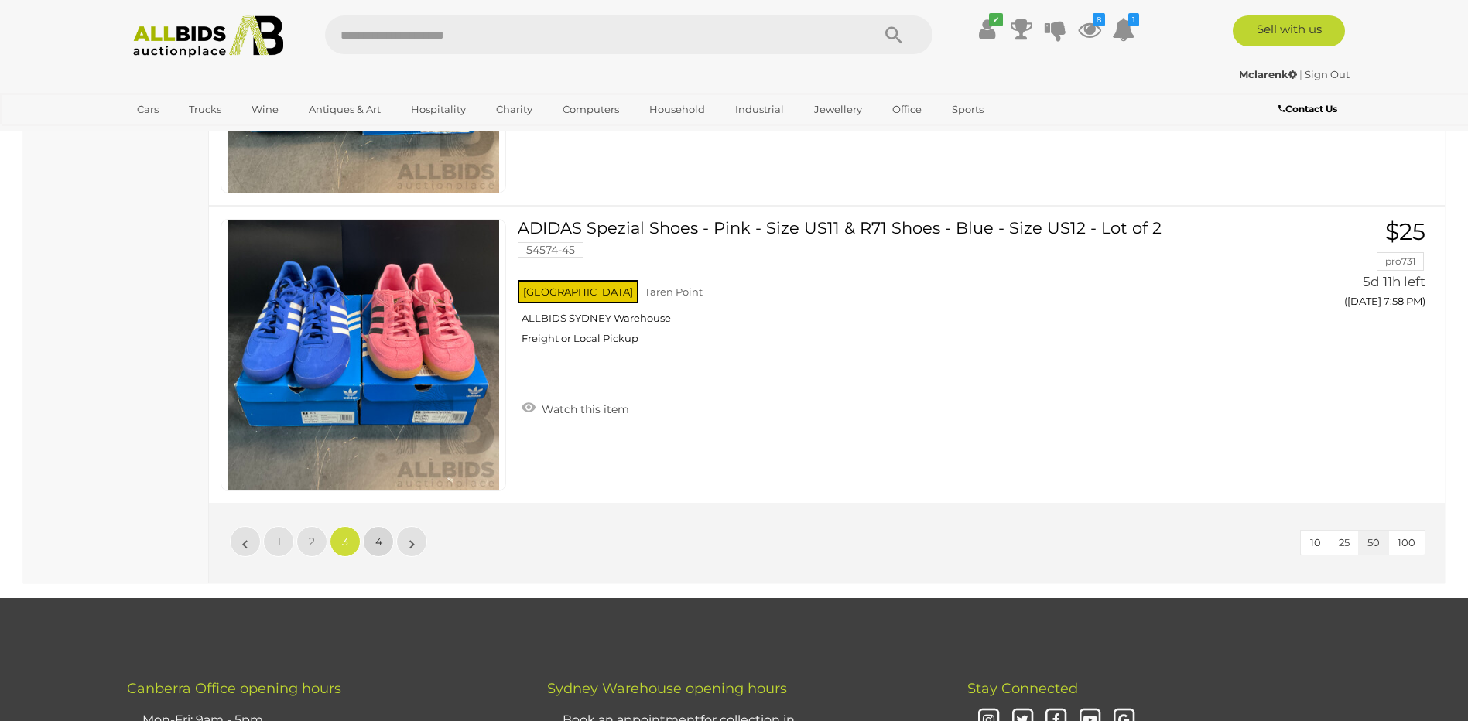
click at [387, 526] on link "4" at bounding box center [378, 541] width 31 height 31
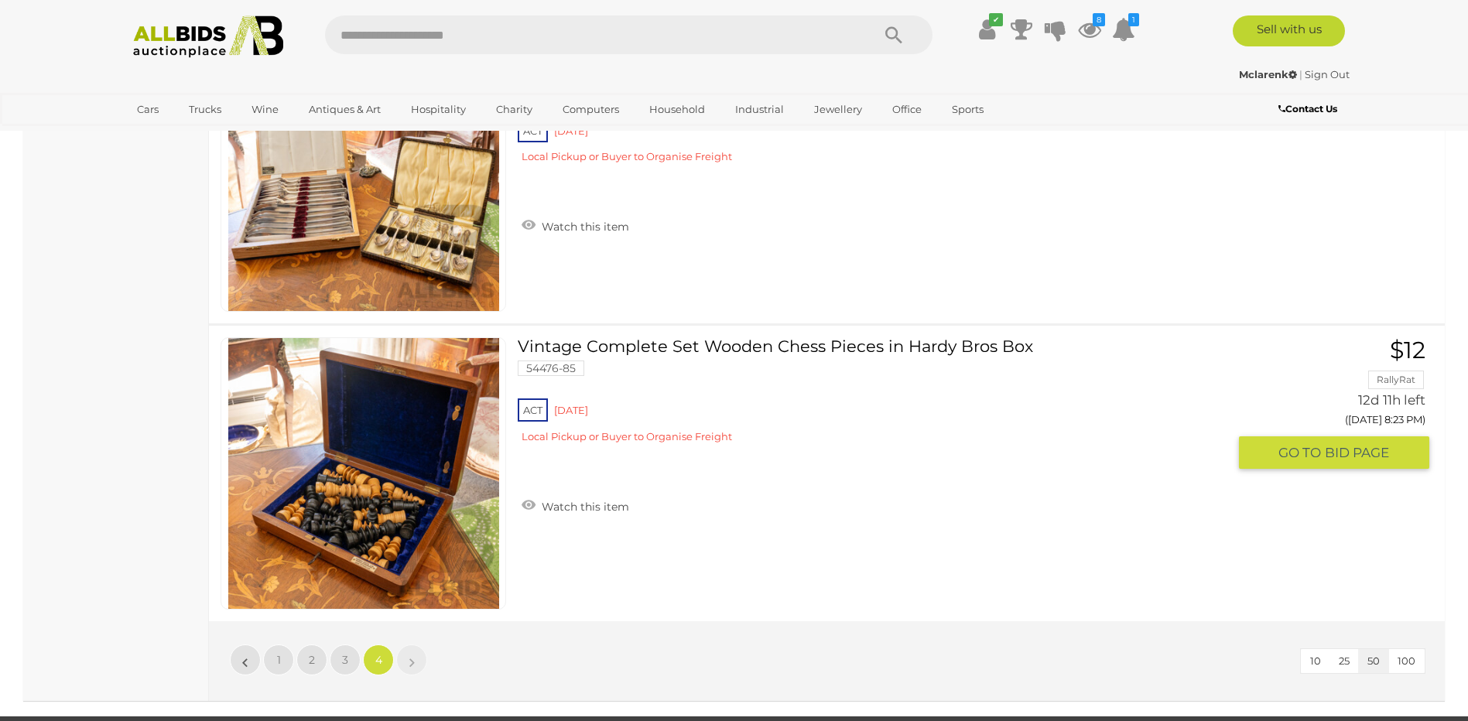
scroll to position [8125, 0]
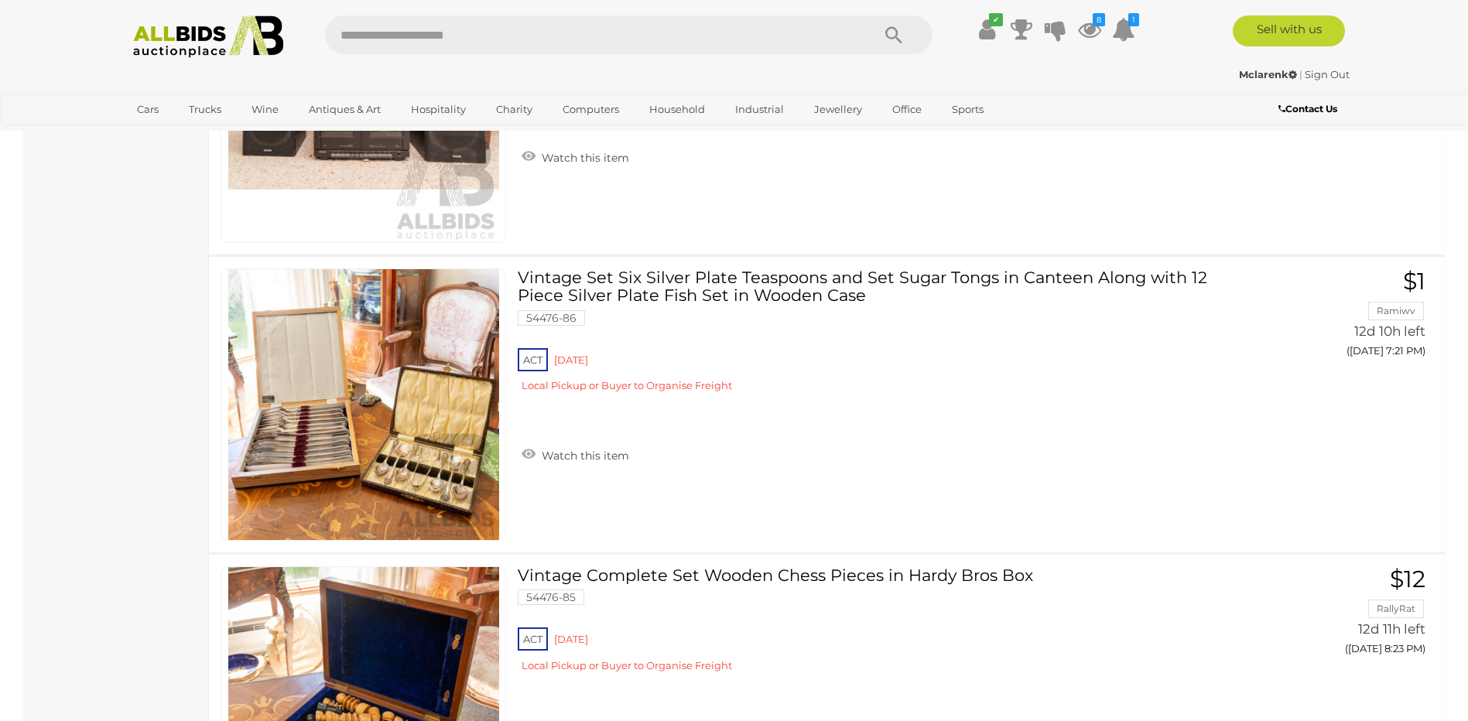
click at [501, 45] on input "text" at bounding box center [590, 34] width 531 height 39
paste input "*******"
type input "********"
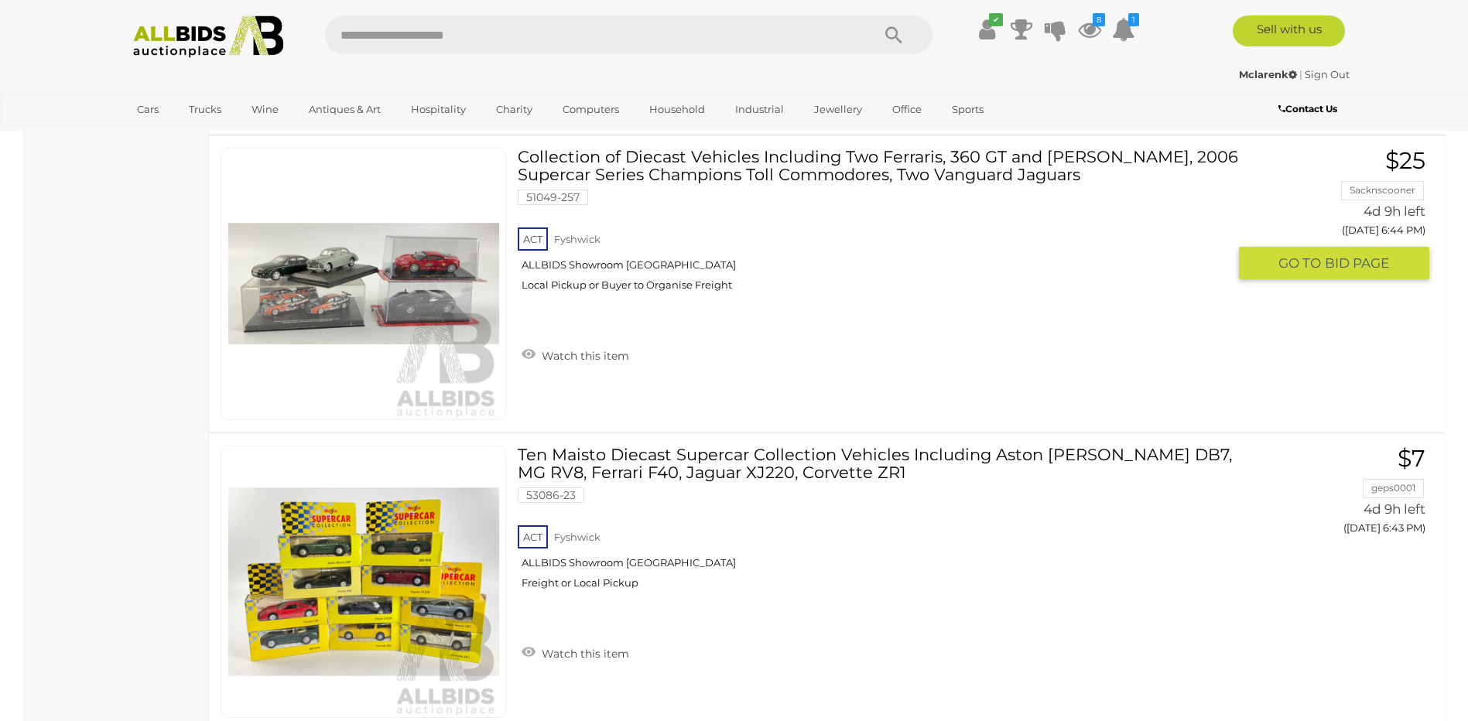
scroll to position [1857, 0]
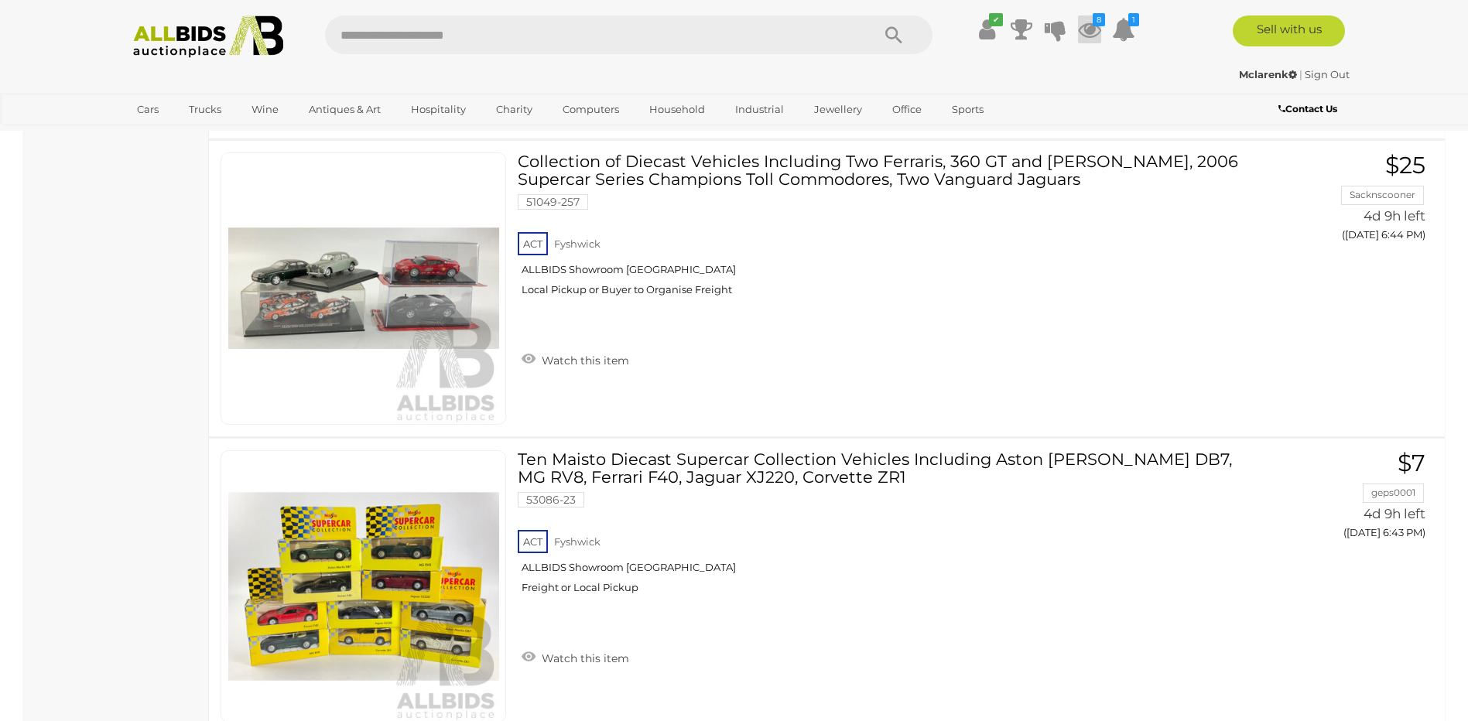
click at [1095, 37] on icon at bounding box center [1089, 29] width 23 height 28
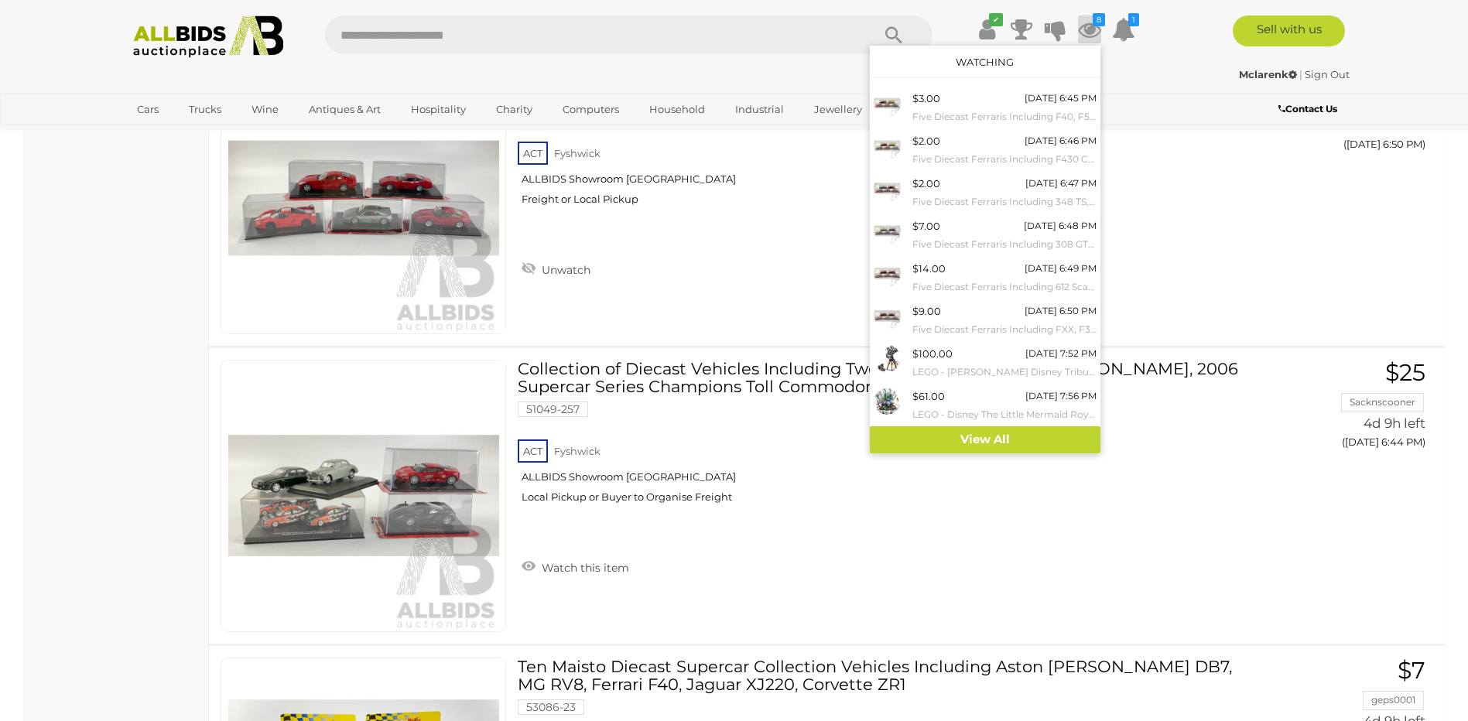
scroll to position [1650, 0]
click at [980, 432] on link "View All" at bounding box center [985, 439] width 231 height 27
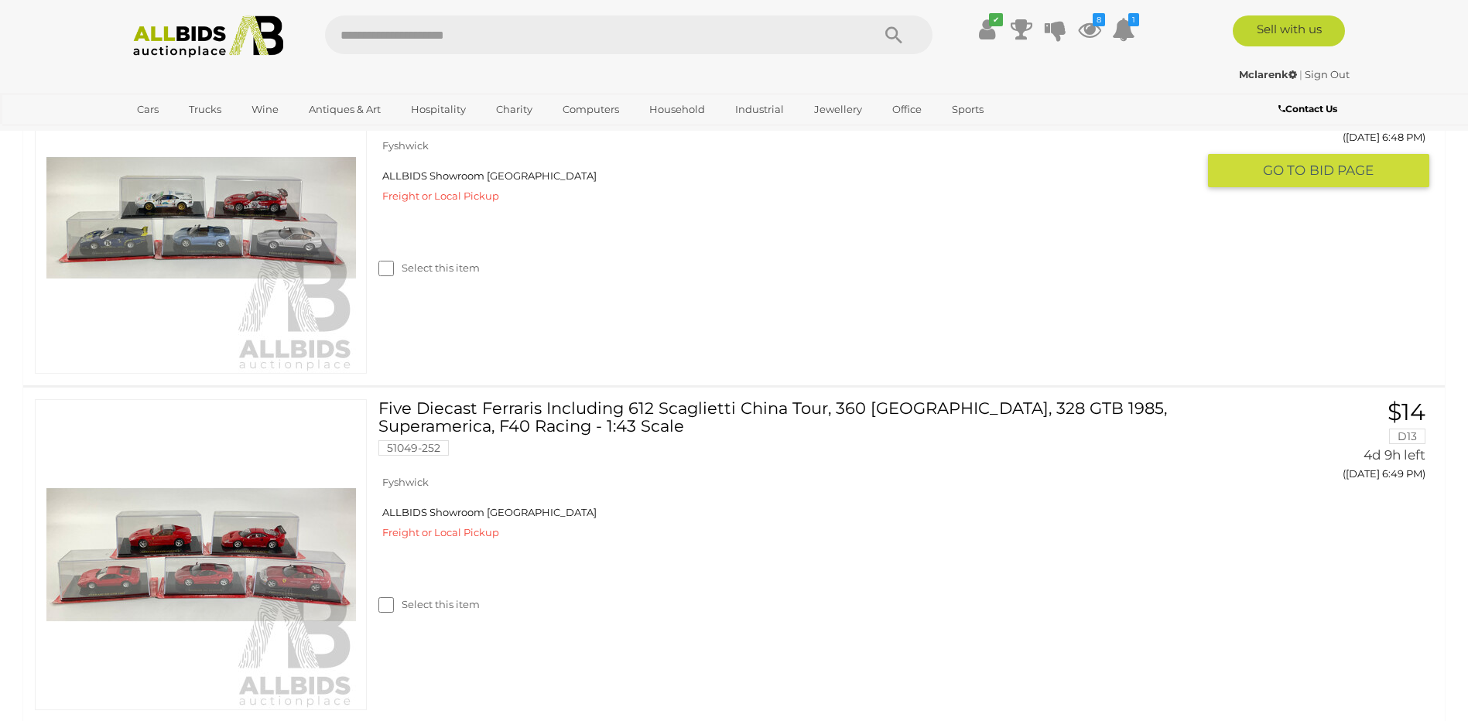
scroll to position [1444, 0]
